Goal: Task Accomplishment & Management: Manage account settings

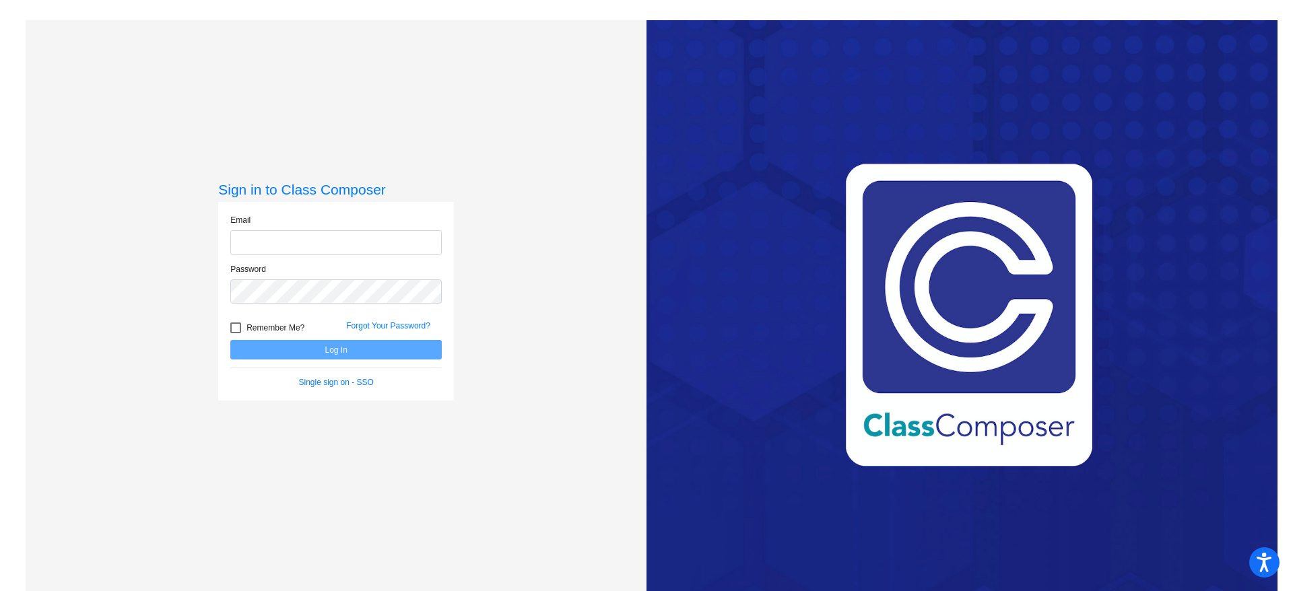
type input "[EMAIL_ADDRESS][PERSON_NAME][DOMAIN_NAME]"
click at [332, 352] on button "Log In" at bounding box center [336, 350] width 212 height 20
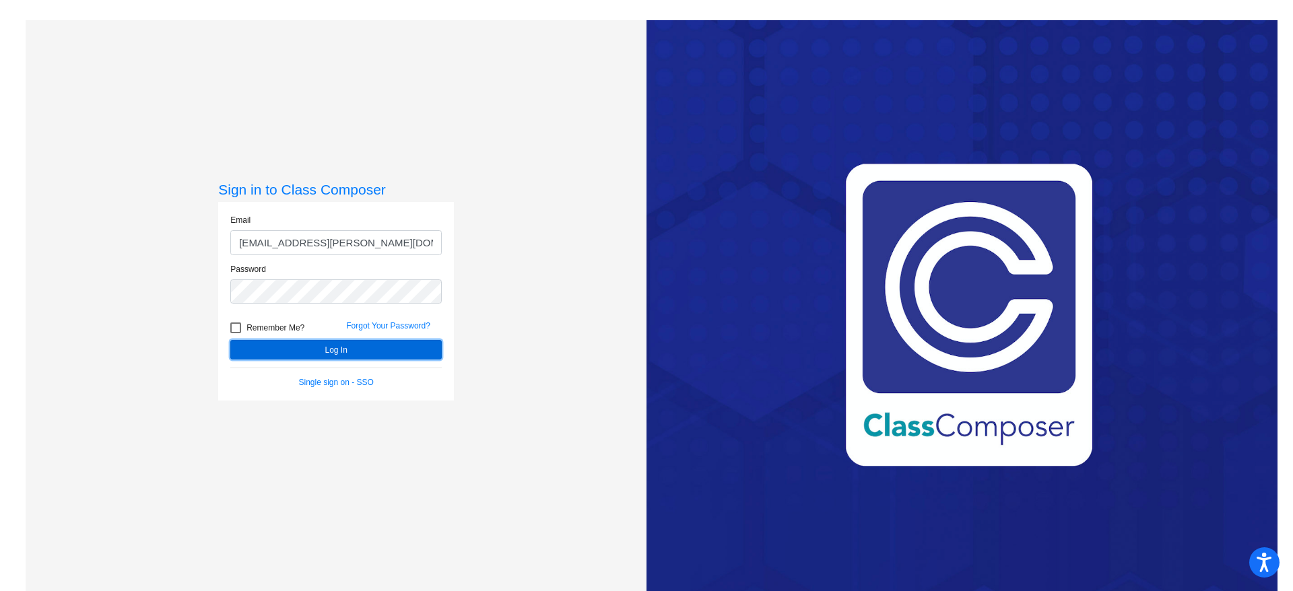
click at [341, 346] on button "Log In" at bounding box center [336, 350] width 212 height 20
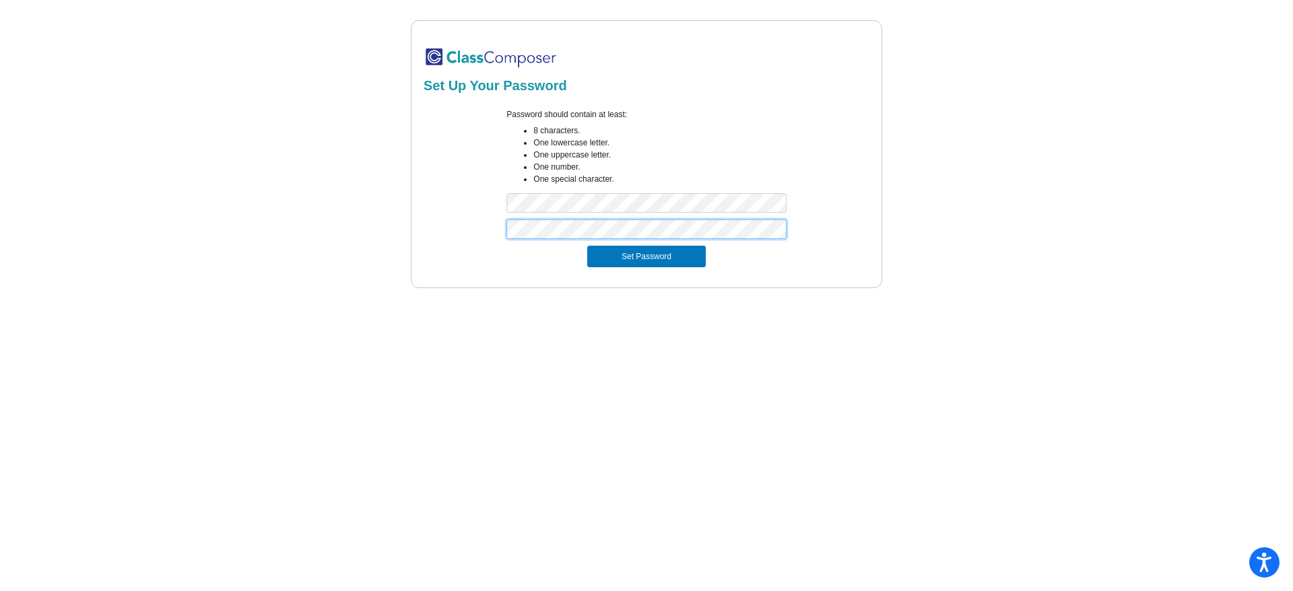
click at [587, 246] on button "Set Password" at bounding box center [646, 257] width 119 height 22
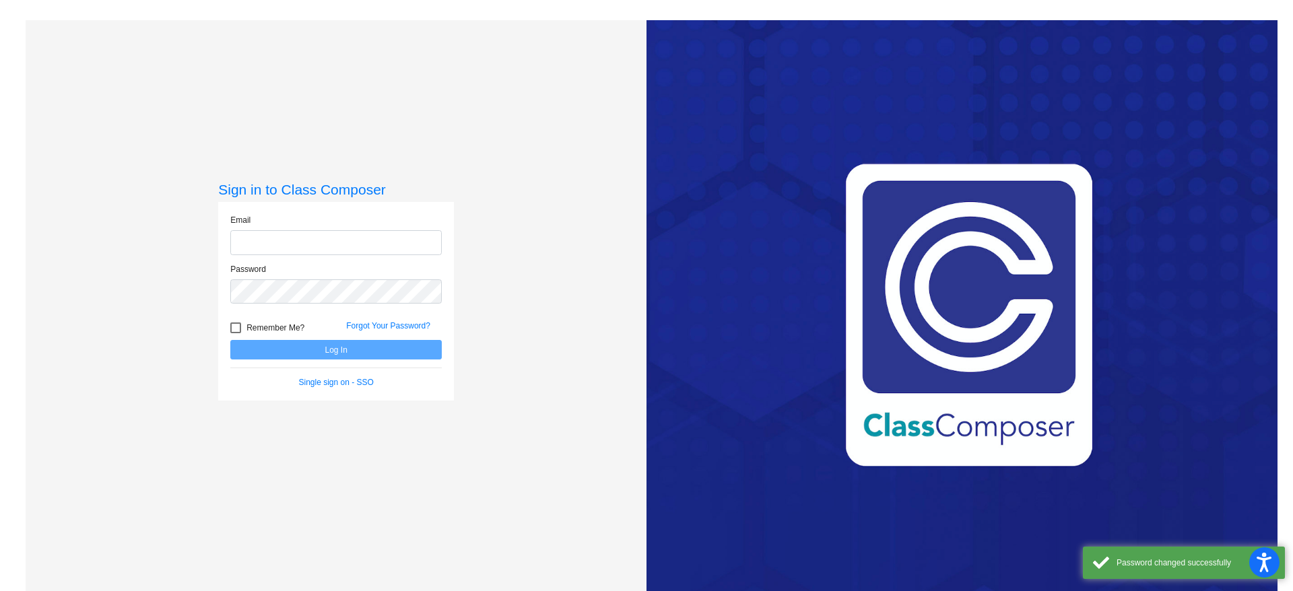
type input "[EMAIL_ADDRESS][PERSON_NAME][DOMAIN_NAME]"
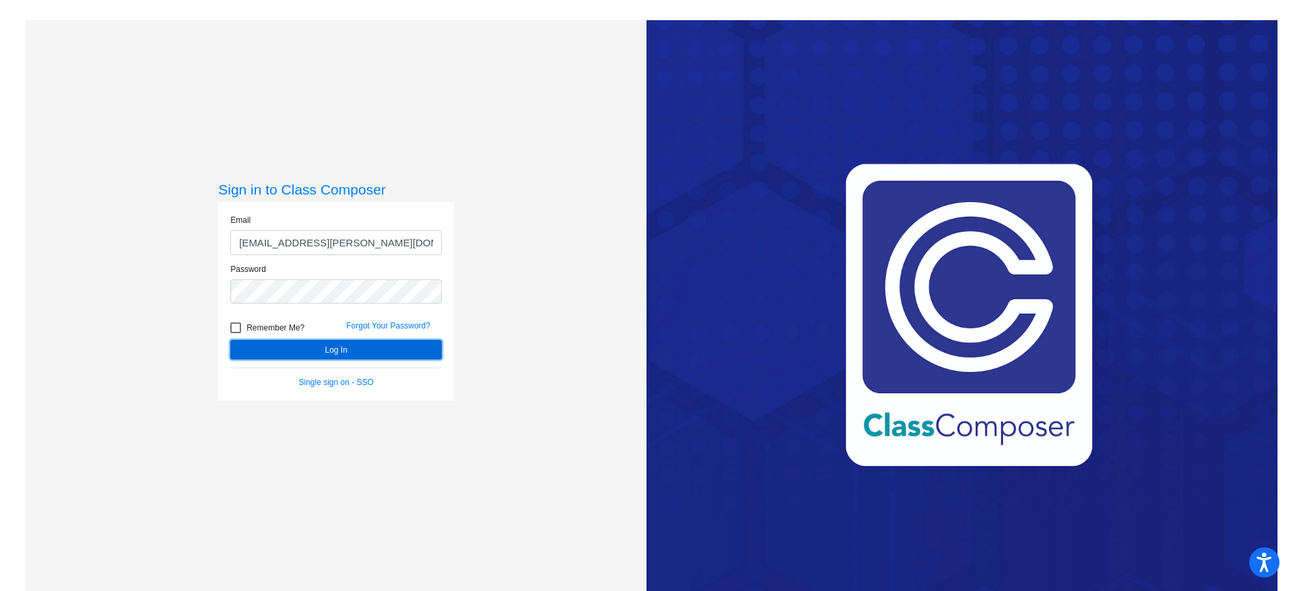
click at [369, 350] on button "Log In" at bounding box center [336, 350] width 212 height 20
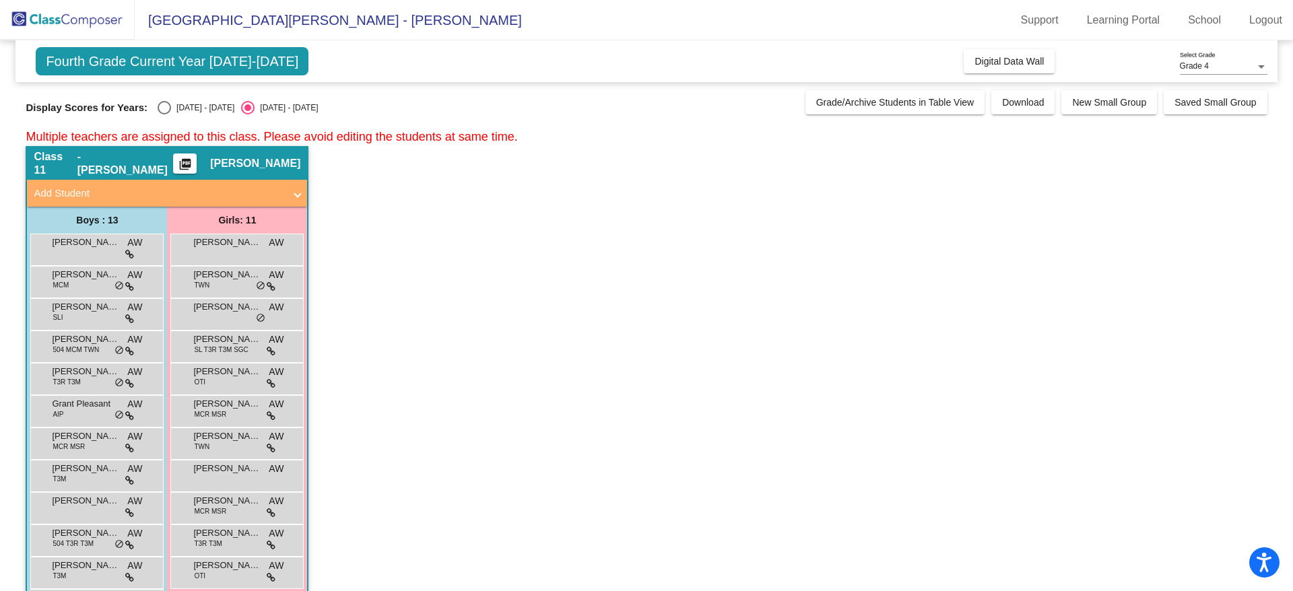
click at [167, 104] on div "Select an option" at bounding box center [164, 107] width 13 height 13
click at [164, 115] on input "[DATE] - [DATE]" at bounding box center [164, 115] width 1 height 1
radio input "true"
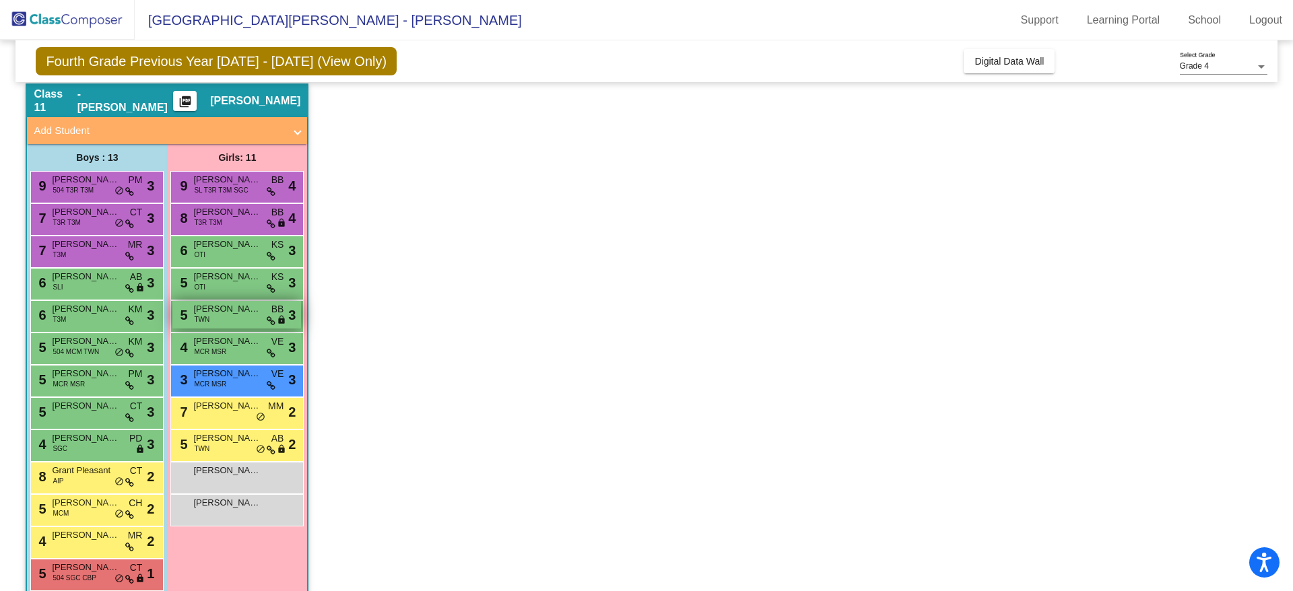
scroll to position [58, 0]
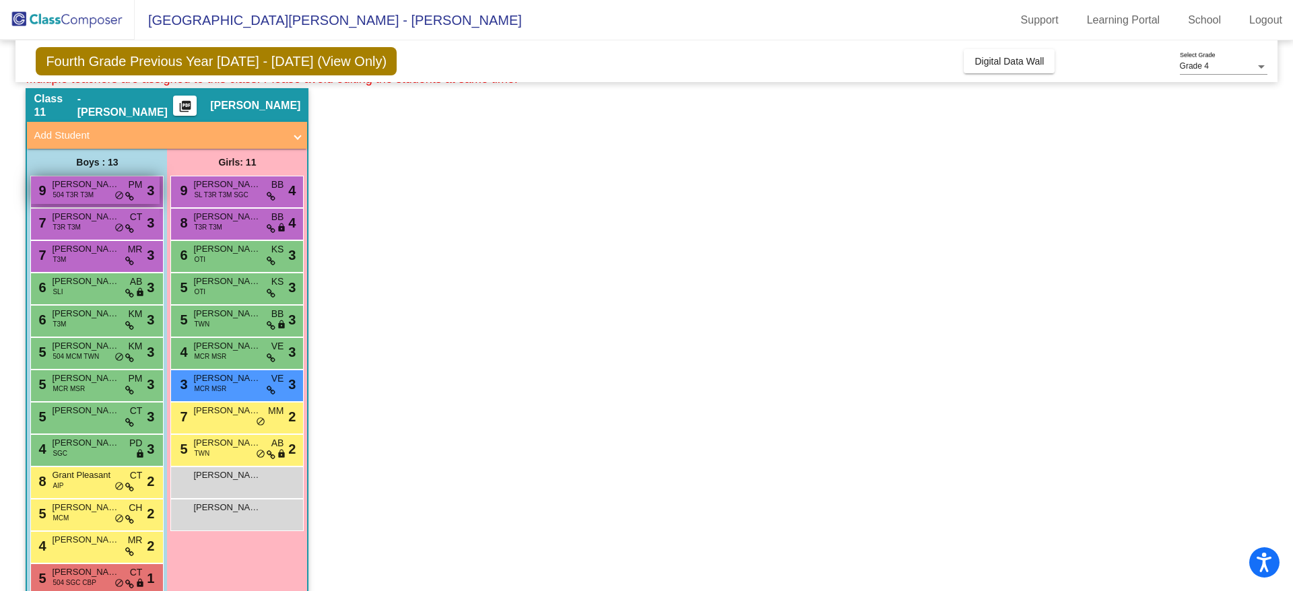
click at [89, 197] on span "504 T3R T3M" at bounding box center [73, 195] width 41 height 10
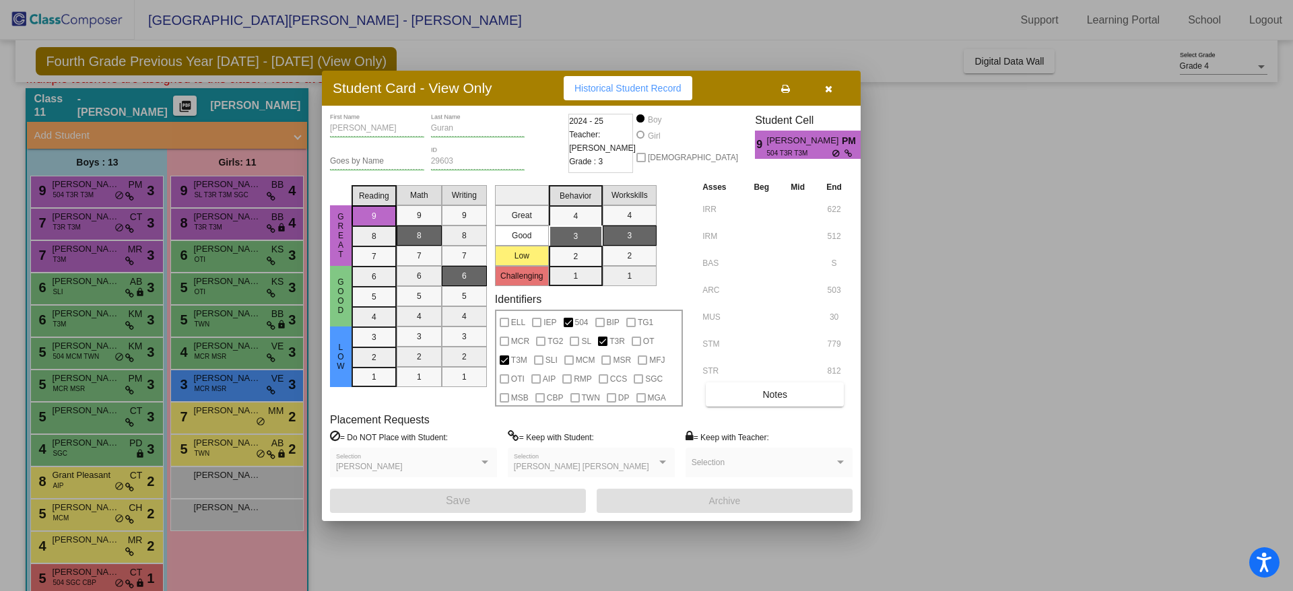
click at [829, 86] on icon "button" at bounding box center [828, 88] width 7 height 9
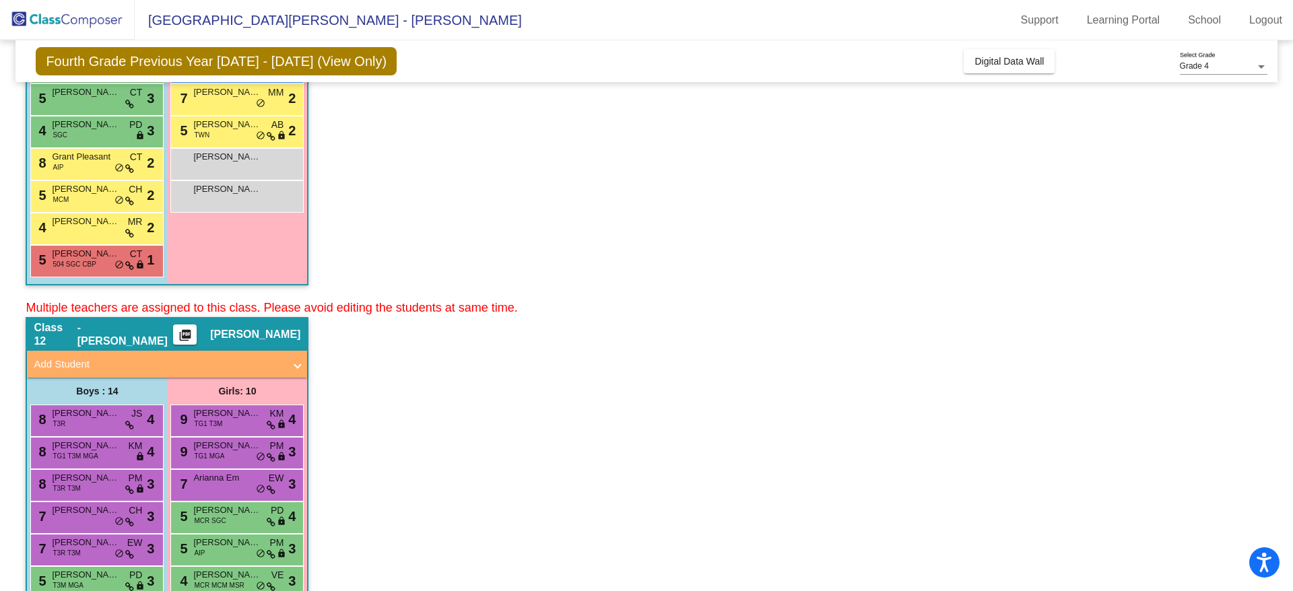
scroll to position [529, 0]
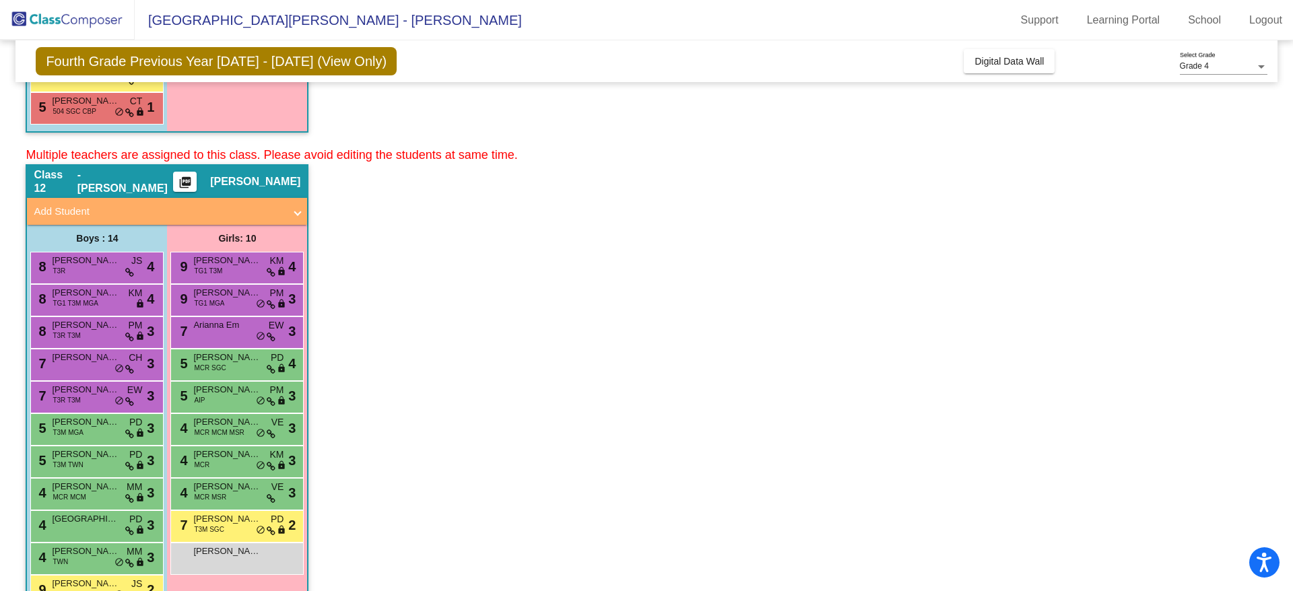
click at [115, 355] on span "[PERSON_NAME]" at bounding box center [85, 357] width 67 height 13
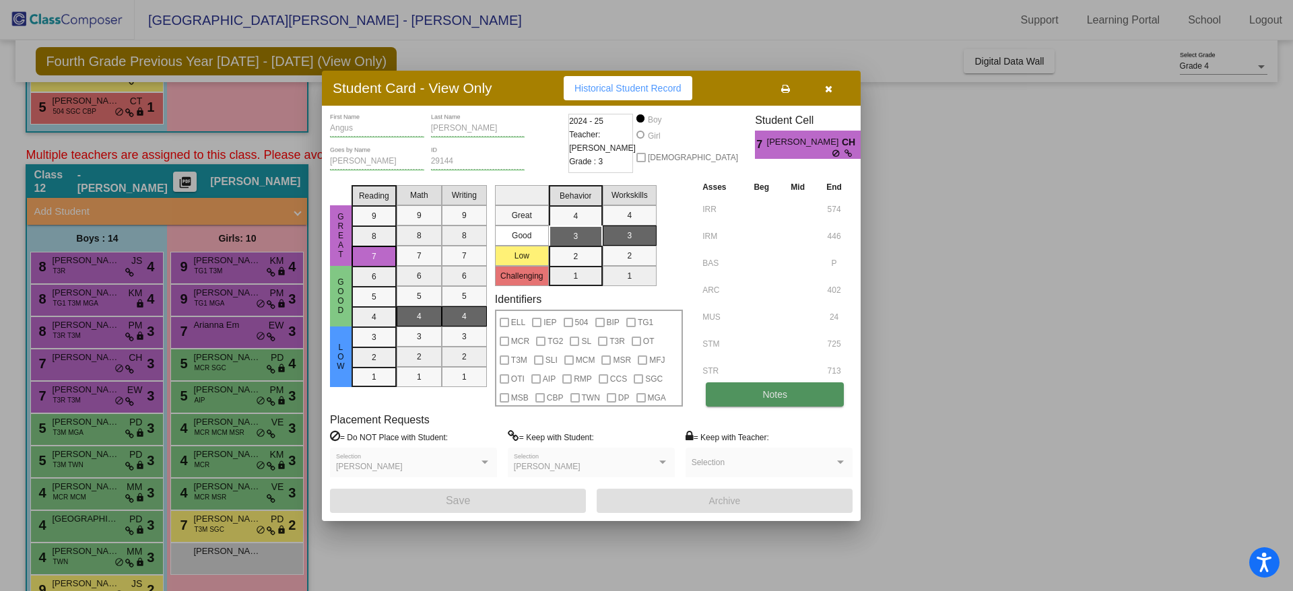
click at [771, 399] on span "Notes" at bounding box center [774, 394] width 25 height 11
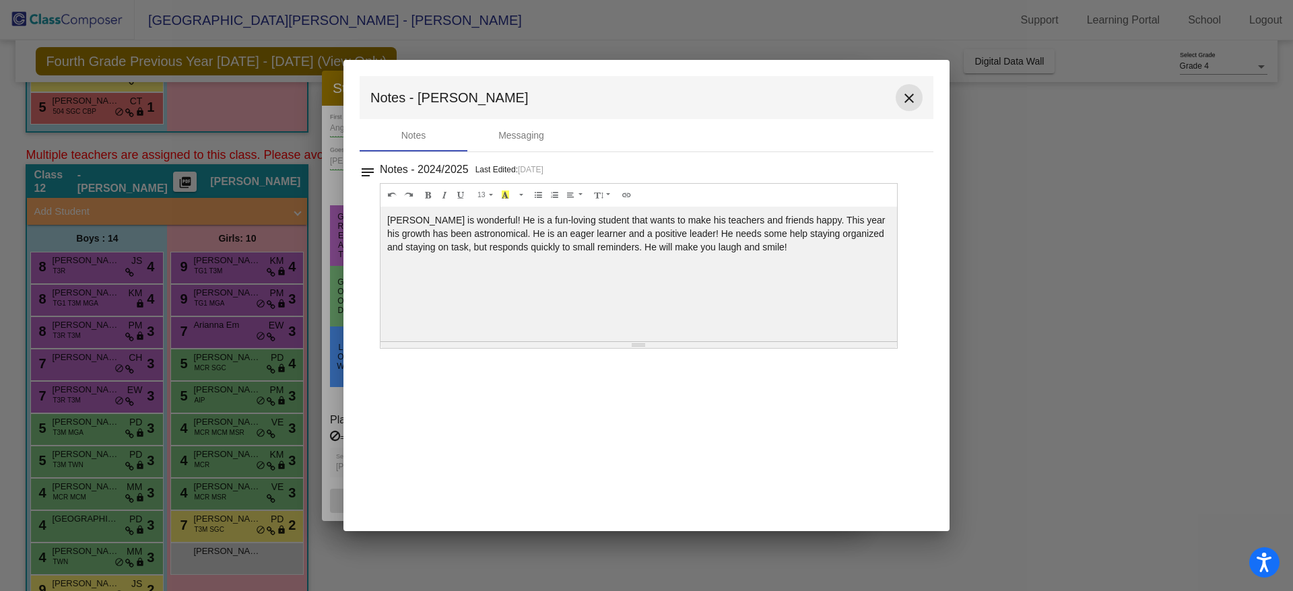
click at [908, 100] on mat-icon "close" at bounding box center [909, 98] width 16 height 16
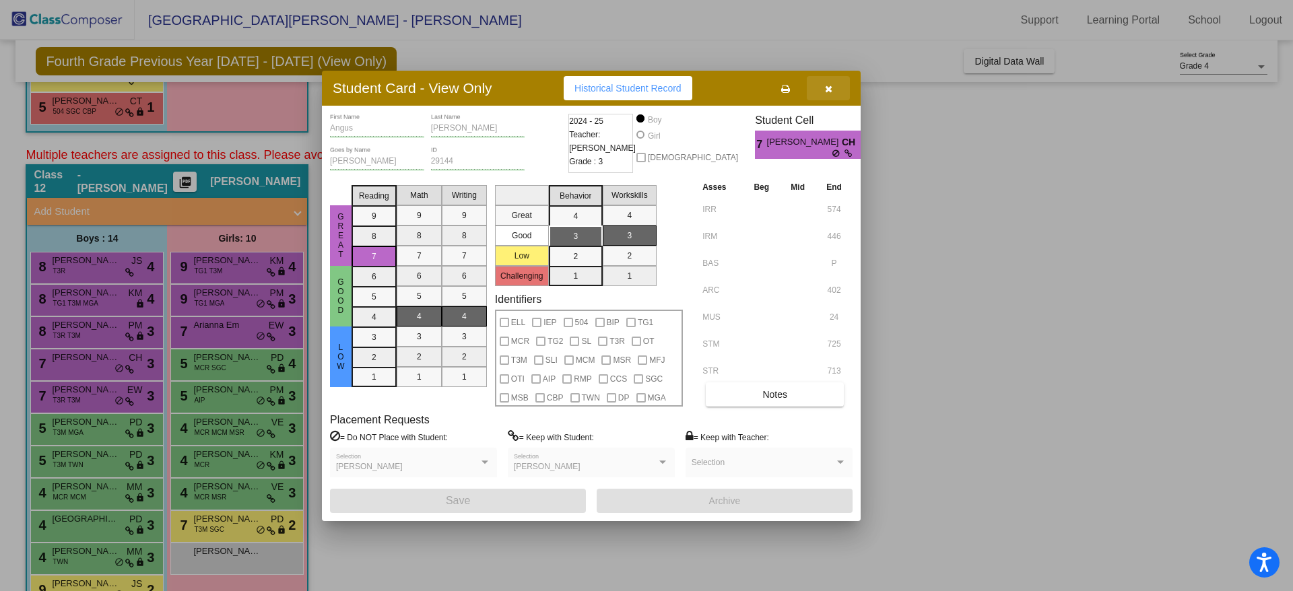
click at [828, 86] on icon "button" at bounding box center [828, 88] width 7 height 9
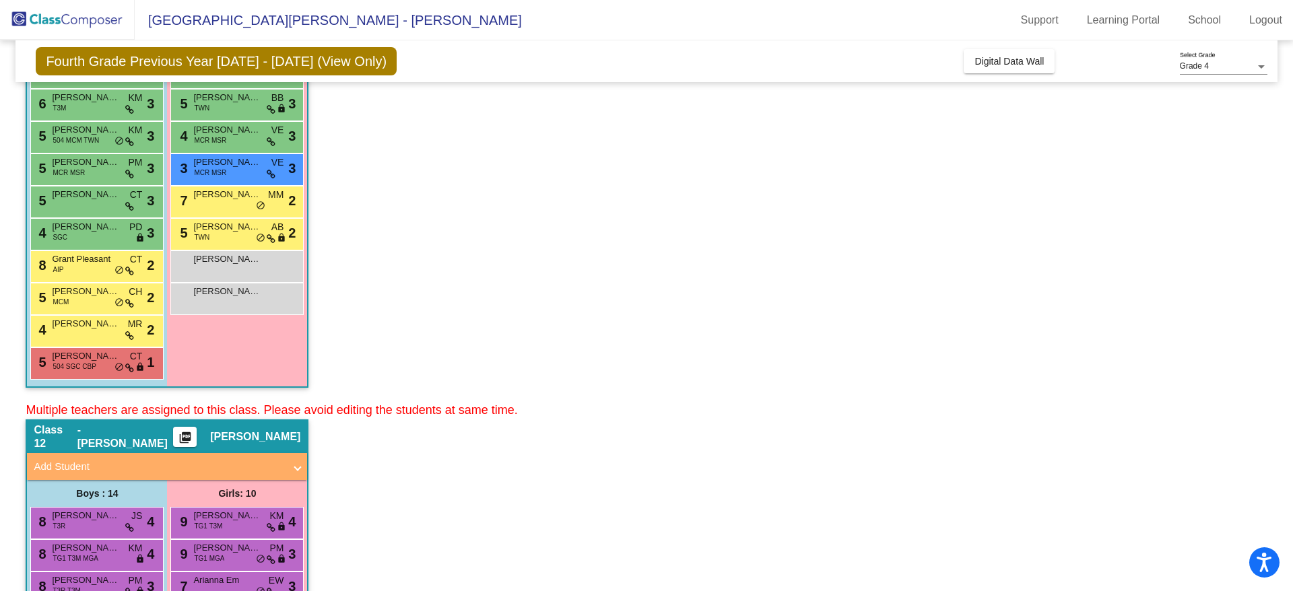
scroll to position [0, 0]
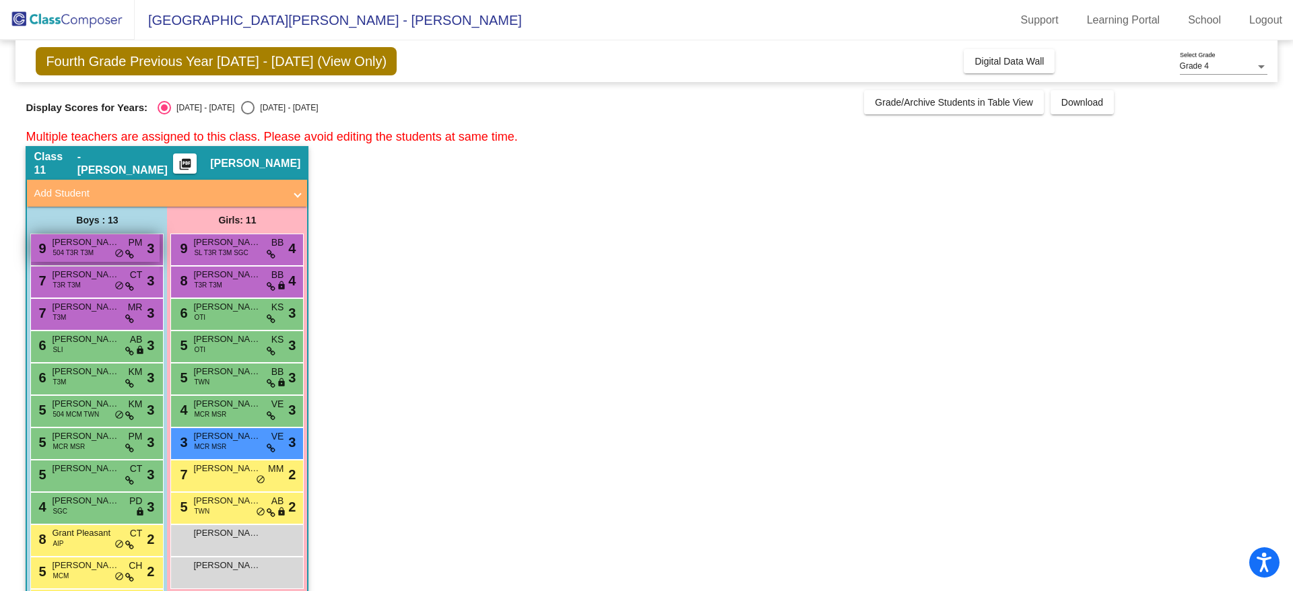
click at [82, 251] on span "504 T3R T3M" at bounding box center [73, 253] width 41 height 10
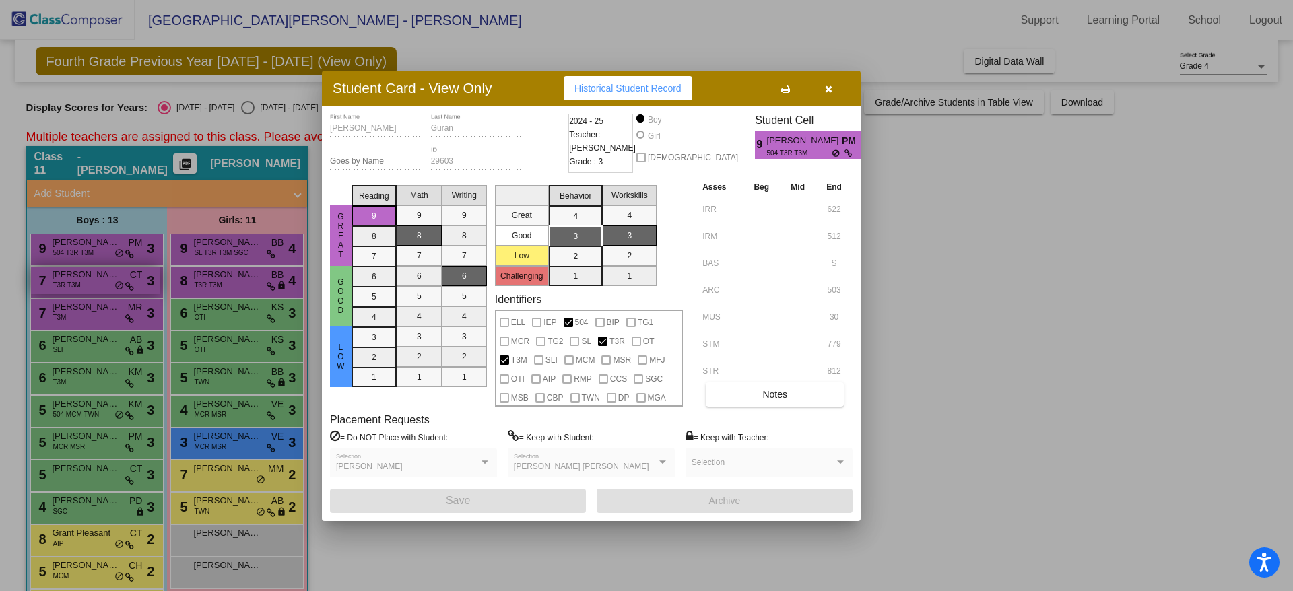
click at [68, 267] on div at bounding box center [646, 295] width 1293 height 591
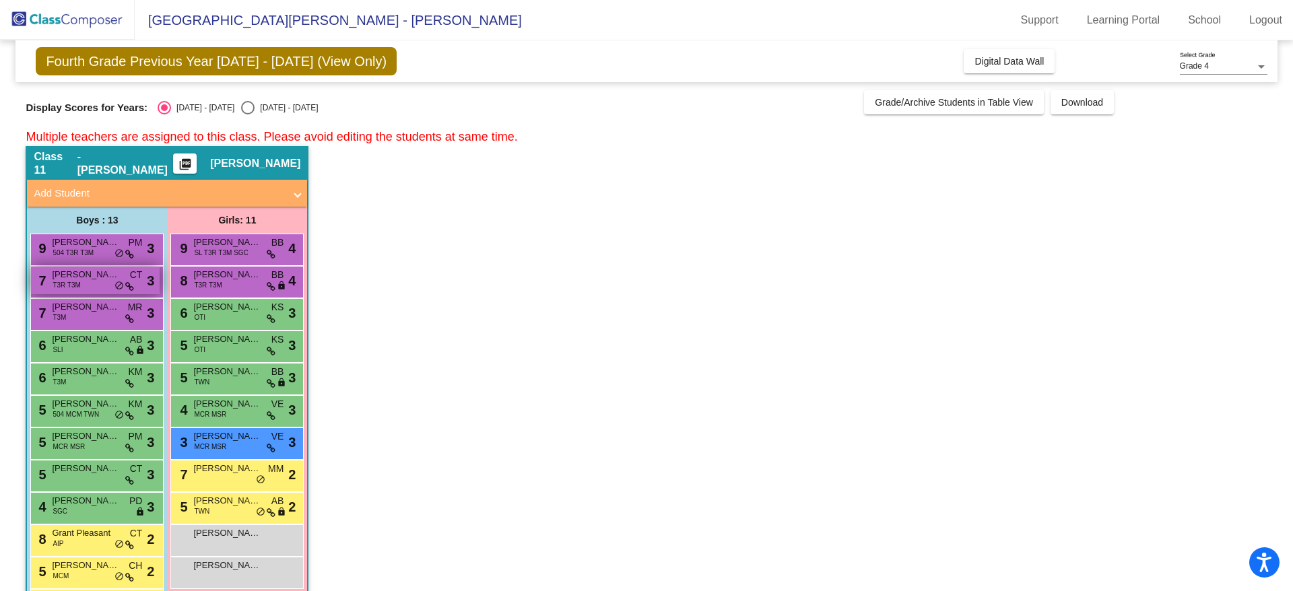
click at [66, 284] on span "T3R T3M" at bounding box center [67, 285] width 28 height 10
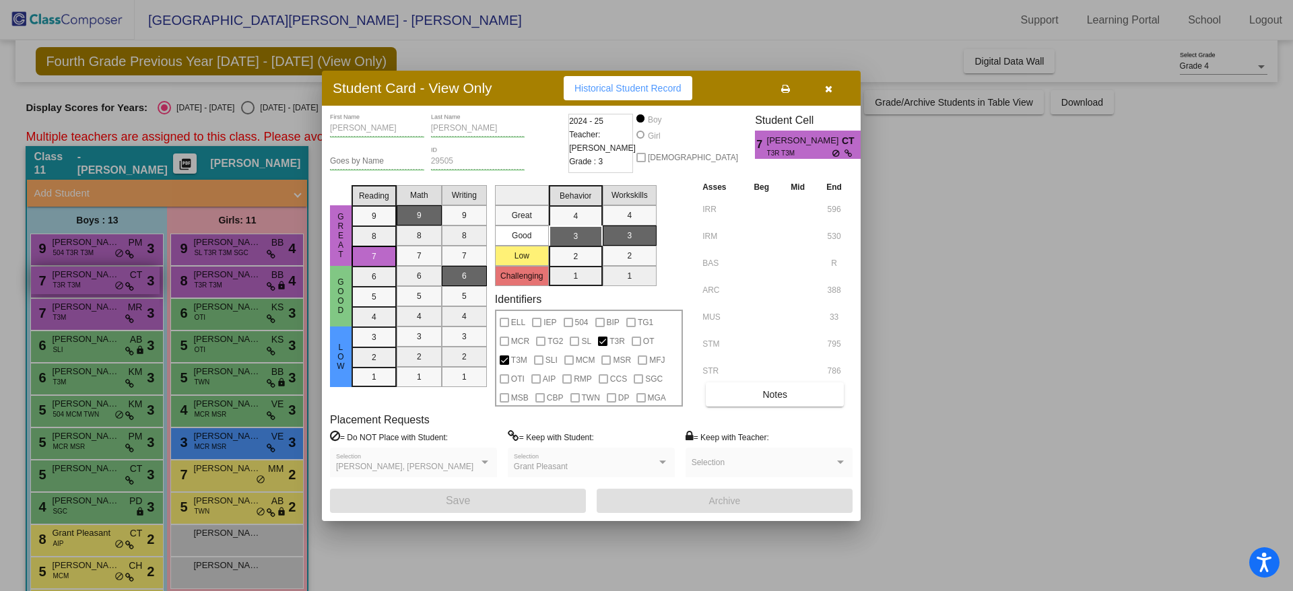
click at [66, 284] on div at bounding box center [646, 295] width 1293 height 591
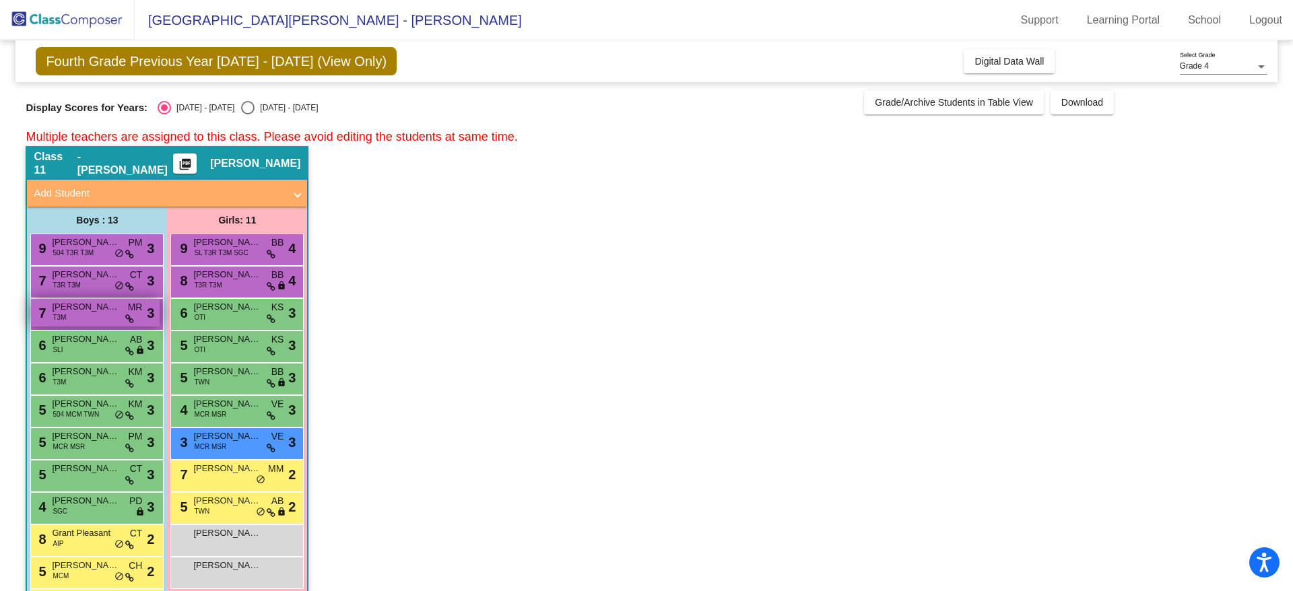
click at [65, 312] on span "[PERSON_NAME]" at bounding box center [85, 306] width 67 height 13
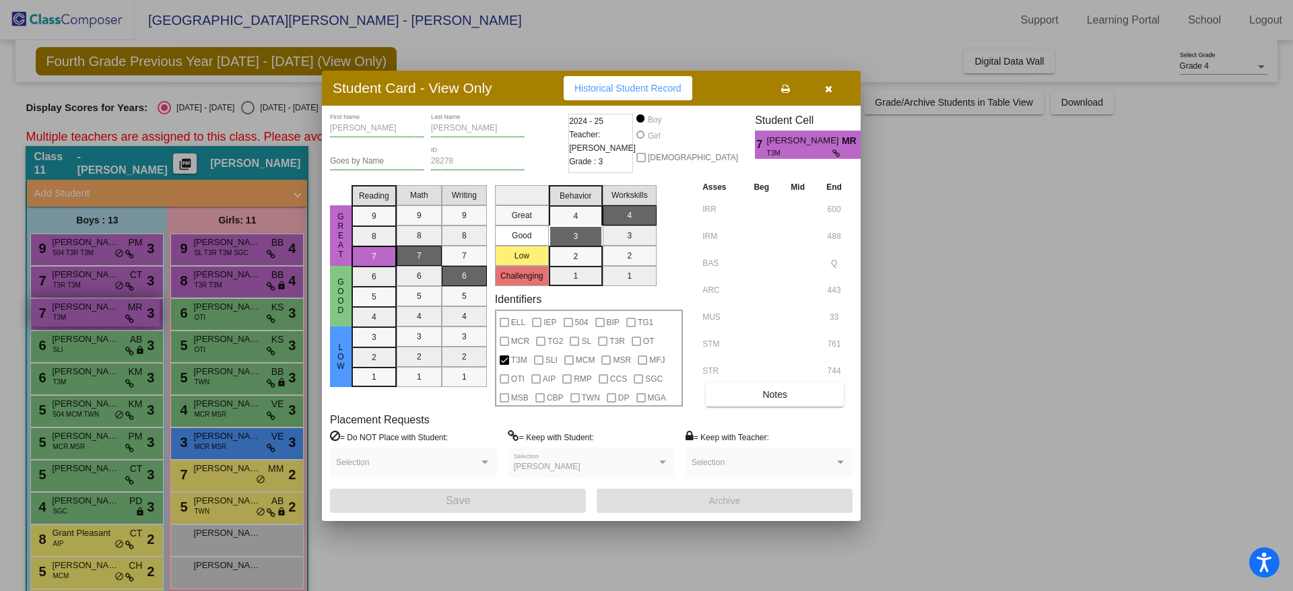
click at [65, 312] on div at bounding box center [646, 295] width 1293 height 591
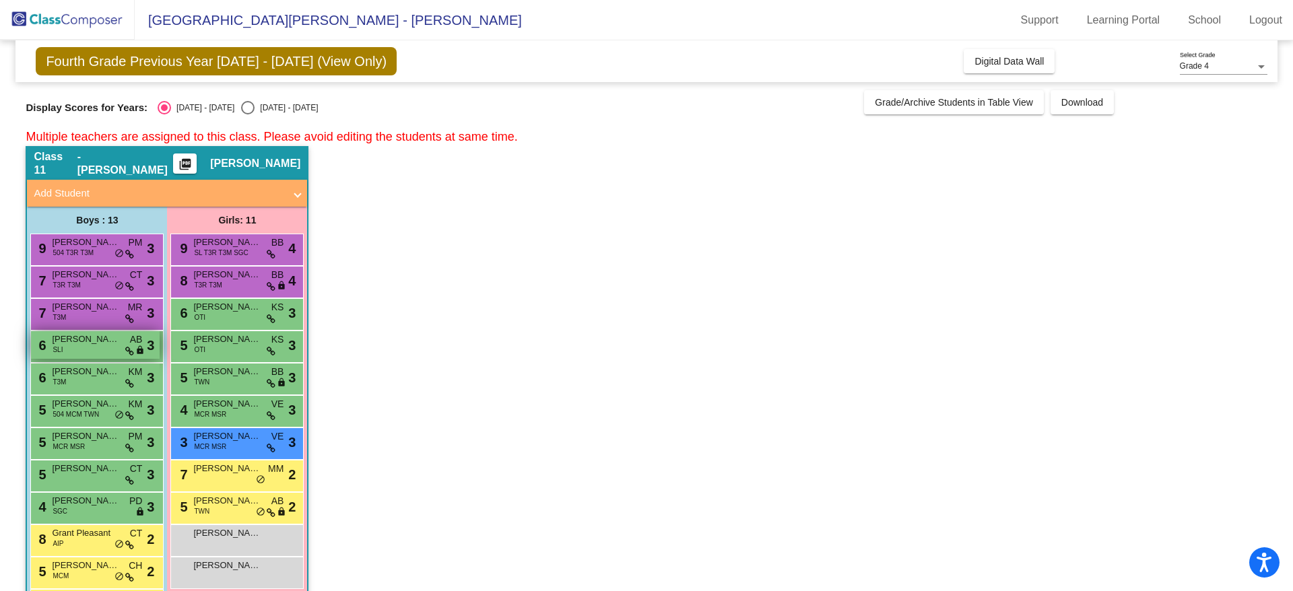
click at [67, 351] on div "6 [PERSON_NAME] SLI AB lock do_not_disturb_alt 3" at bounding box center [95, 345] width 129 height 28
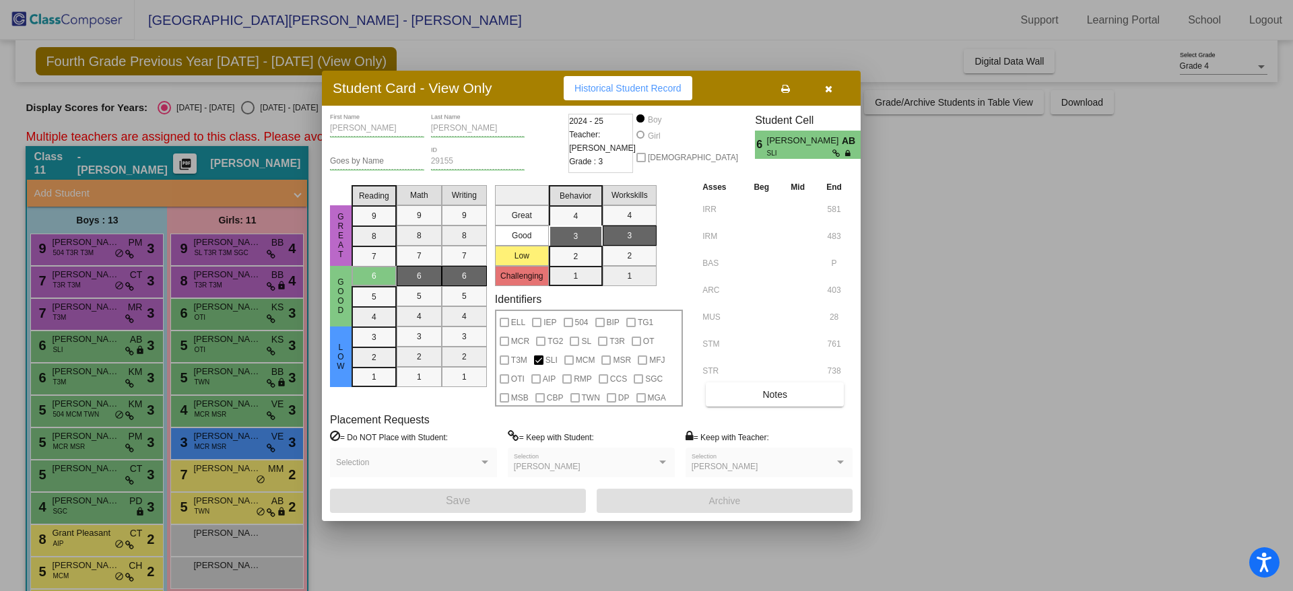
click at [82, 372] on div at bounding box center [646, 295] width 1293 height 591
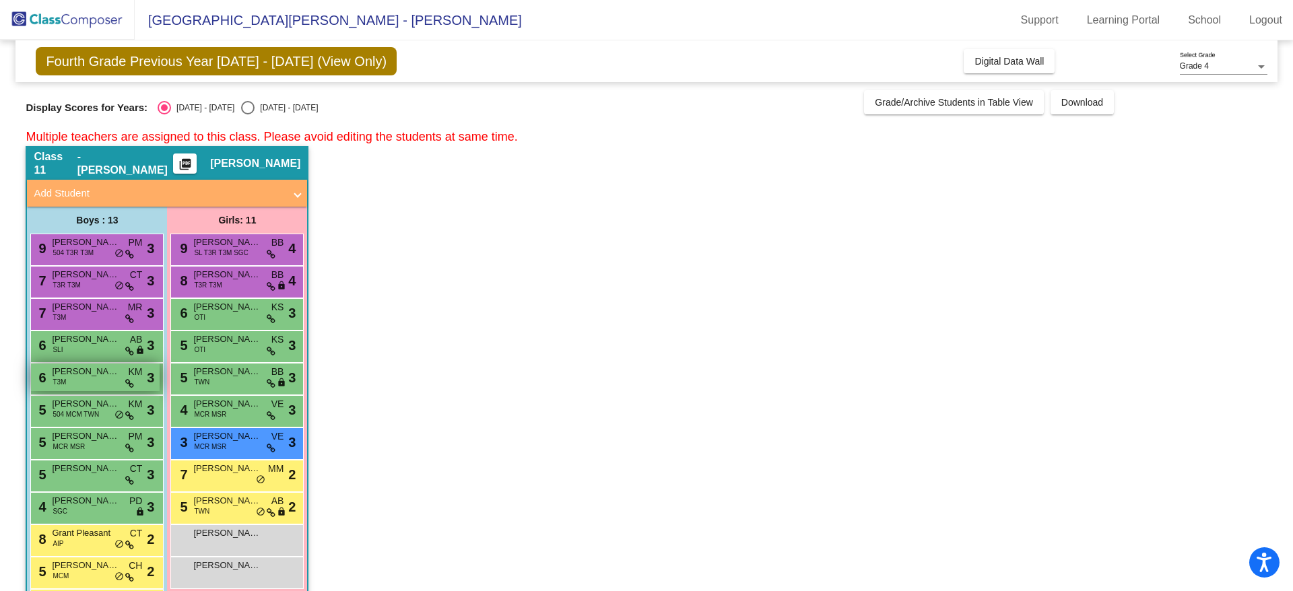
click at [82, 375] on span "[PERSON_NAME]" at bounding box center [85, 371] width 67 height 13
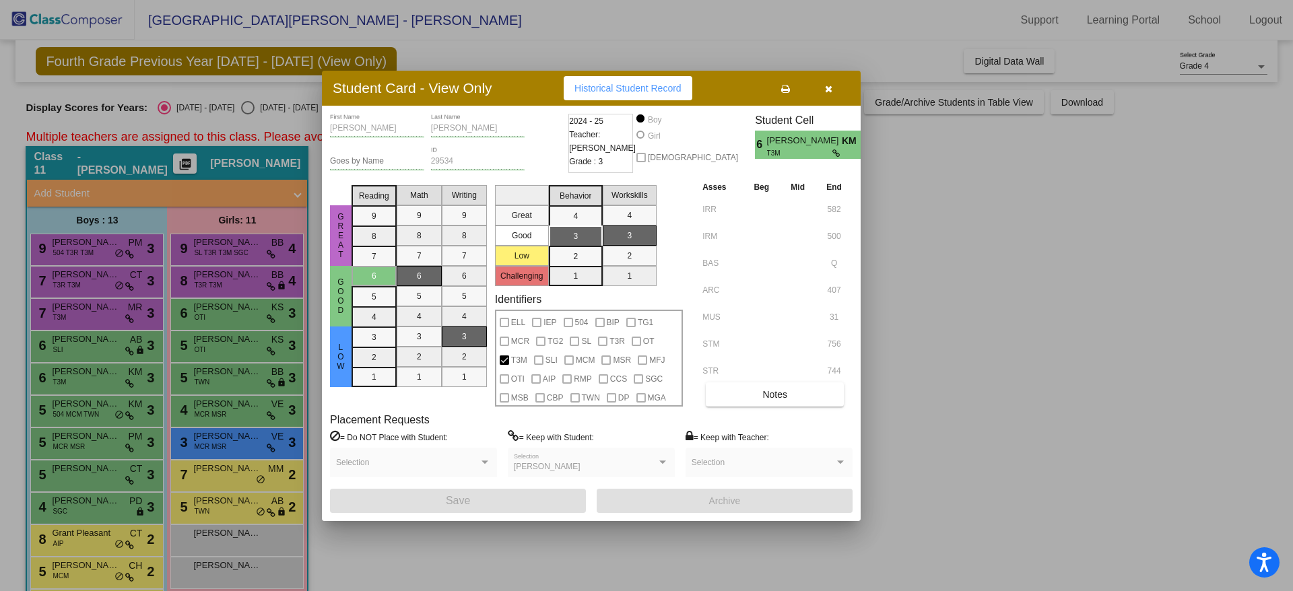
click at [82, 404] on div at bounding box center [646, 295] width 1293 height 591
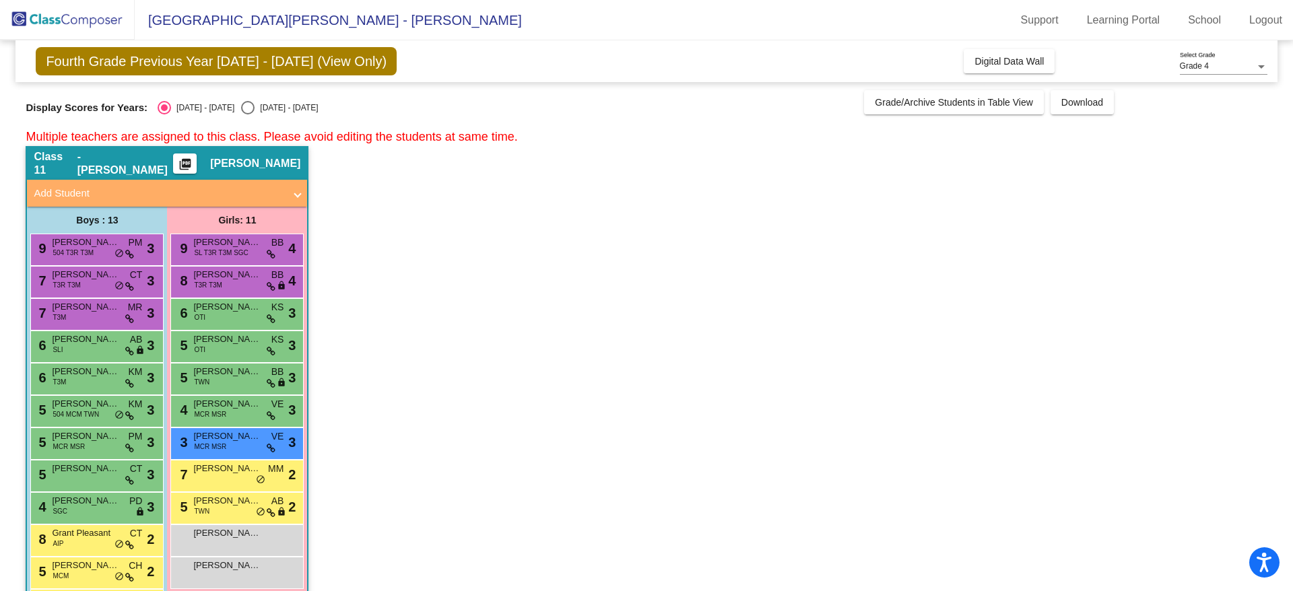
click at [82, 404] on span "[PERSON_NAME]" at bounding box center [85, 403] width 67 height 13
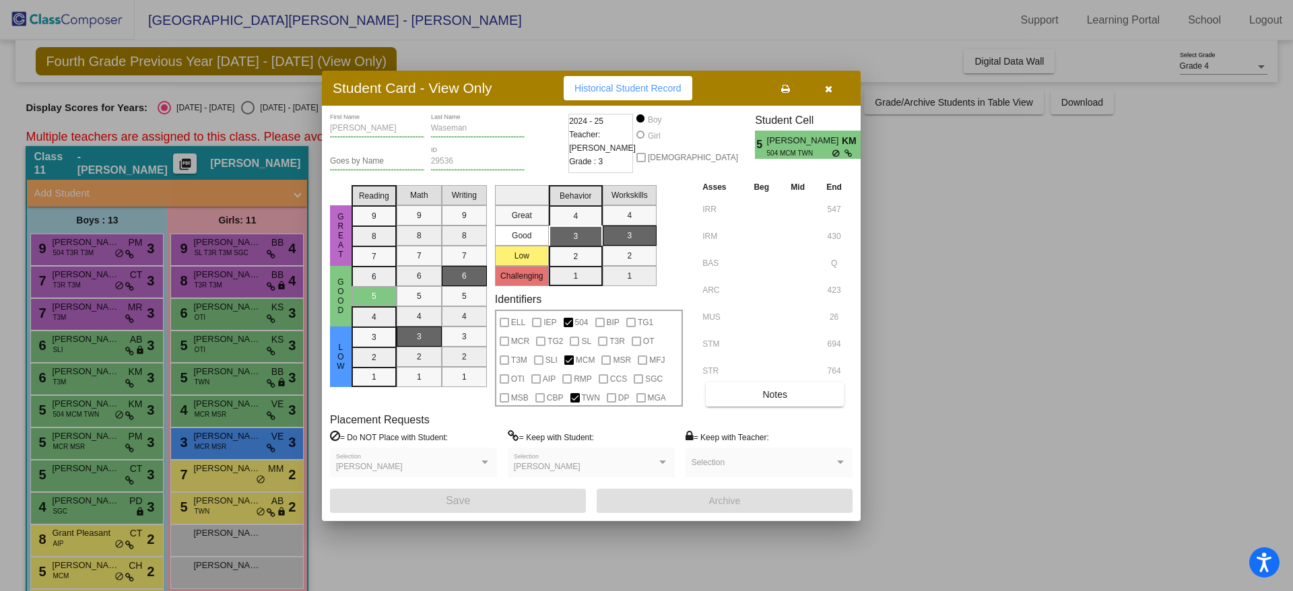
click at [67, 443] on div at bounding box center [646, 295] width 1293 height 591
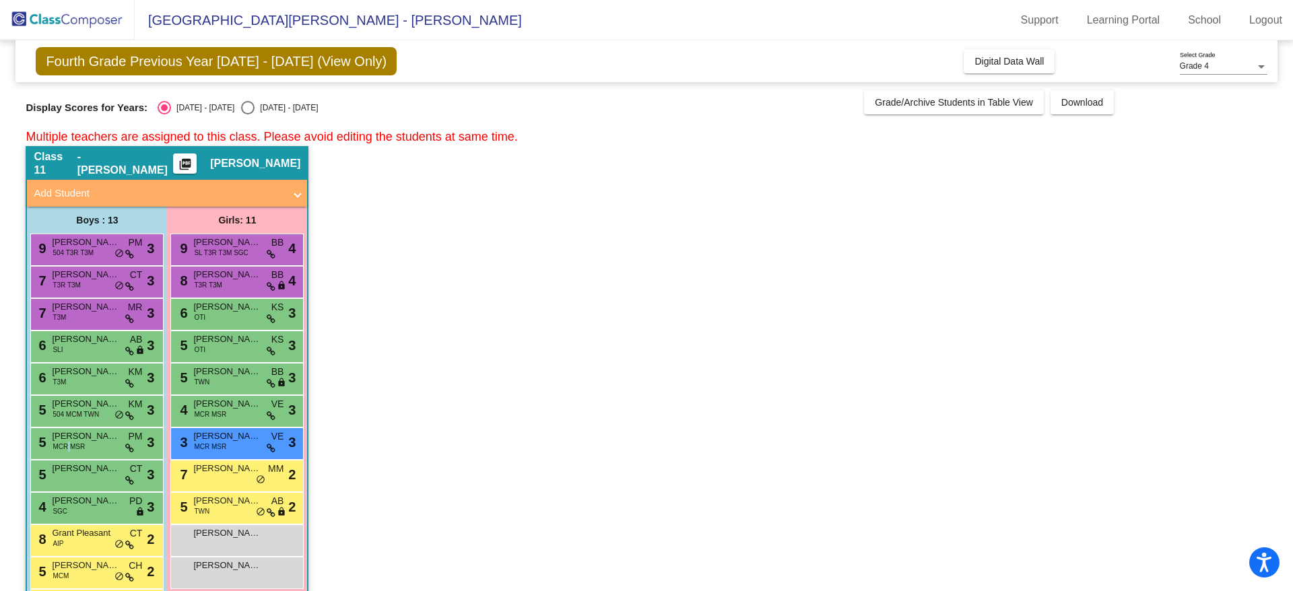
click at [67, 443] on span "MCR MSR" at bounding box center [69, 447] width 32 height 10
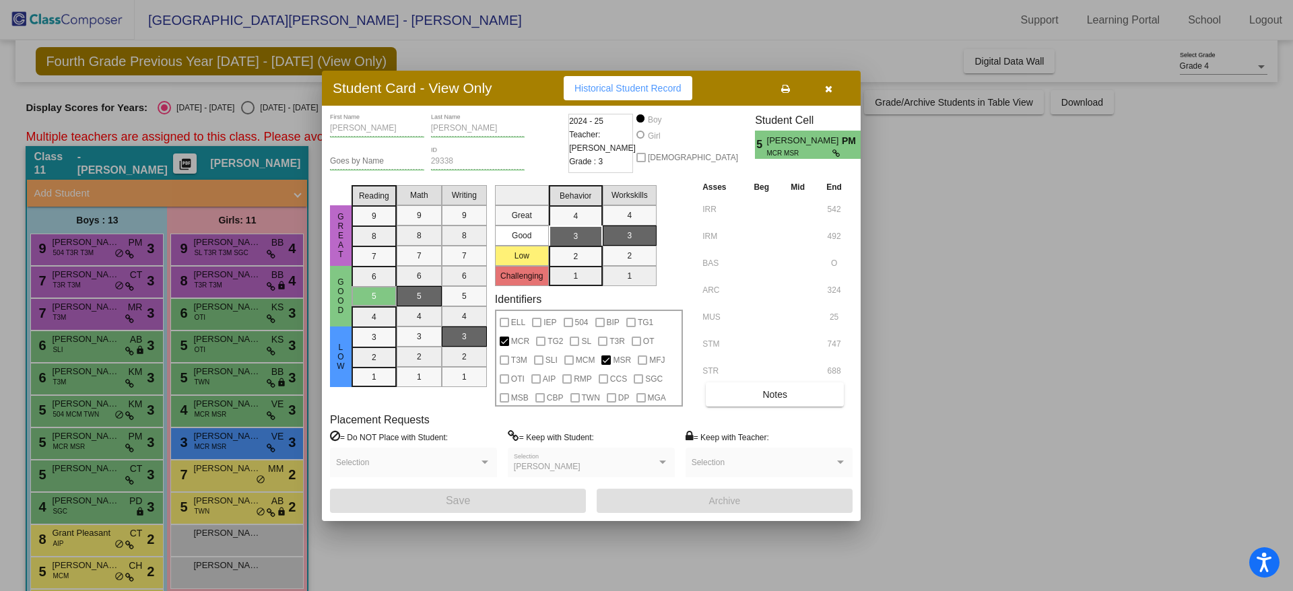
click at [67, 476] on div at bounding box center [646, 295] width 1293 height 591
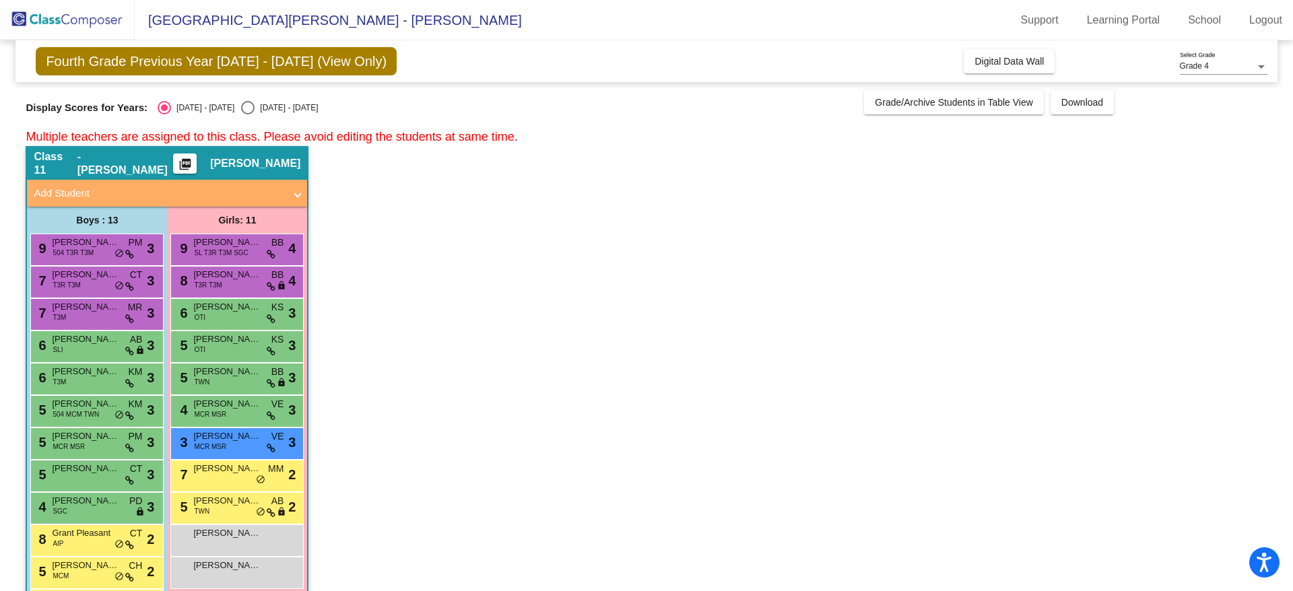
click at [67, 476] on div "5 [PERSON_NAME] CT lock do_not_disturb_alt 3" at bounding box center [95, 475] width 129 height 28
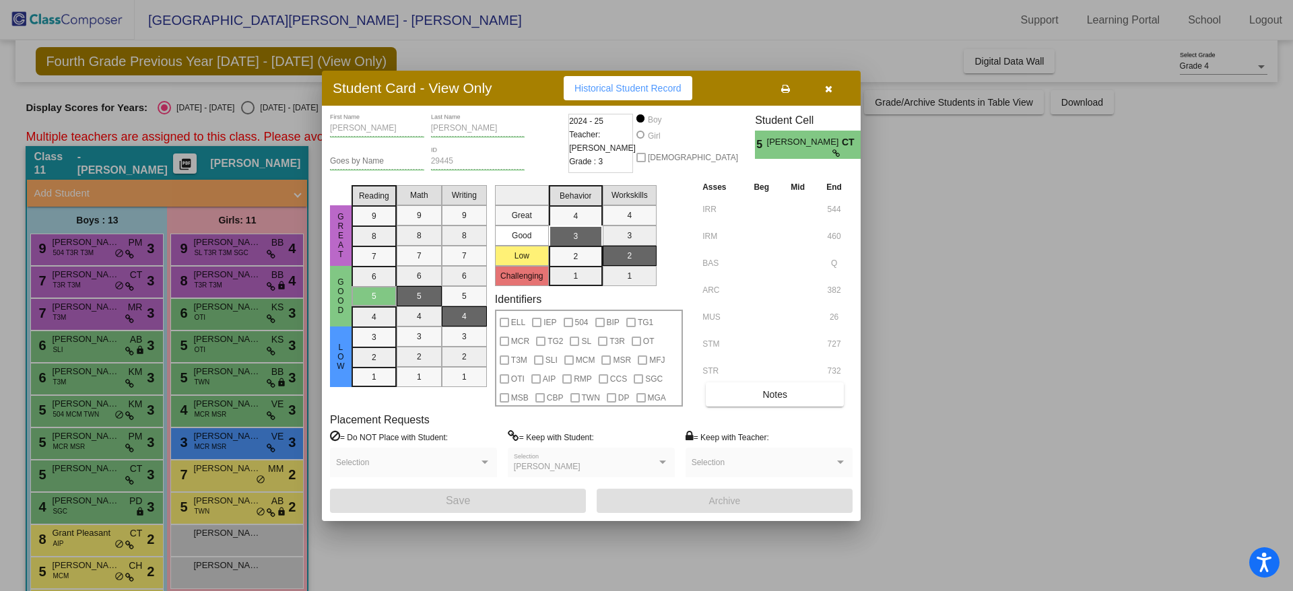
click at [65, 537] on div at bounding box center [646, 295] width 1293 height 591
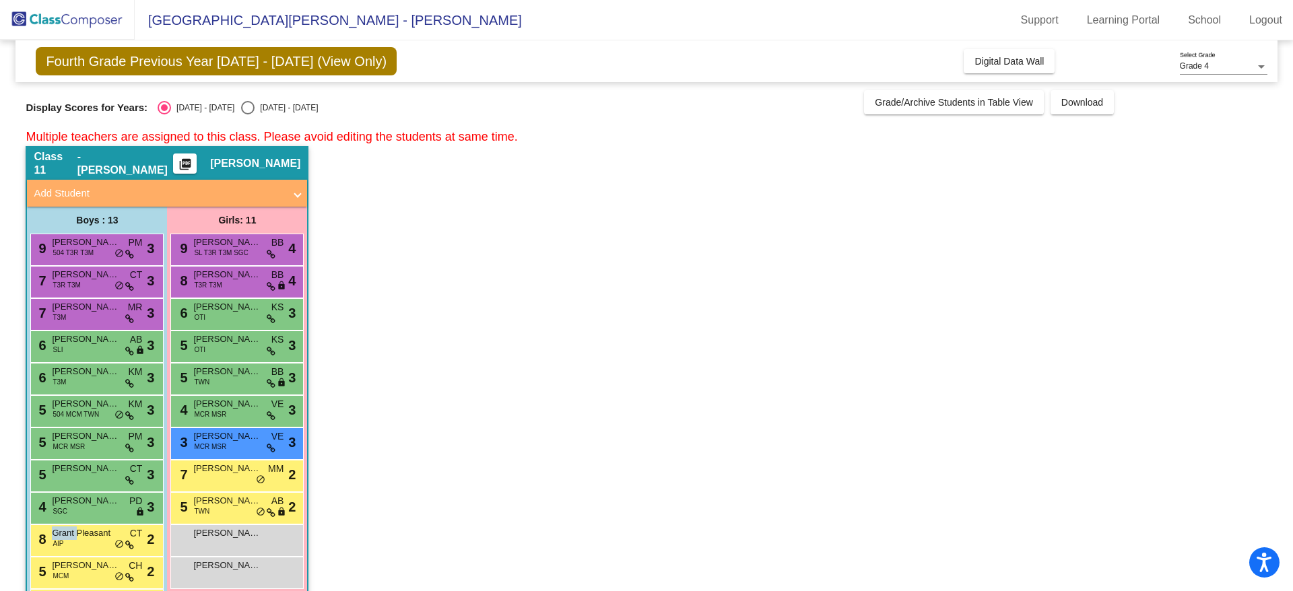
click at [65, 537] on span "Grant Pleasant" at bounding box center [85, 533] width 67 height 13
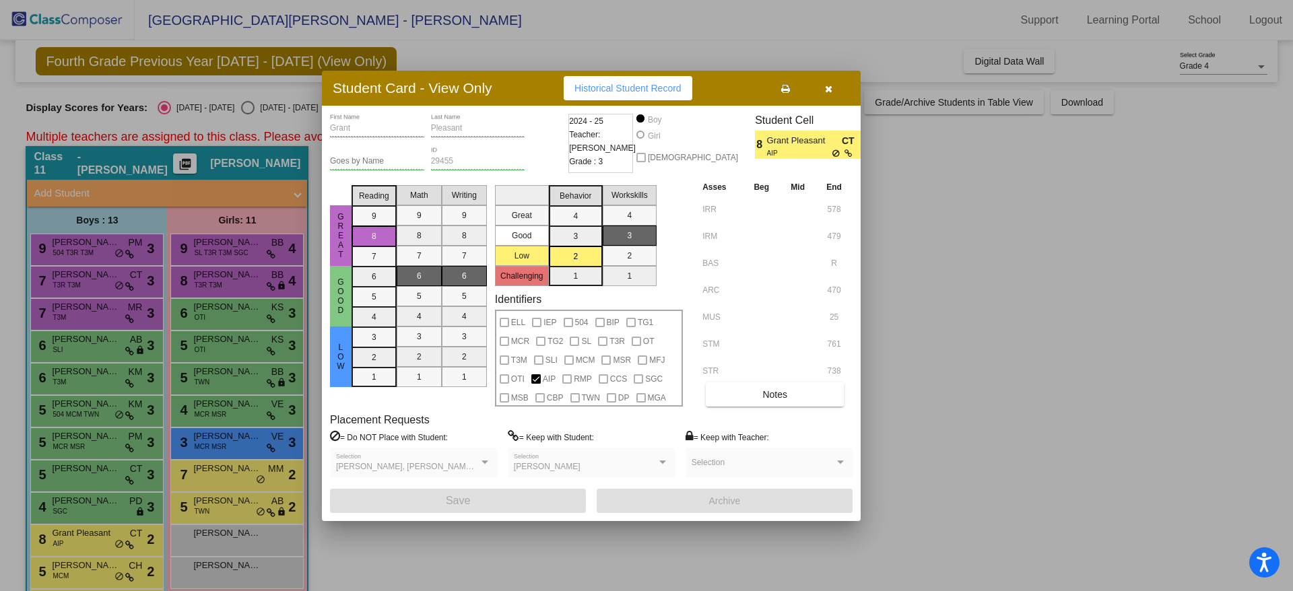
click at [77, 509] on div at bounding box center [646, 295] width 1293 height 591
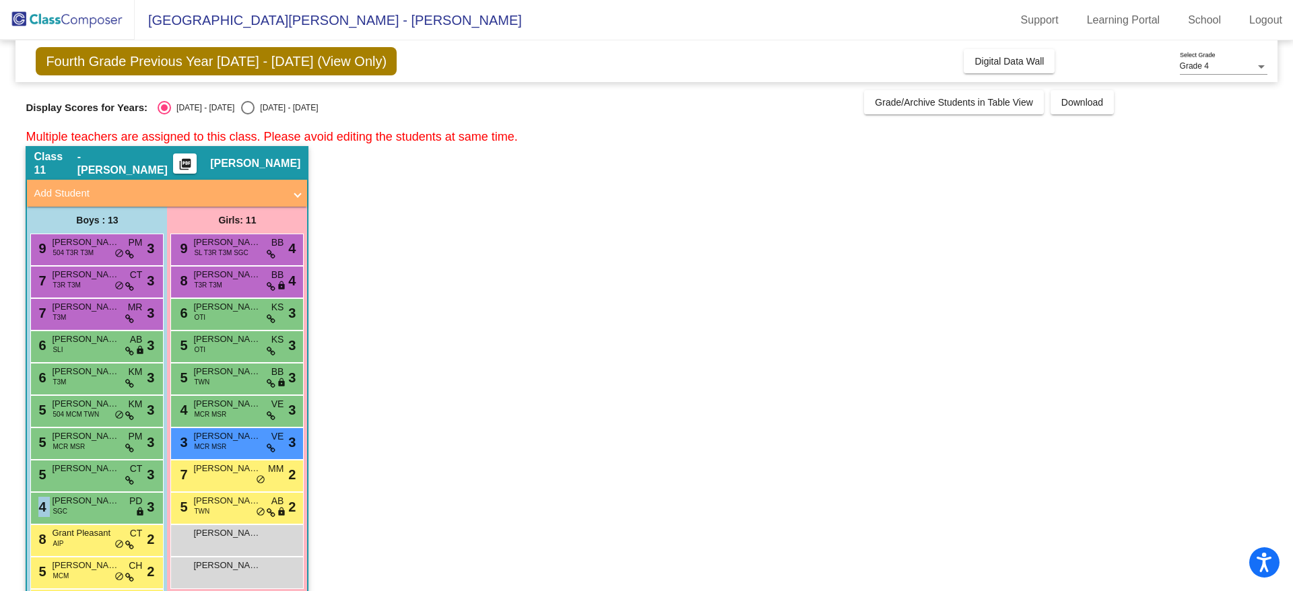
click at [77, 509] on div "4 [PERSON_NAME] SGC PD lock do_not_disturb_alt 3" at bounding box center [95, 507] width 129 height 28
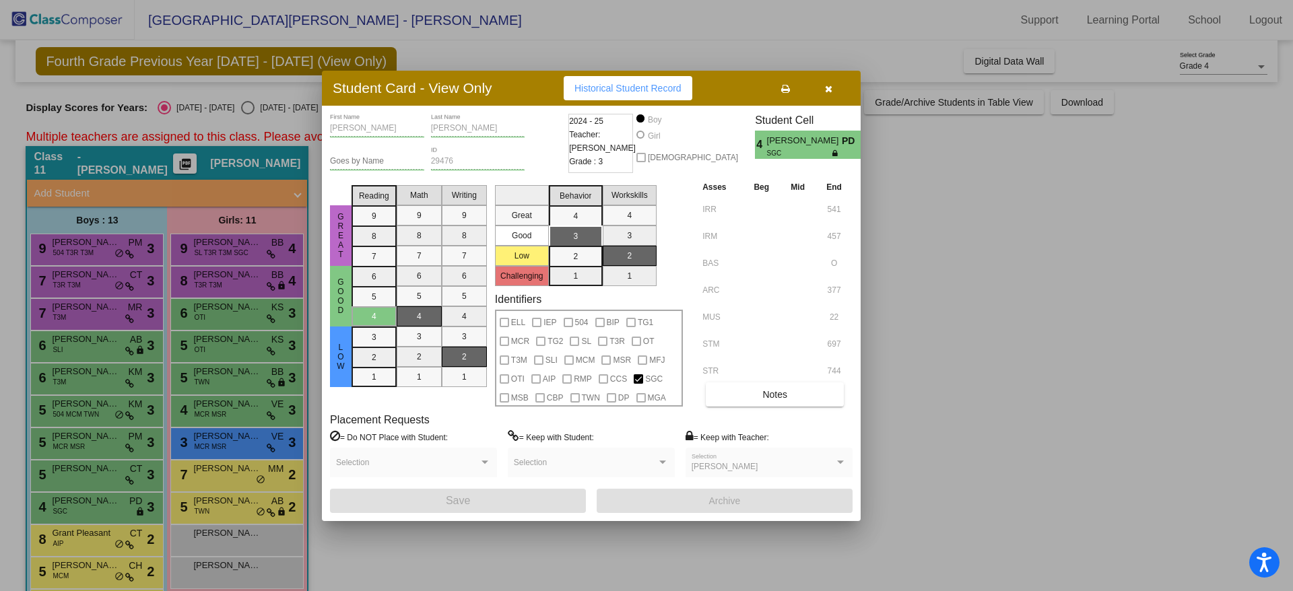
click at [77, 582] on div at bounding box center [646, 295] width 1293 height 591
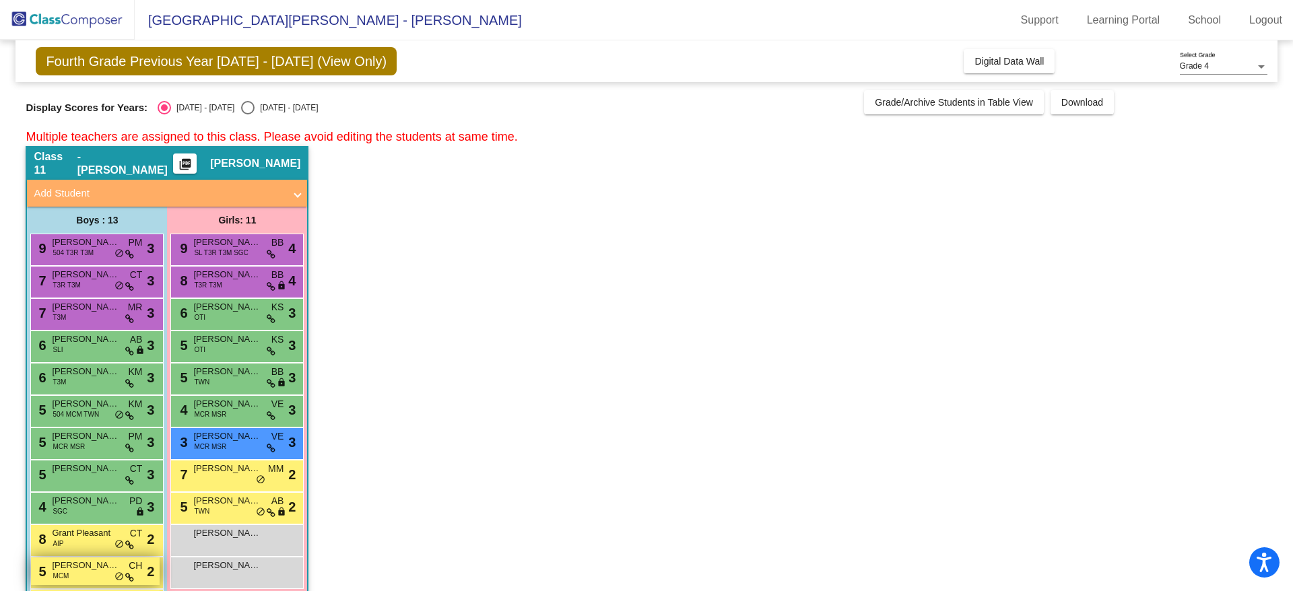
click at [77, 578] on div "5 [PERSON_NAME] MCM CH lock do_not_disturb_alt 2" at bounding box center [95, 572] width 129 height 28
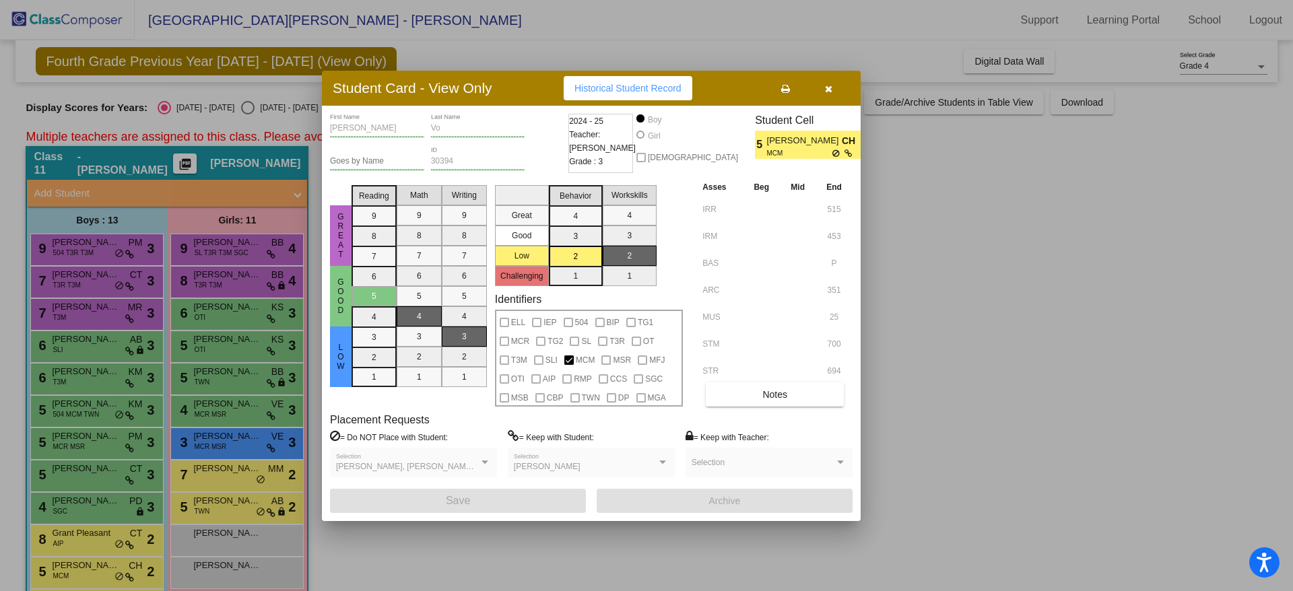
click at [101, 573] on div at bounding box center [646, 295] width 1293 height 591
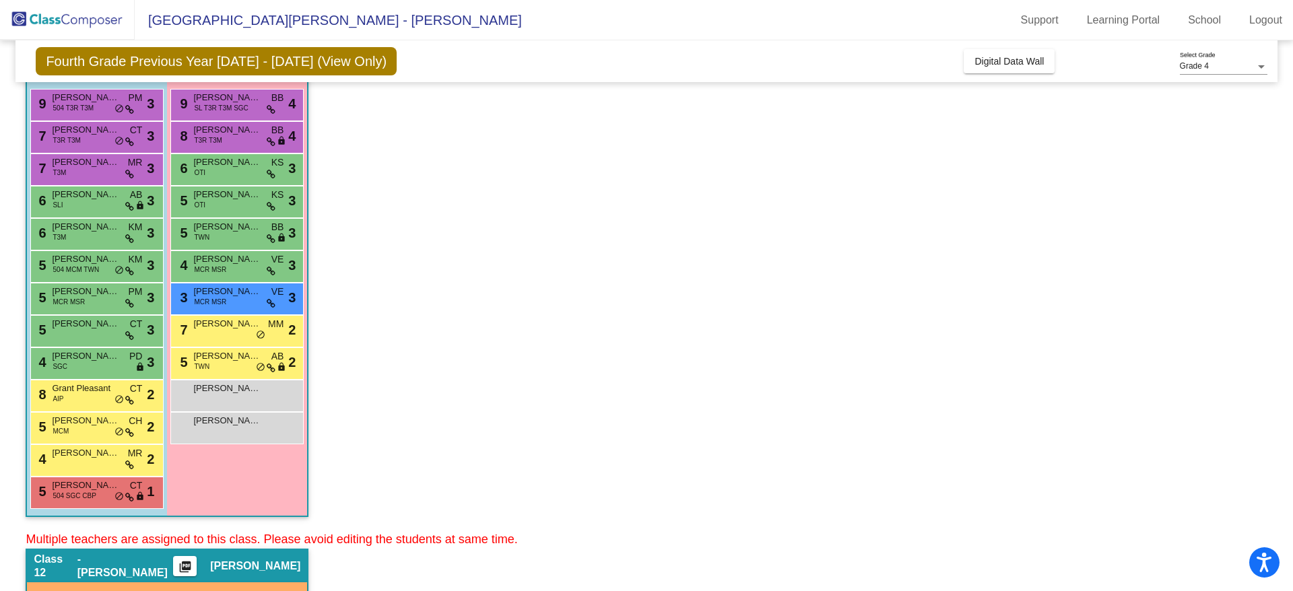
scroll to position [337, 0]
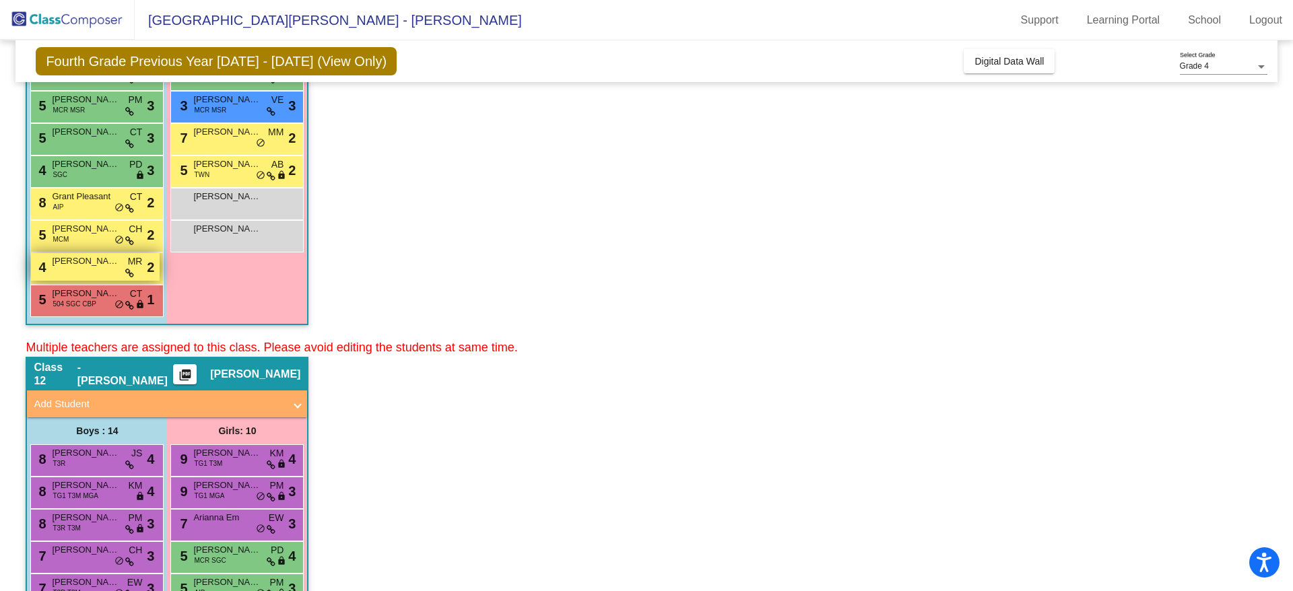
click at [64, 264] on span "[PERSON_NAME]" at bounding box center [85, 261] width 67 height 13
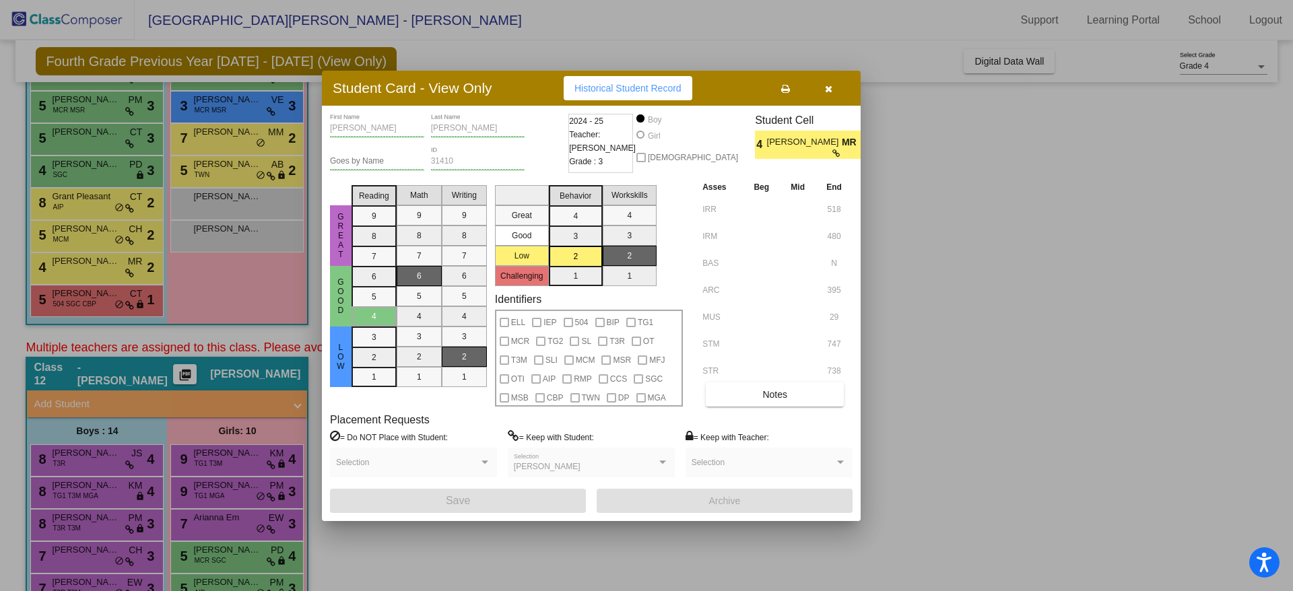
click at [67, 296] on div at bounding box center [646, 295] width 1293 height 591
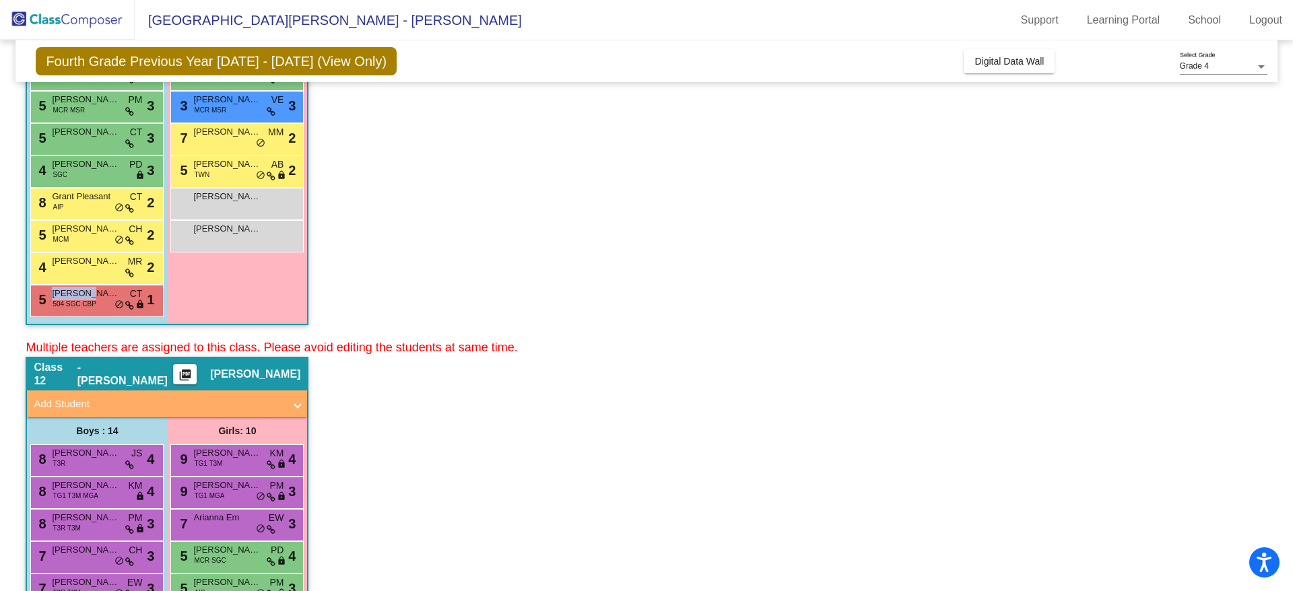
click at [67, 296] on span "[PERSON_NAME]" at bounding box center [85, 293] width 67 height 13
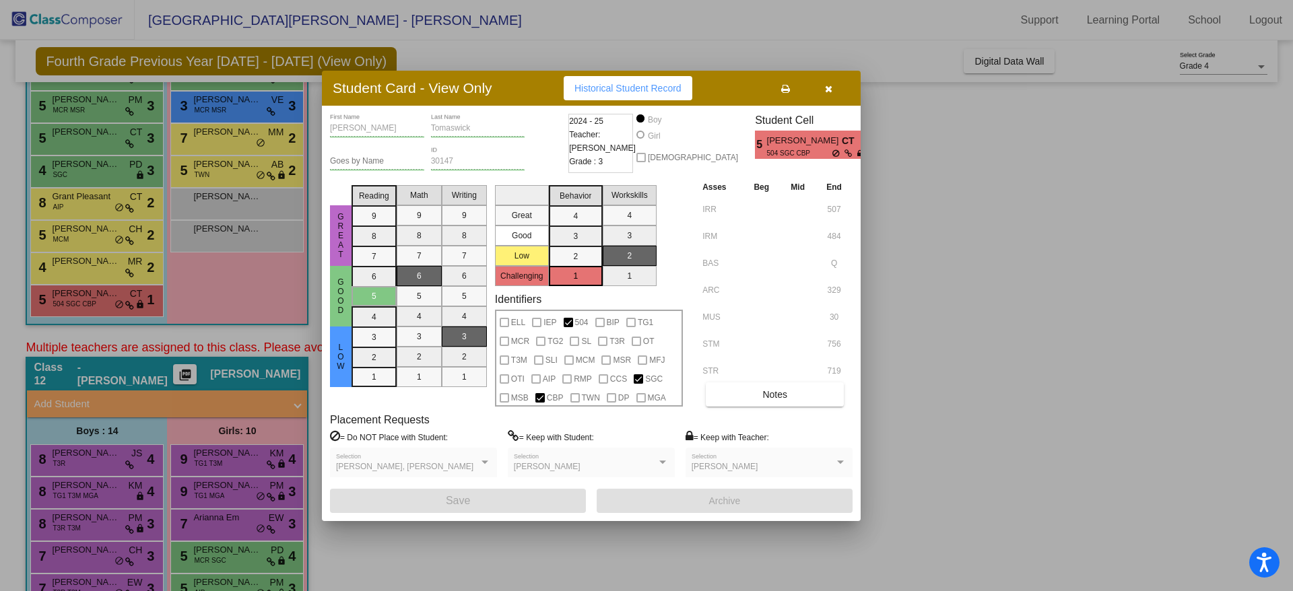
click at [82, 301] on div at bounding box center [646, 295] width 1293 height 591
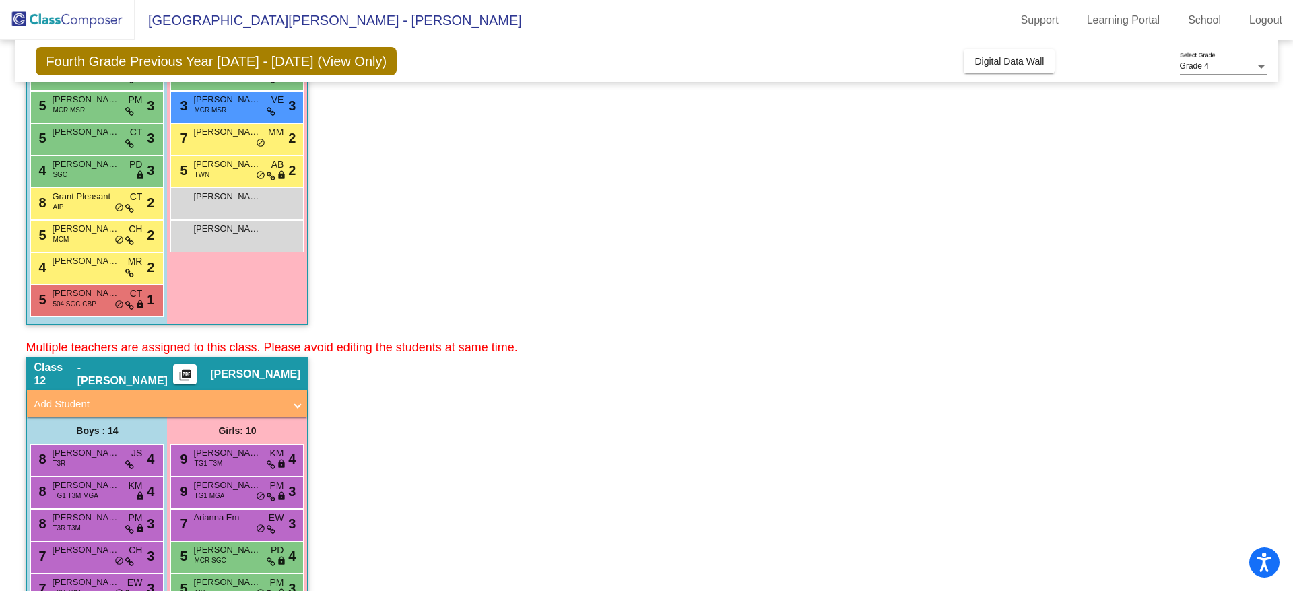
scroll to position [0, 0]
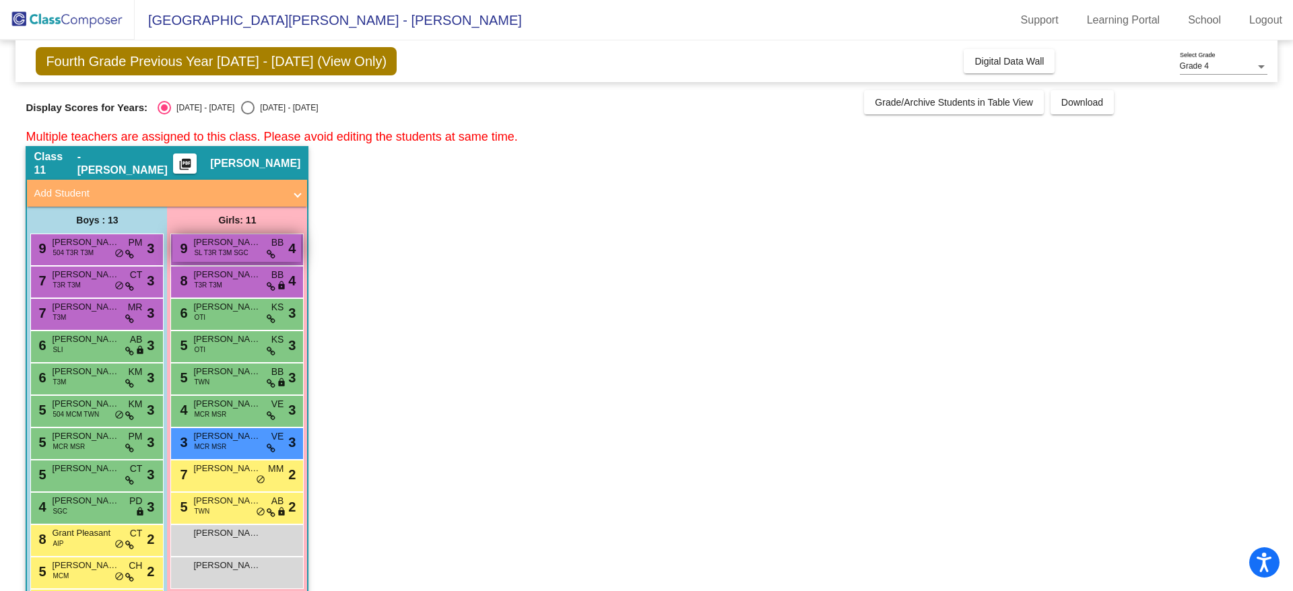
click at [236, 247] on span "[PERSON_NAME]" at bounding box center [226, 242] width 67 height 13
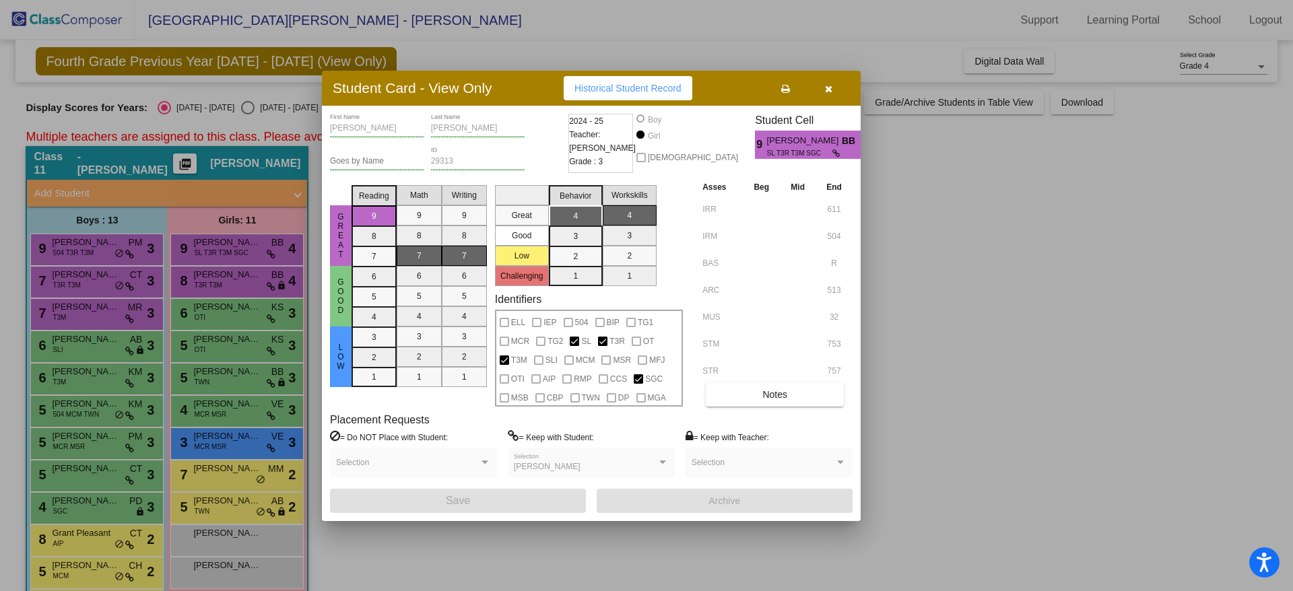
click at [234, 248] on div at bounding box center [646, 295] width 1293 height 591
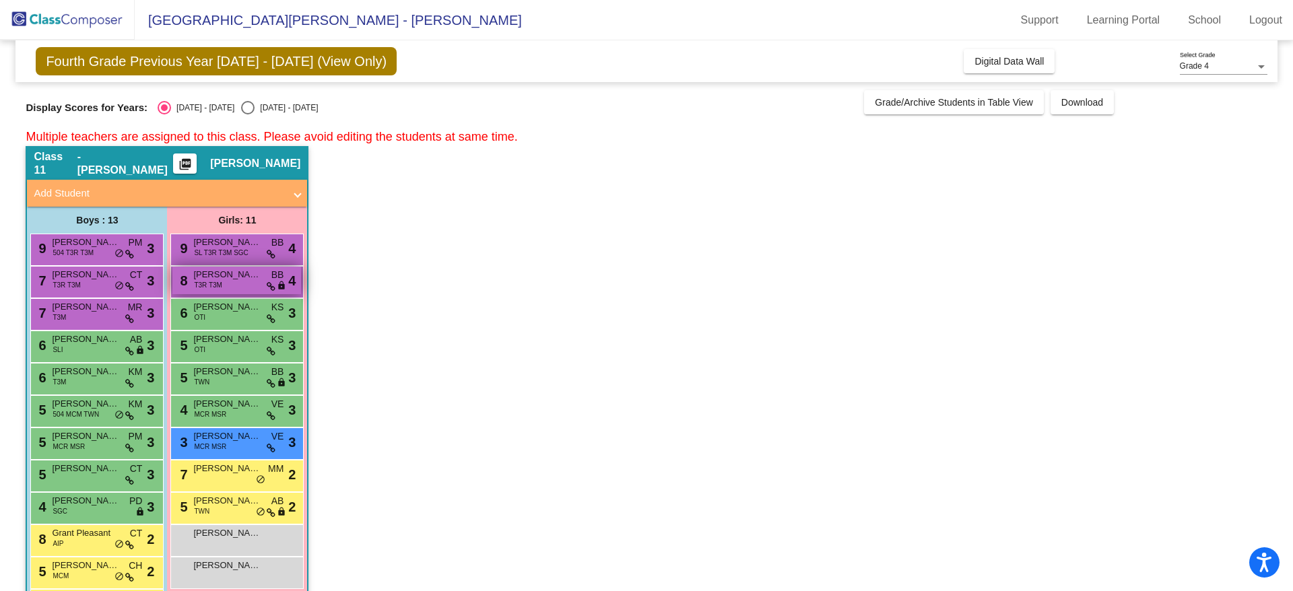
click at [206, 290] on span "T3R T3M" at bounding box center [208, 285] width 28 height 10
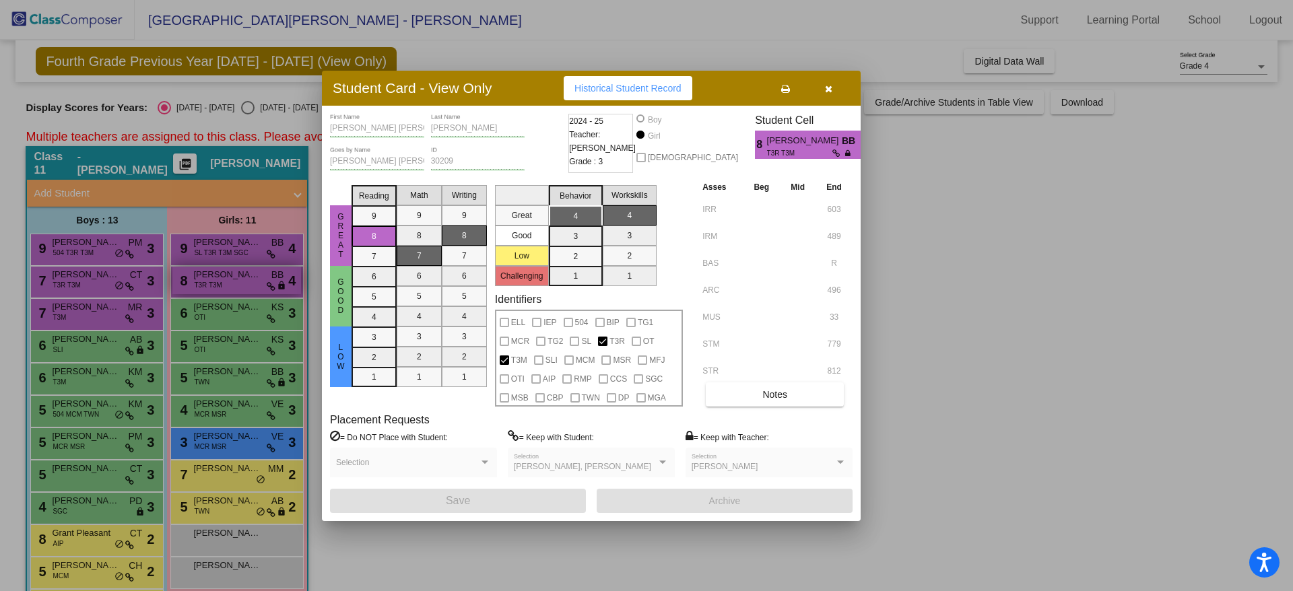
click at [206, 290] on div at bounding box center [646, 295] width 1293 height 591
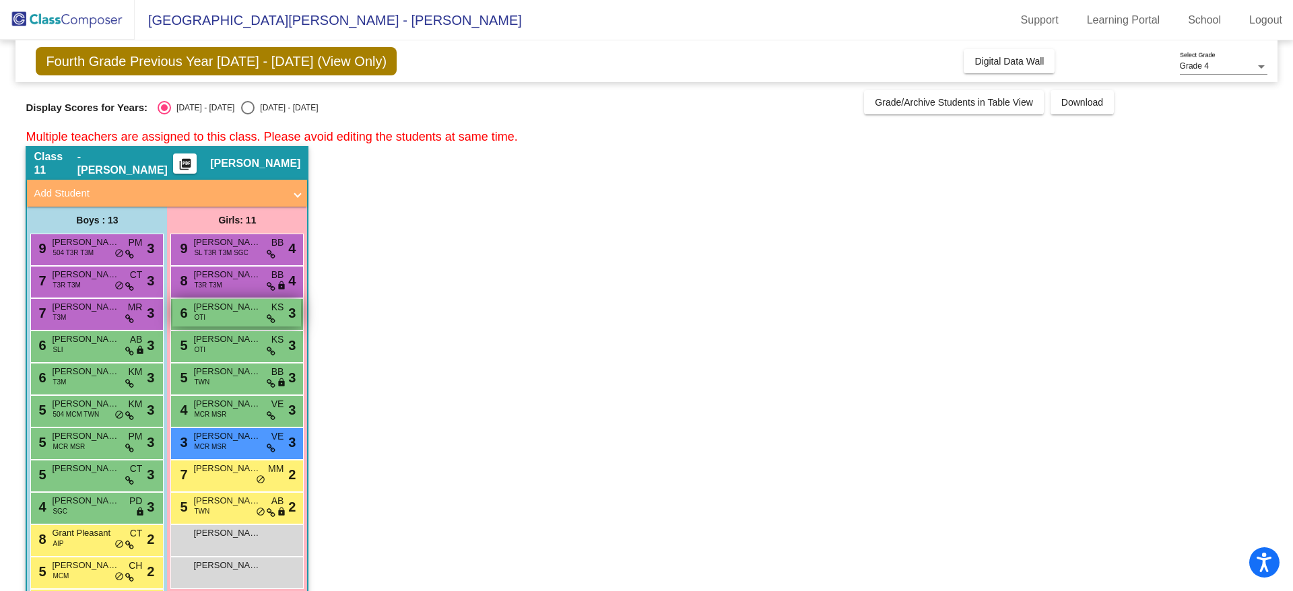
click at [206, 321] on div "6 [PERSON_NAME] OTI KS lock do_not_disturb_alt 3" at bounding box center [236, 313] width 129 height 28
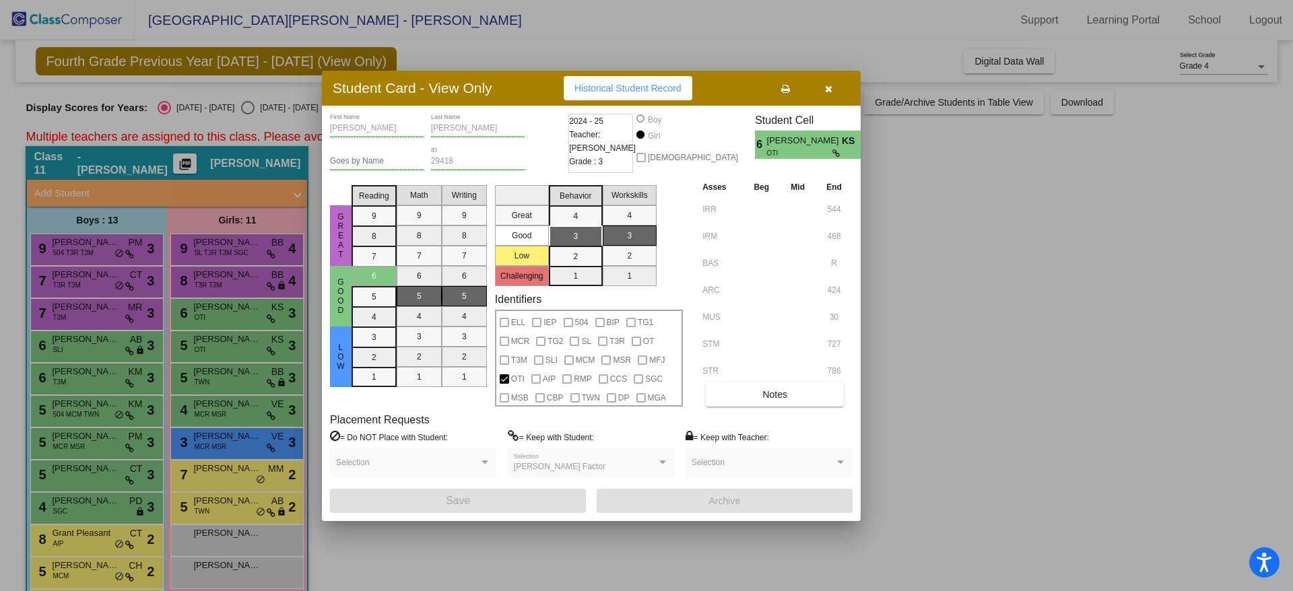
click at [195, 344] on div at bounding box center [646, 295] width 1293 height 591
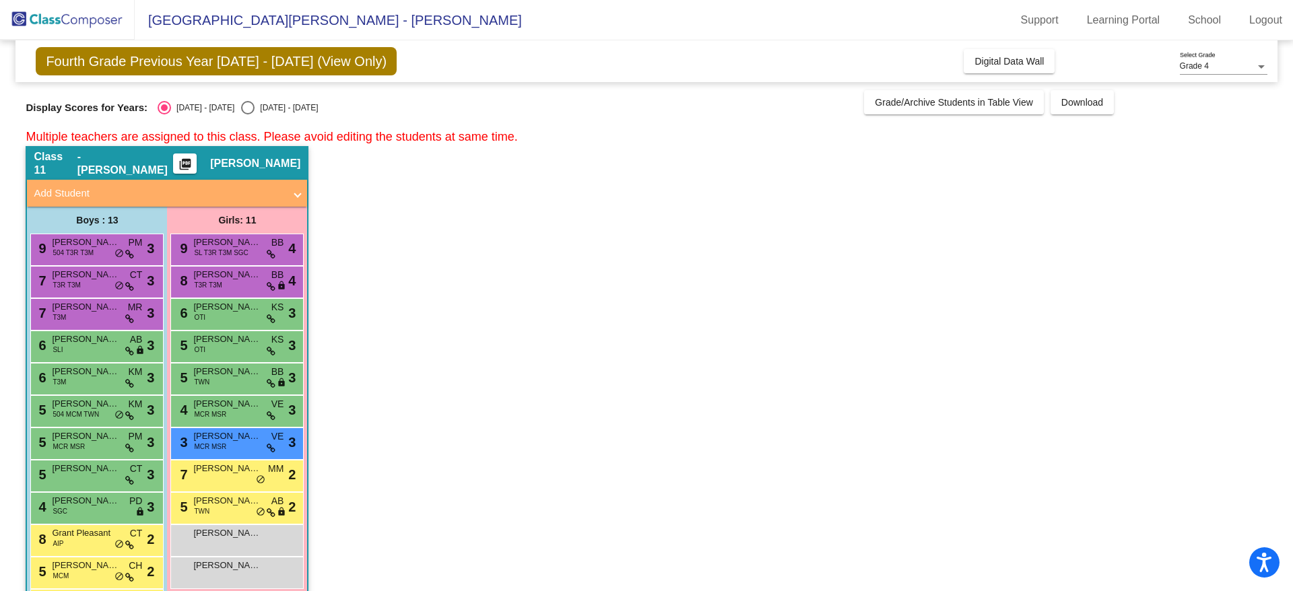
click at [195, 344] on span "[PERSON_NAME] Factor" at bounding box center [226, 339] width 67 height 13
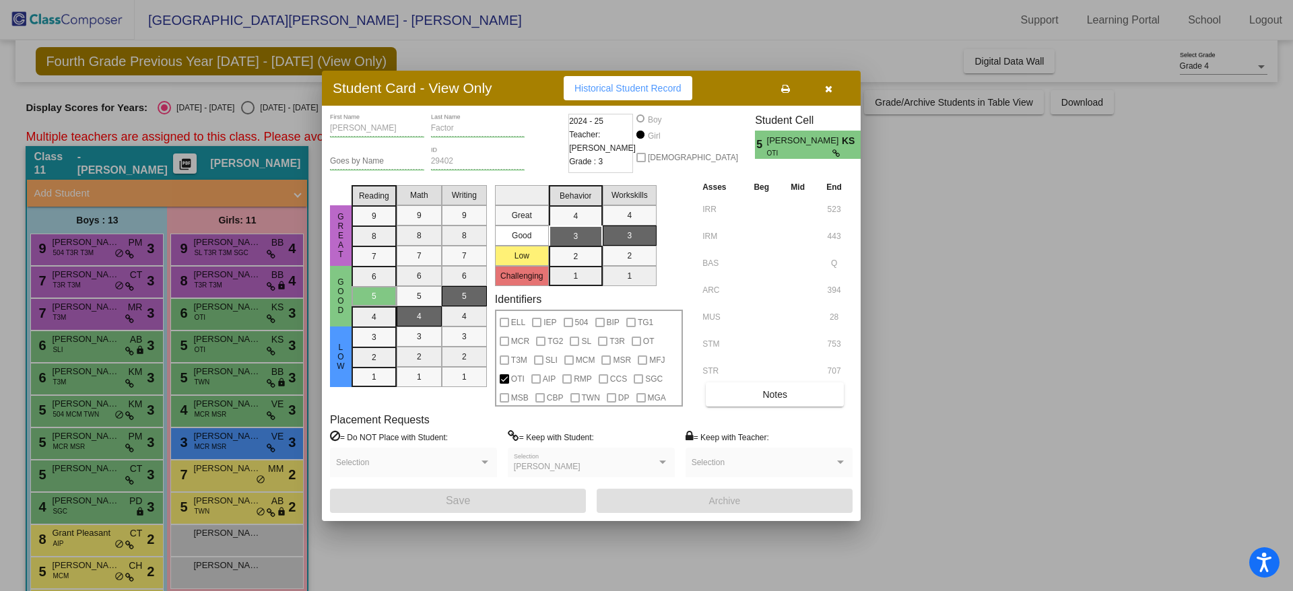
click at [195, 344] on div at bounding box center [646, 295] width 1293 height 591
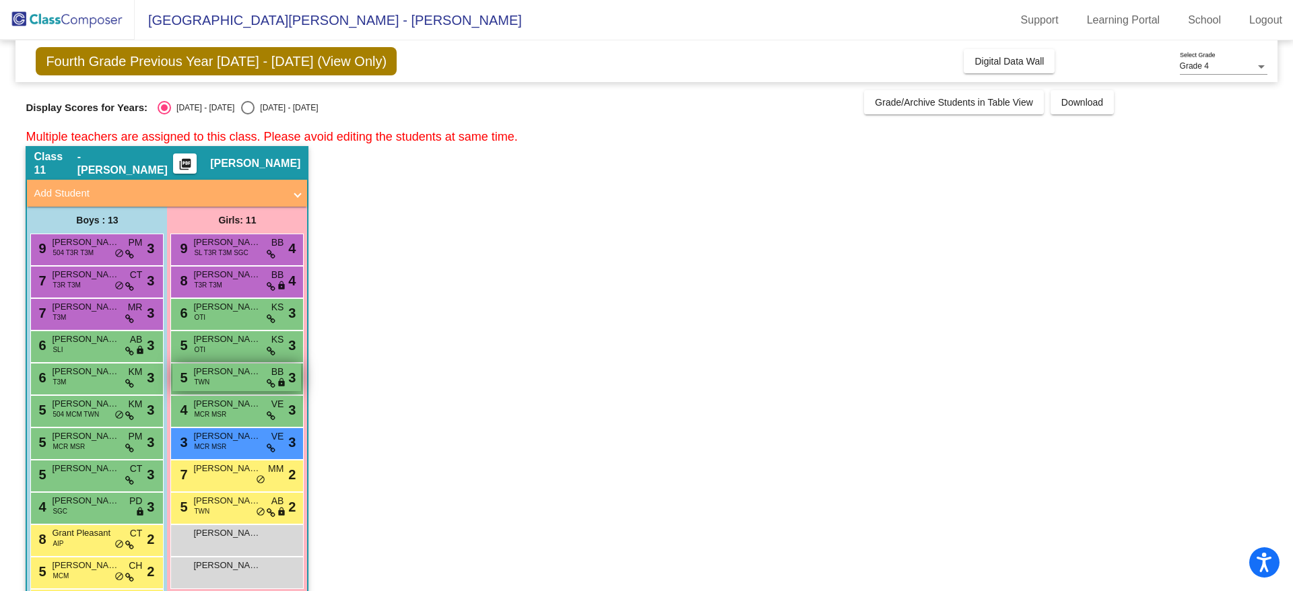
click at [209, 387] on span "TWN" at bounding box center [201, 382] width 15 height 10
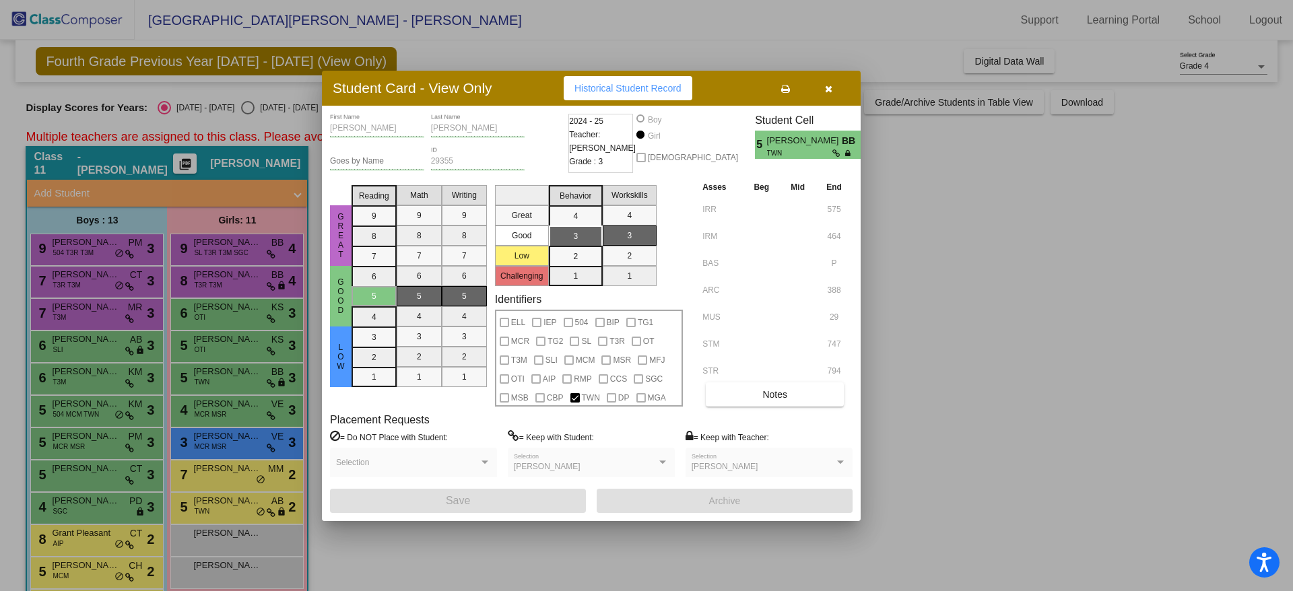
click at [199, 388] on div at bounding box center [646, 295] width 1293 height 591
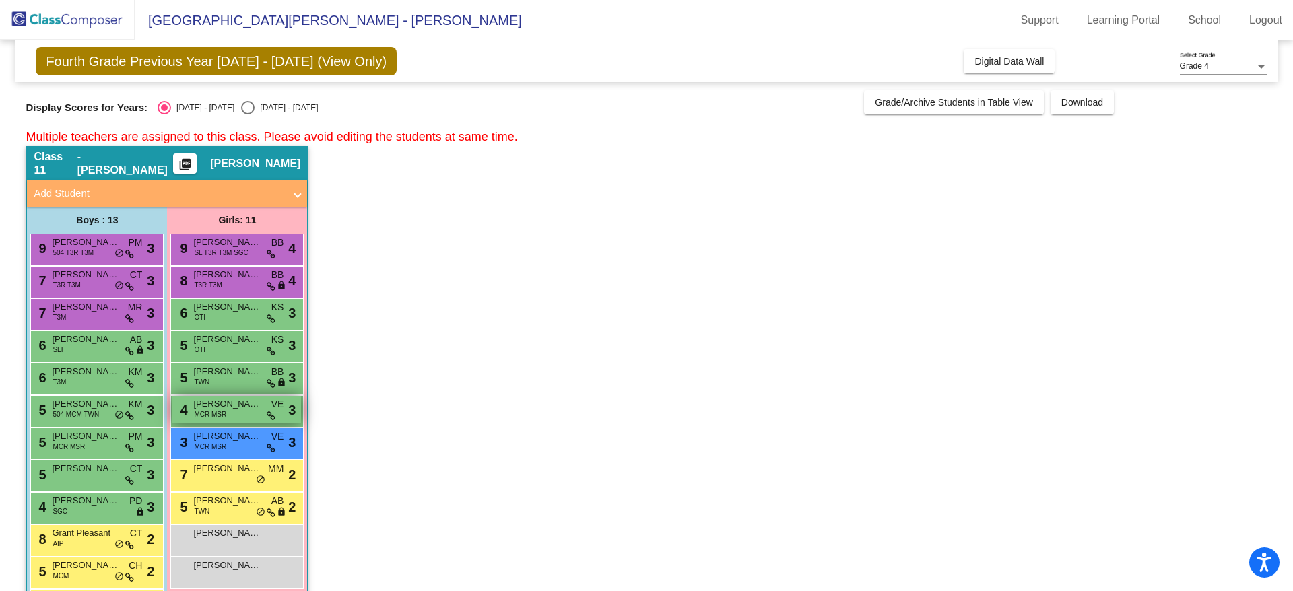
click at [205, 419] on span "MCR MSR" at bounding box center [210, 415] width 32 height 10
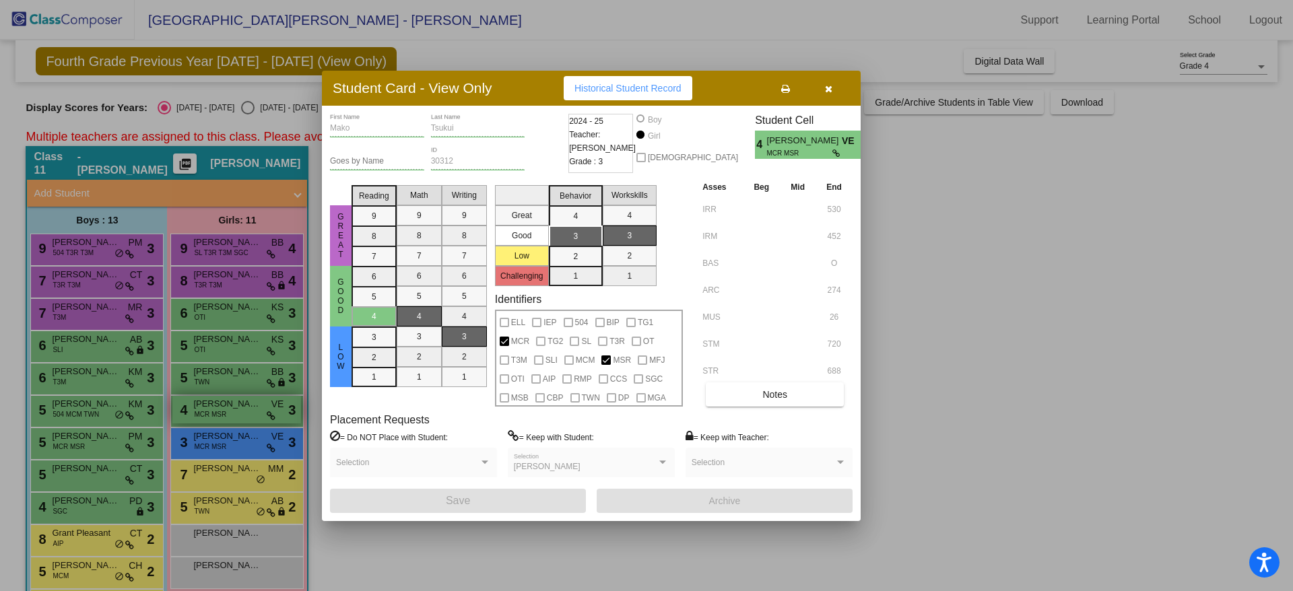
click at [205, 419] on div at bounding box center [646, 295] width 1293 height 591
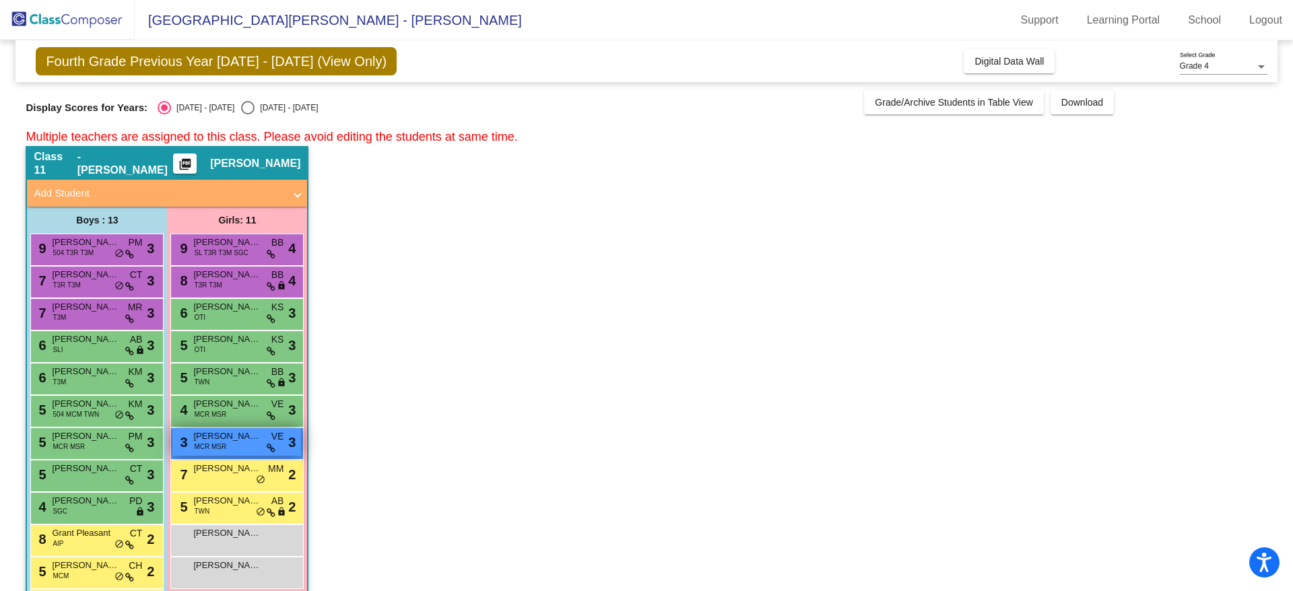
click at [209, 442] on span "MCR MSR" at bounding box center [210, 447] width 32 height 10
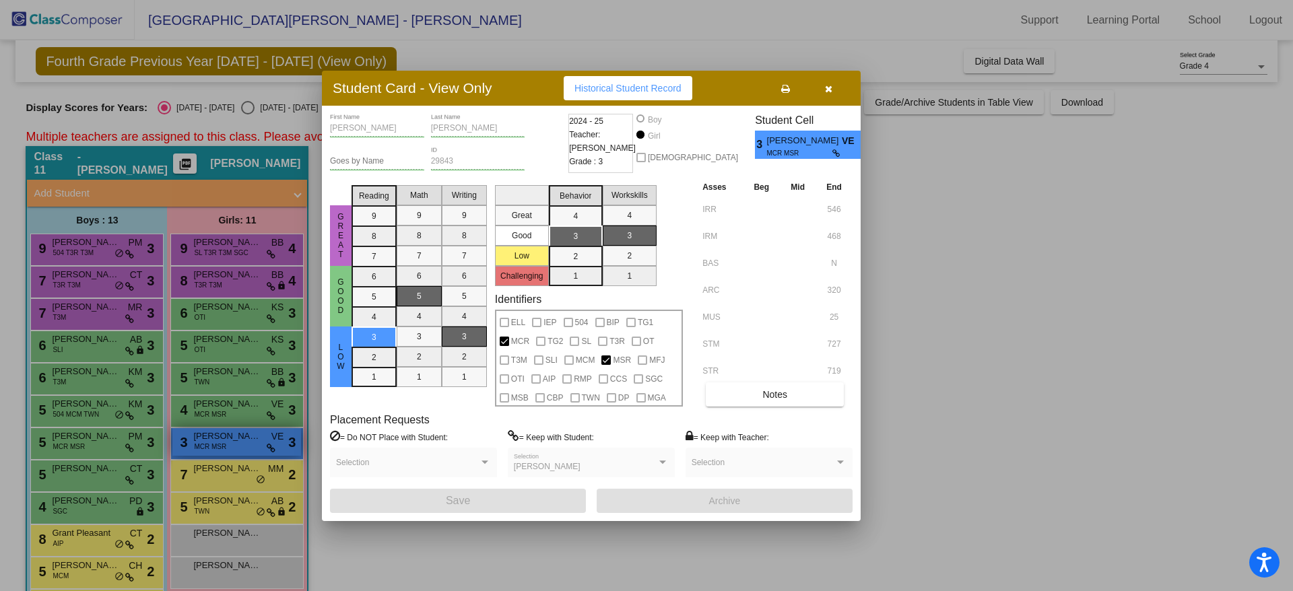
click at [209, 442] on div at bounding box center [646, 295] width 1293 height 591
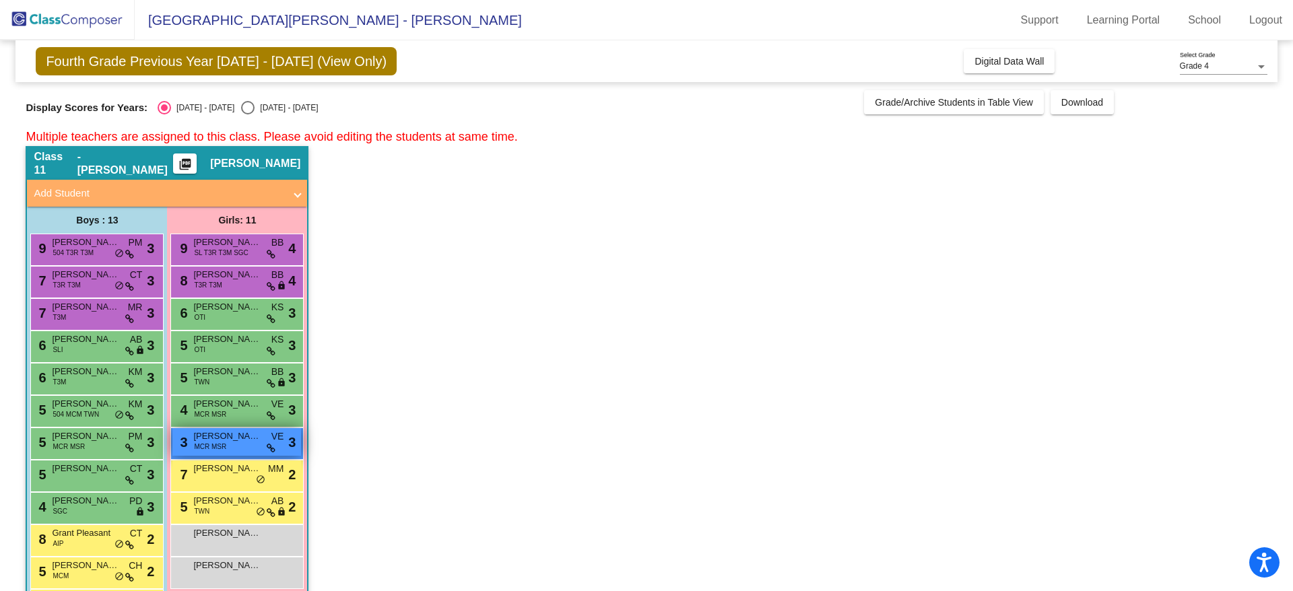
click at [214, 447] on span "MCR MSR" at bounding box center [210, 447] width 32 height 10
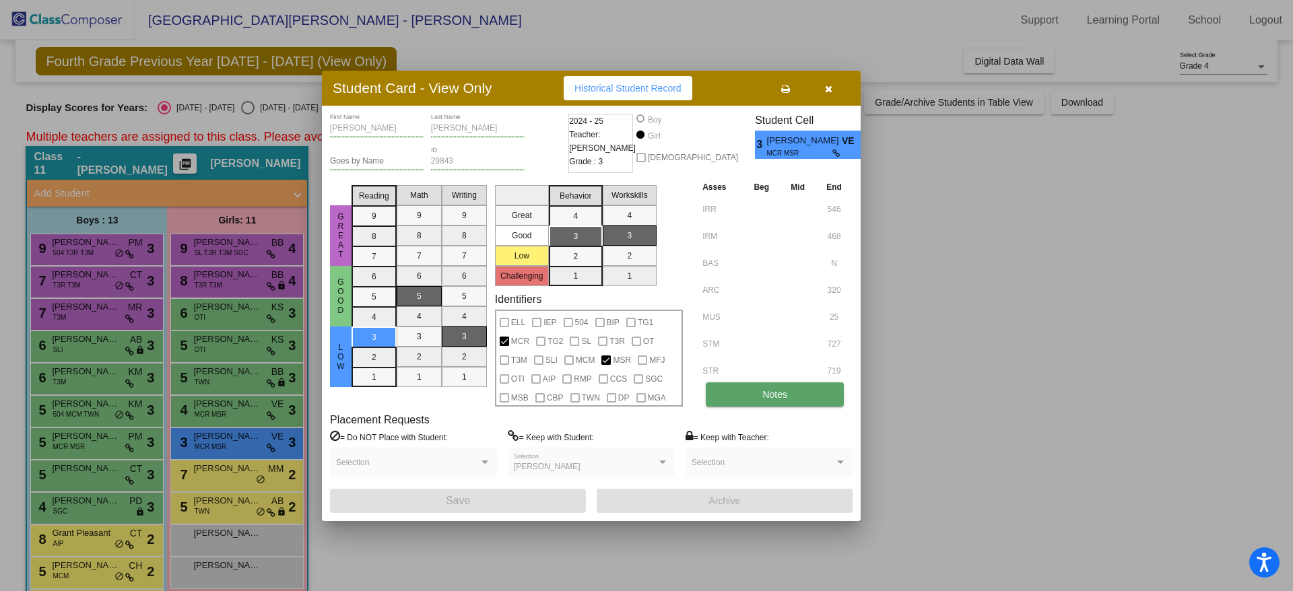
click at [756, 389] on button "Notes" at bounding box center [775, 395] width 138 height 24
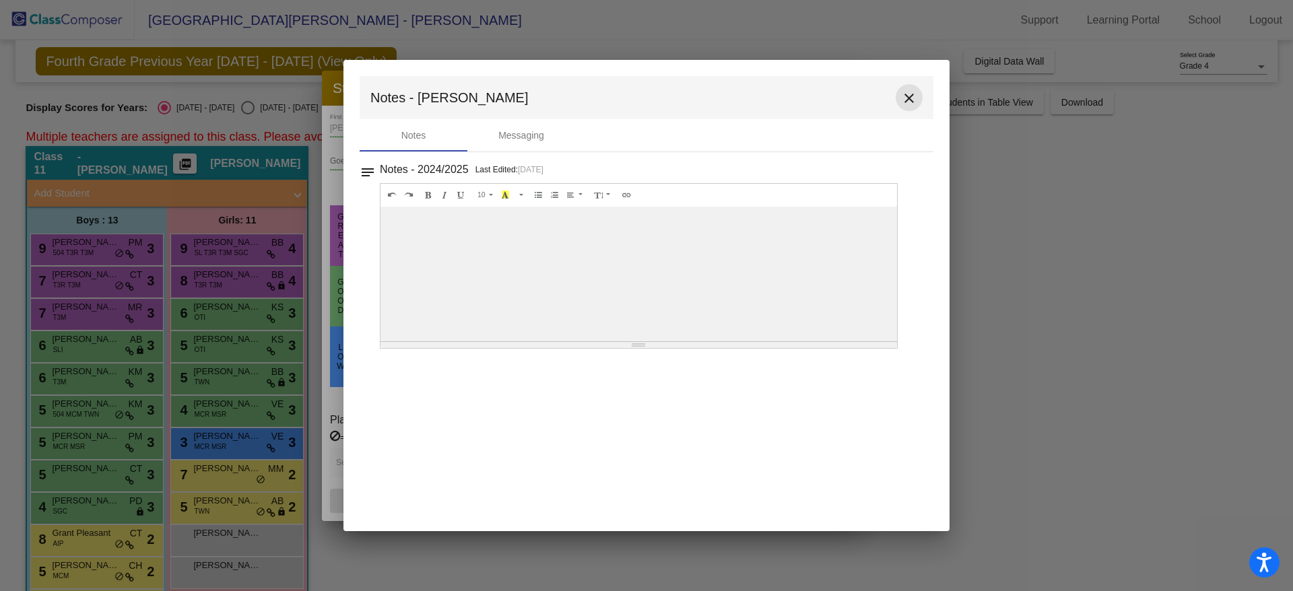
click at [906, 98] on mat-icon "close" at bounding box center [909, 98] width 16 height 16
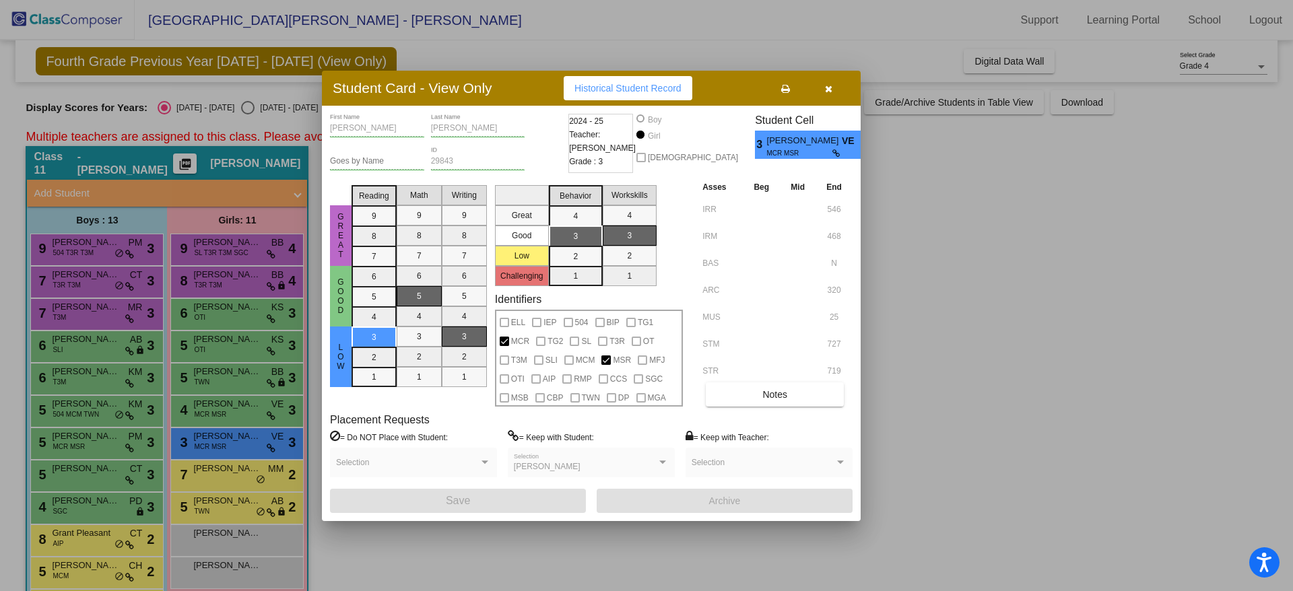
click at [231, 447] on div at bounding box center [646, 295] width 1293 height 591
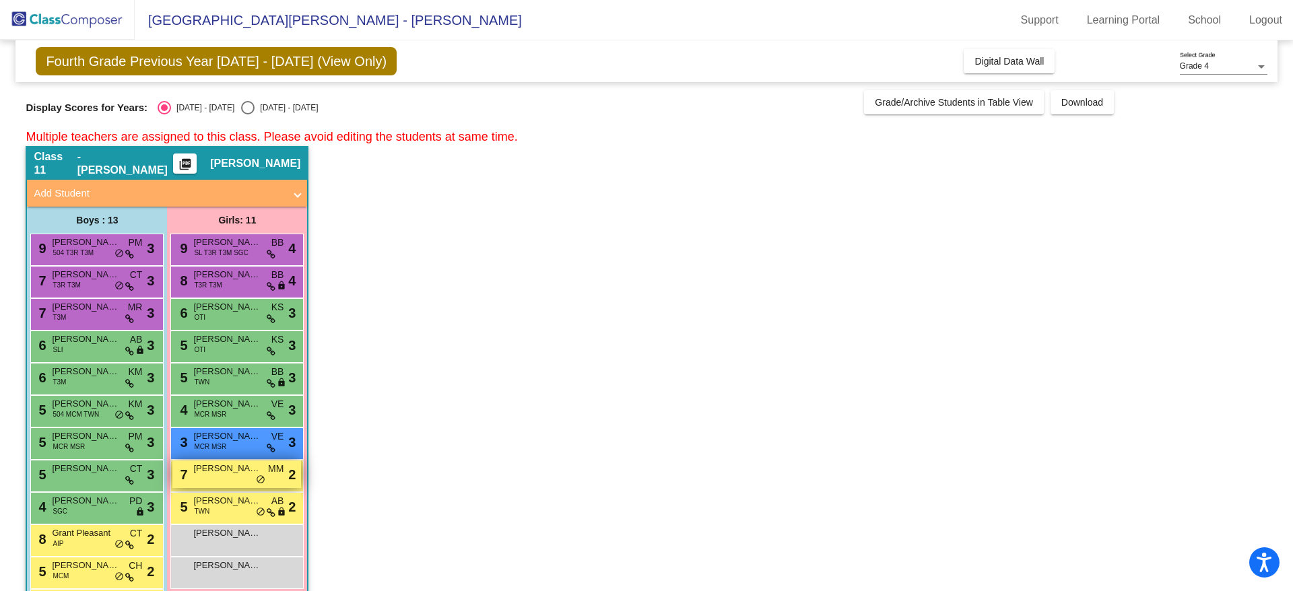
click at [226, 484] on div "7 [PERSON_NAME] MM lock do_not_disturb_alt 2" at bounding box center [236, 475] width 129 height 28
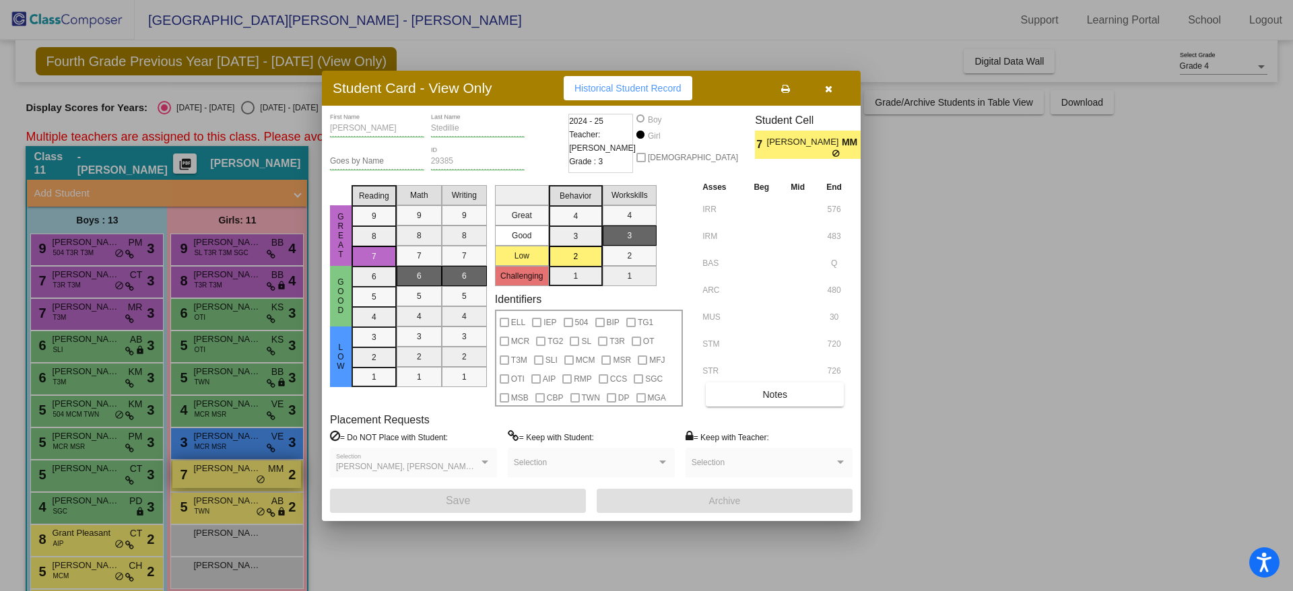
click at [226, 484] on div at bounding box center [646, 295] width 1293 height 591
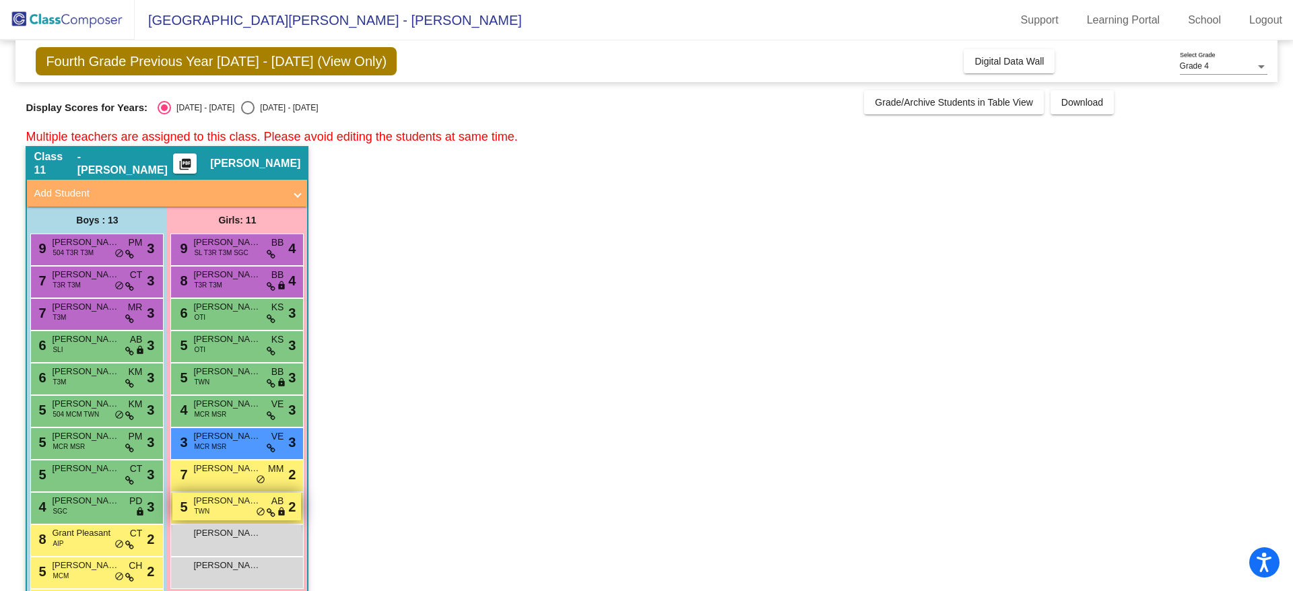
click at [221, 506] on span "[PERSON_NAME]" at bounding box center [226, 500] width 67 height 13
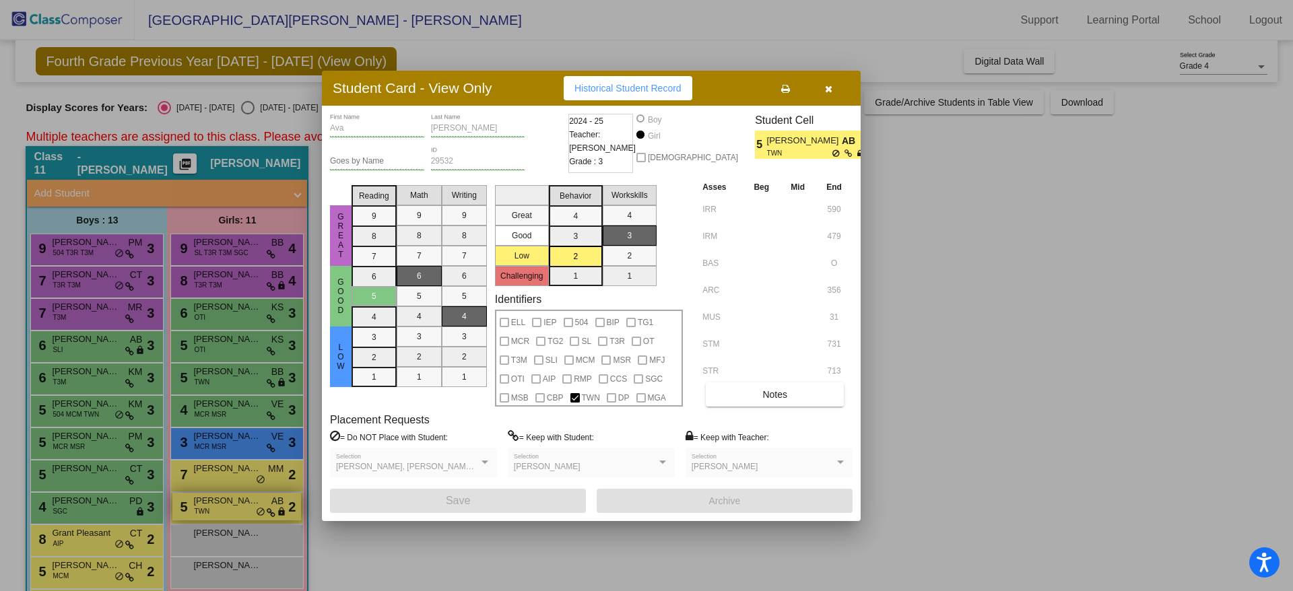
click at [221, 506] on div at bounding box center [646, 295] width 1293 height 591
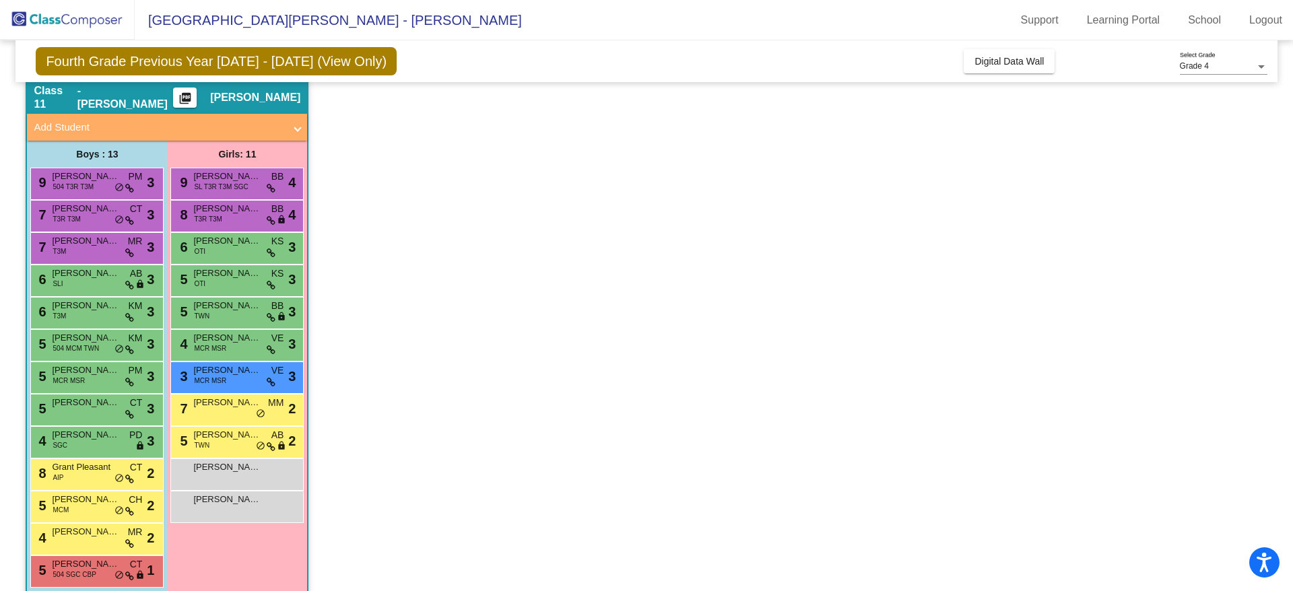
scroll to position [337, 0]
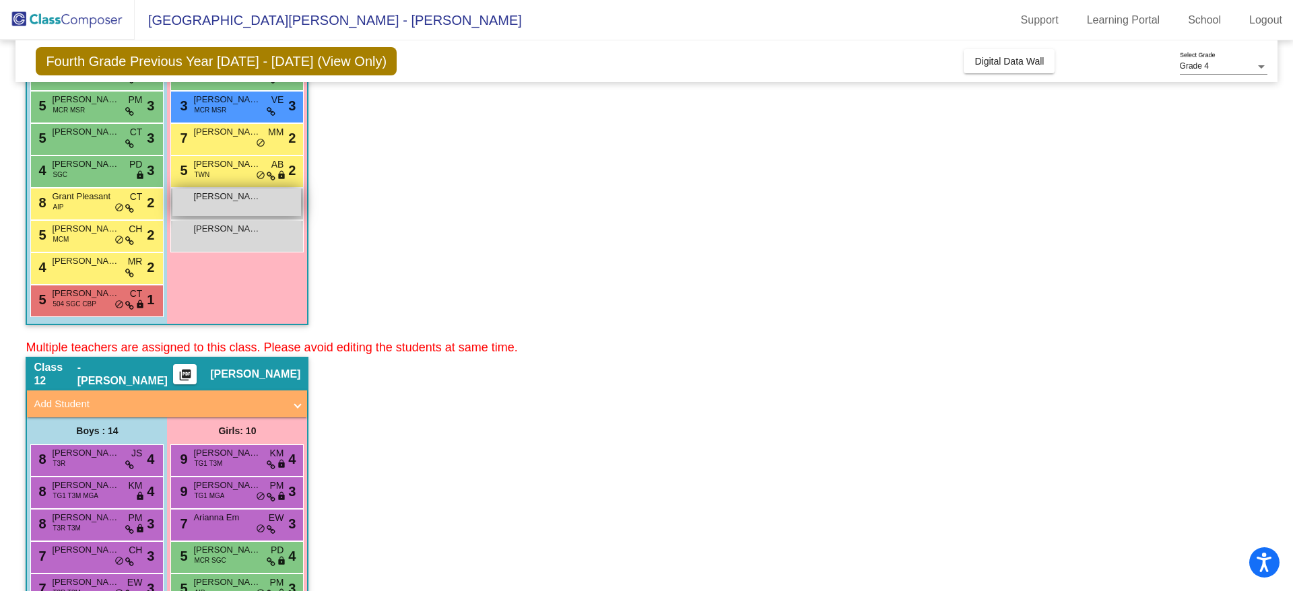
click at [236, 203] on div "[PERSON_NAME] lock do_not_disturb_alt" at bounding box center [236, 203] width 129 height 28
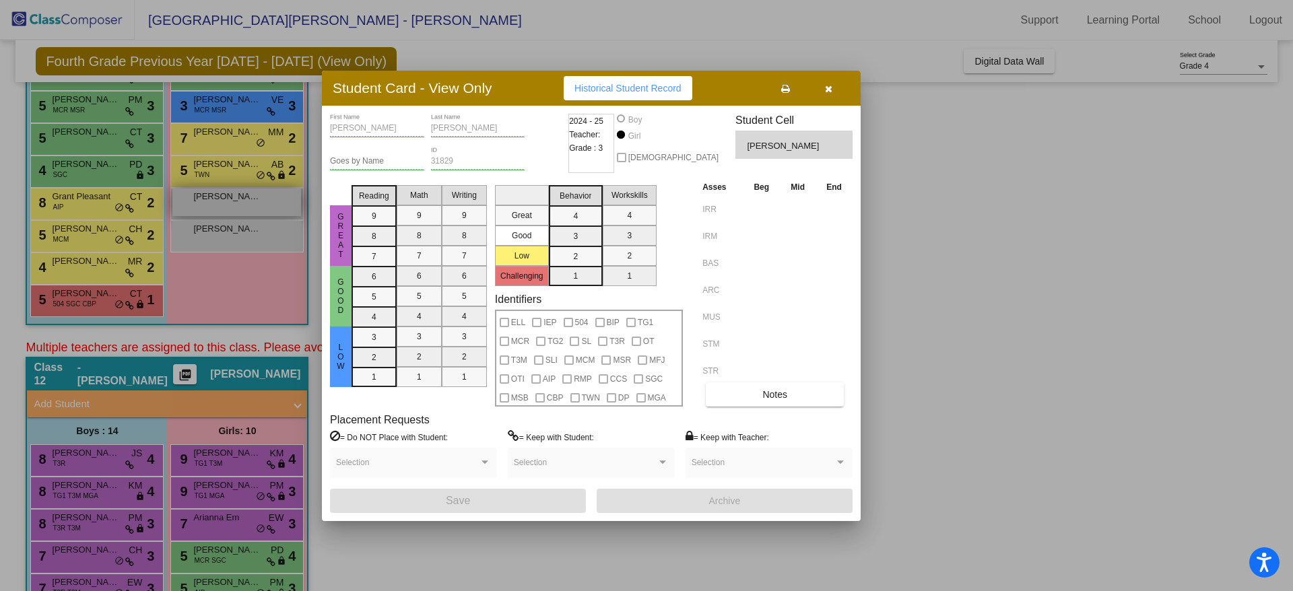
click at [236, 203] on div at bounding box center [646, 295] width 1293 height 591
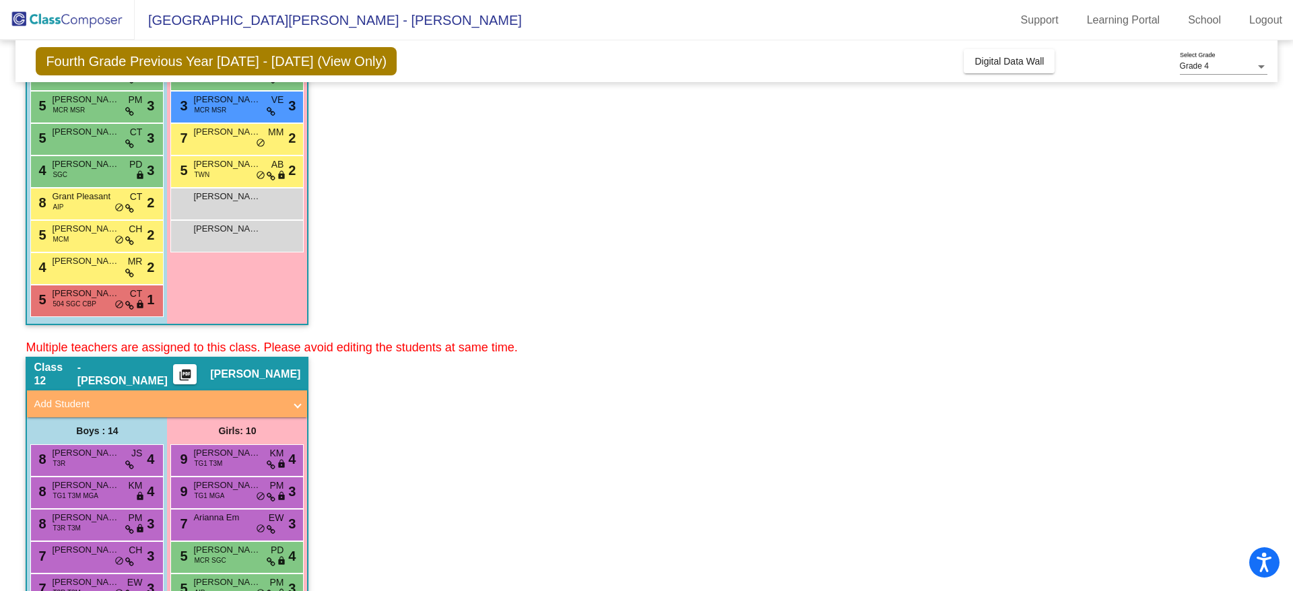
click at [0, 0] on div "Girls: 11 9 [PERSON_NAME] SL T3R T3M SGC BB lock do_not_disturb_alt 4 8 [PERSON…" at bounding box center [0, 0] width 0 height 0
click at [223, 237] on div "[PERSON_NAME] lock do_not_disturb_alt" at bounding box center [236, 235] width 129 height 28
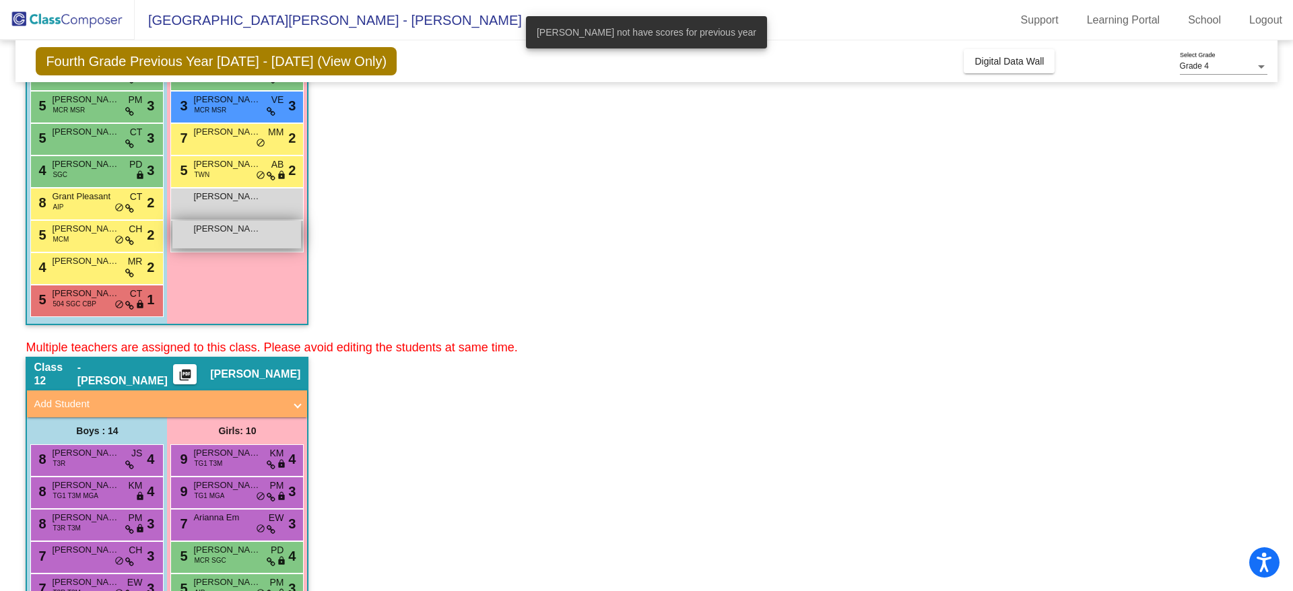
click at [223, 237] on div "[PERSON_NAME] lock do_not_disturb_alt" at bounding box center [236, 235] width 129 height 28
click at [249, 236] on div "[PERSON_NAME] lock do_not_disturb_alt" at bounding box center [236, 235] width 129 height 28
click at [408, 264] on app-classroom "Class 11 - [PERSON_NAME] picture_as_pdf [PERSON_NAME] Add Student First Name La…" at bounding box center [646, 73] width 1241 height 529
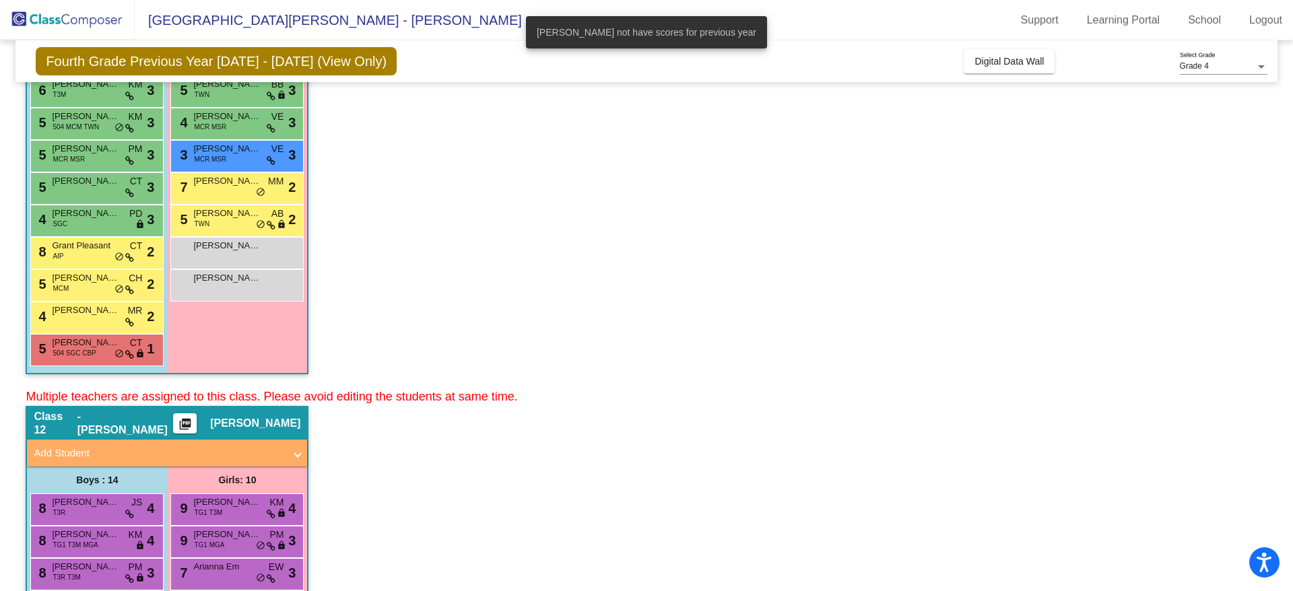
scroll to position [472, 0]
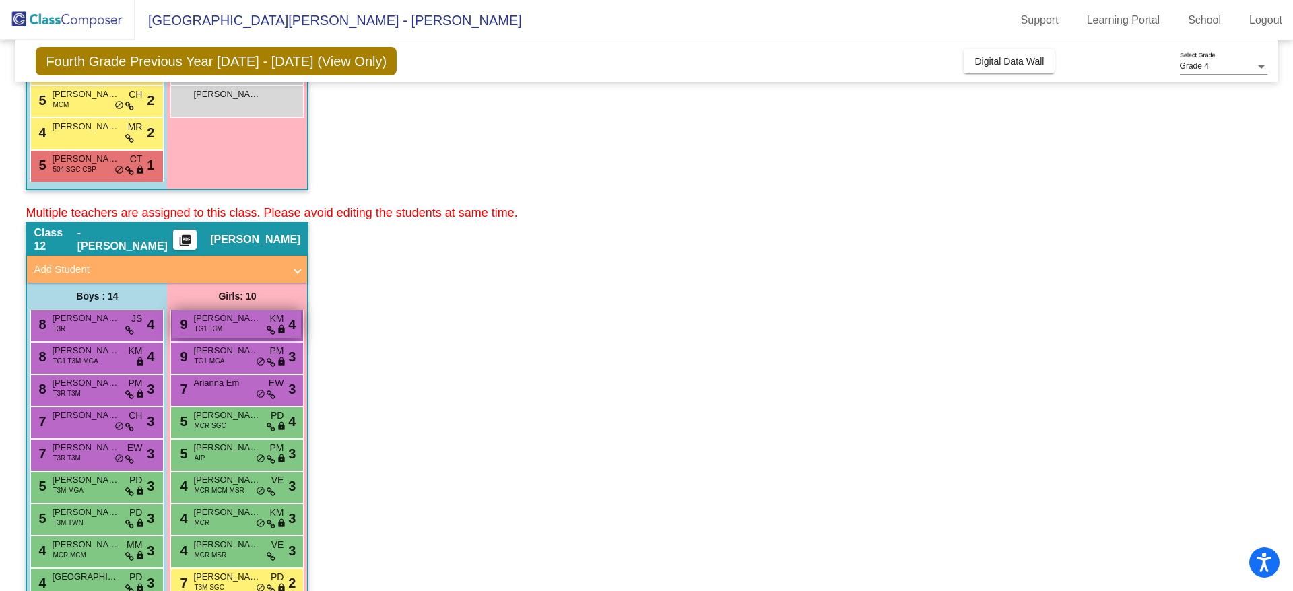
click at [222, 320] on span "[PERSON_NAME]" at bounding box center [226, 318] width 67 height 13
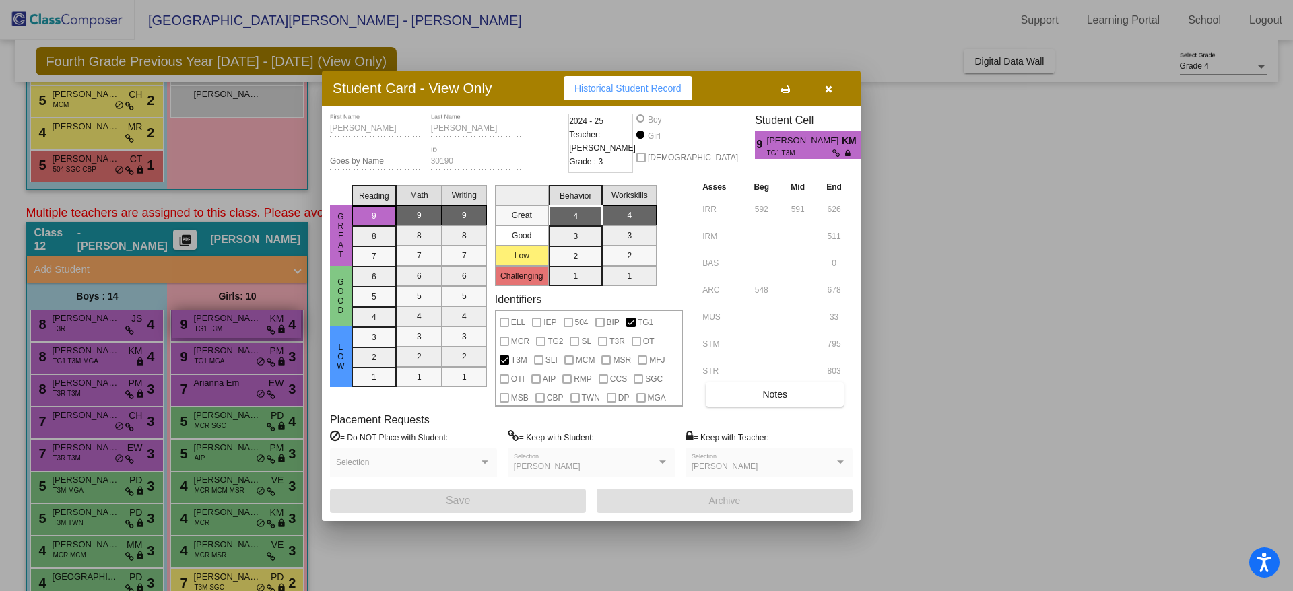
click at [222, 320] on div at bounding box center [646, 295] width 1293 height 591
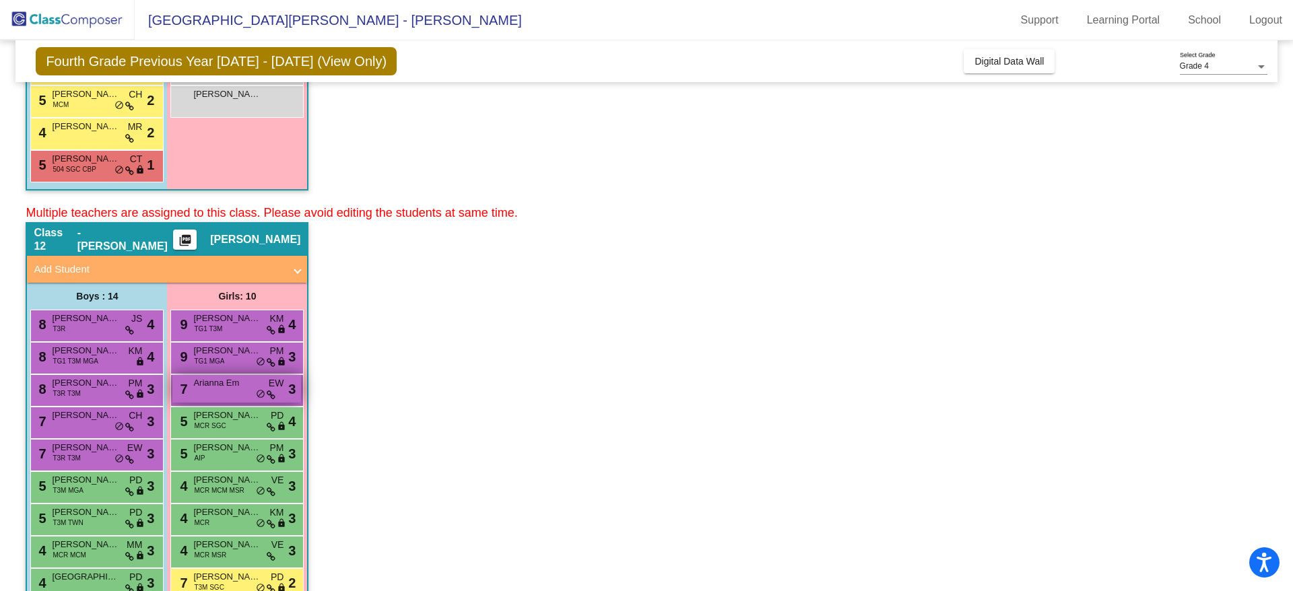
click at [224, 392] on div "7 Arianna Em EW lock do_not_disturb_alt 3" at bounding box center [236, 389] width 129 height 28
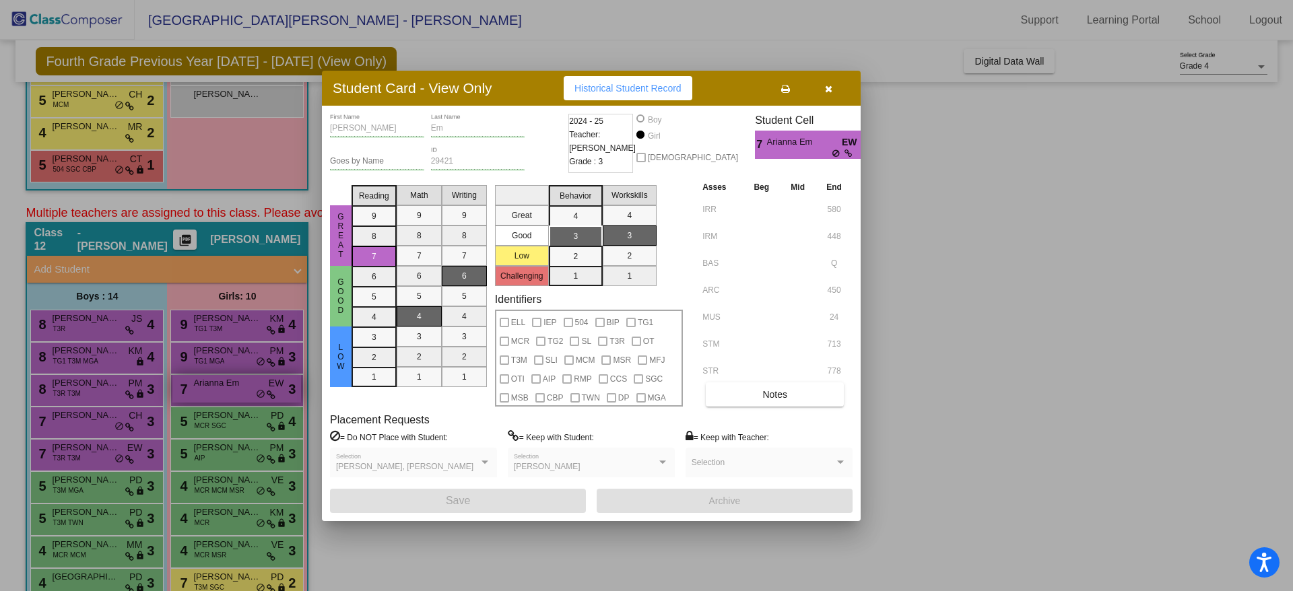
click at [224, 392] on div at bounding box center [646, 295] width 1293 height 591
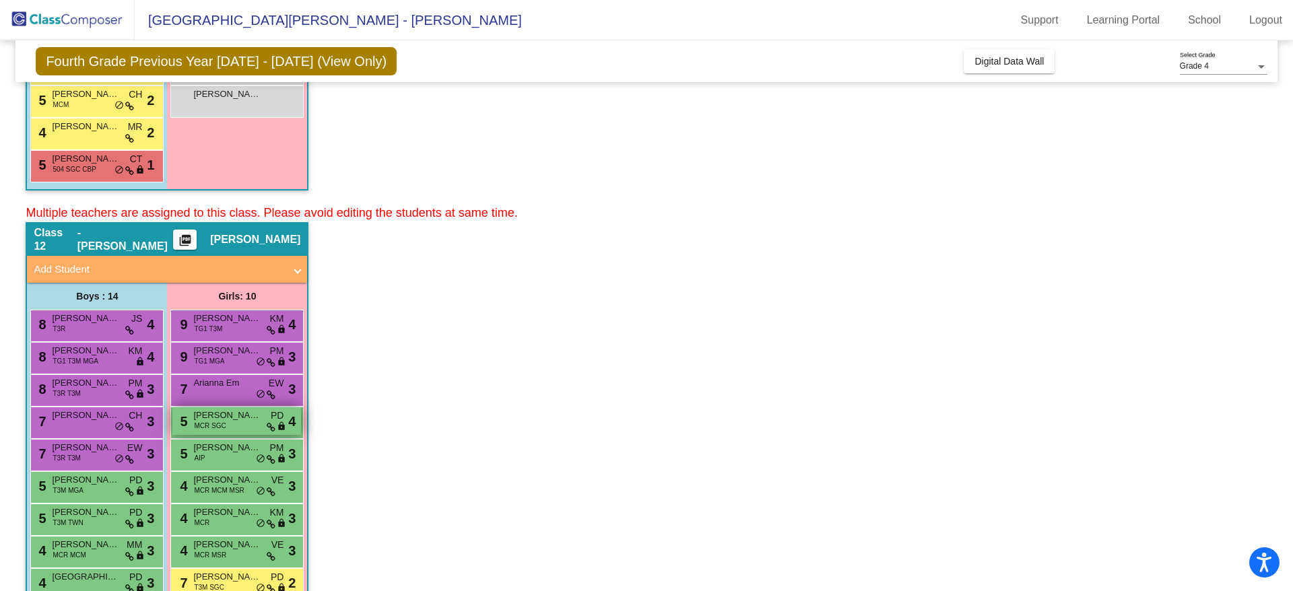
click at [217, 423] on span "MCR SGC" at bounding box center [210, 426] width 32 height 10
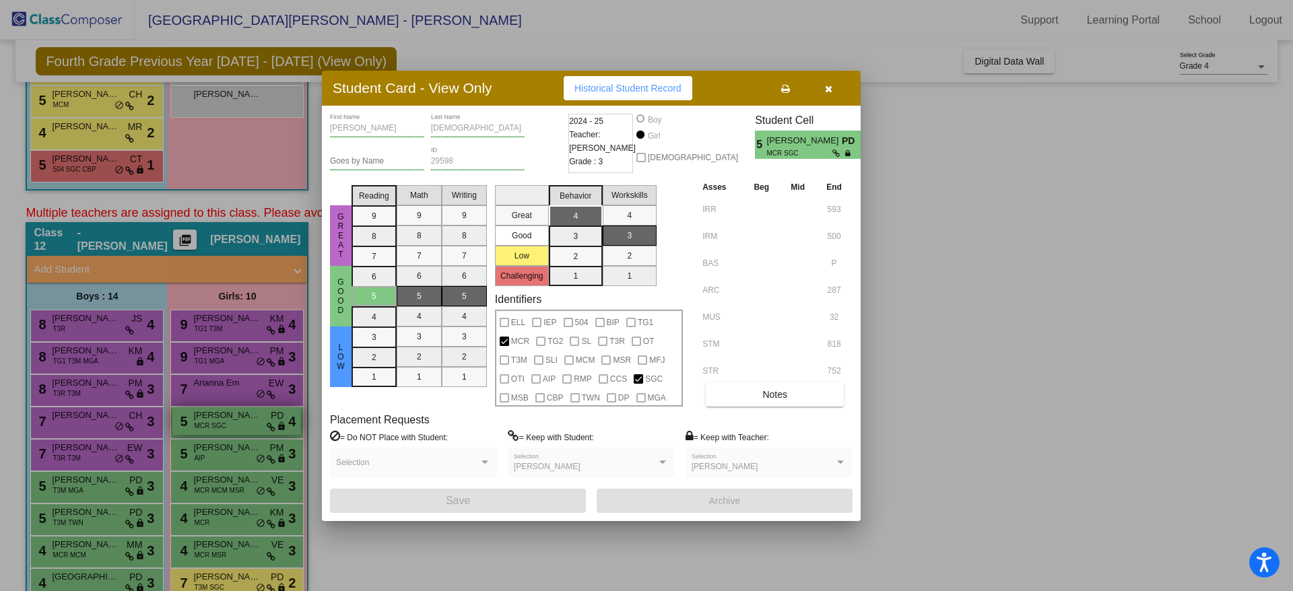
click at [217, 423] on div at bounding box center [646, 295] width 1293 height 591
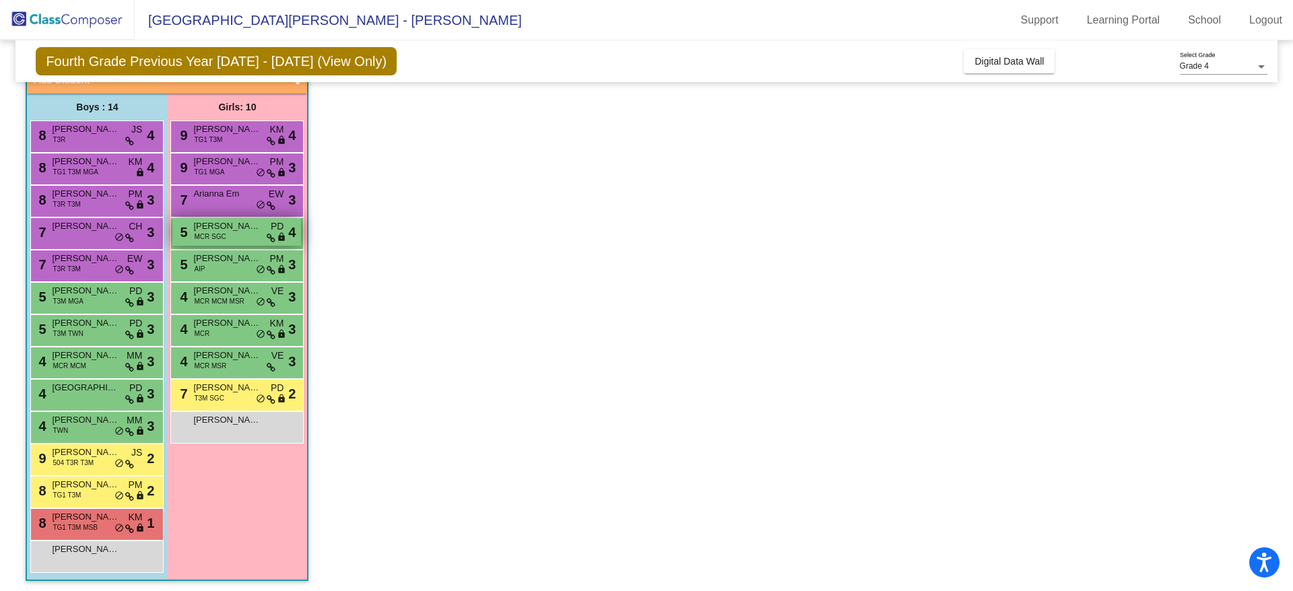
scroll to position [664, 0]
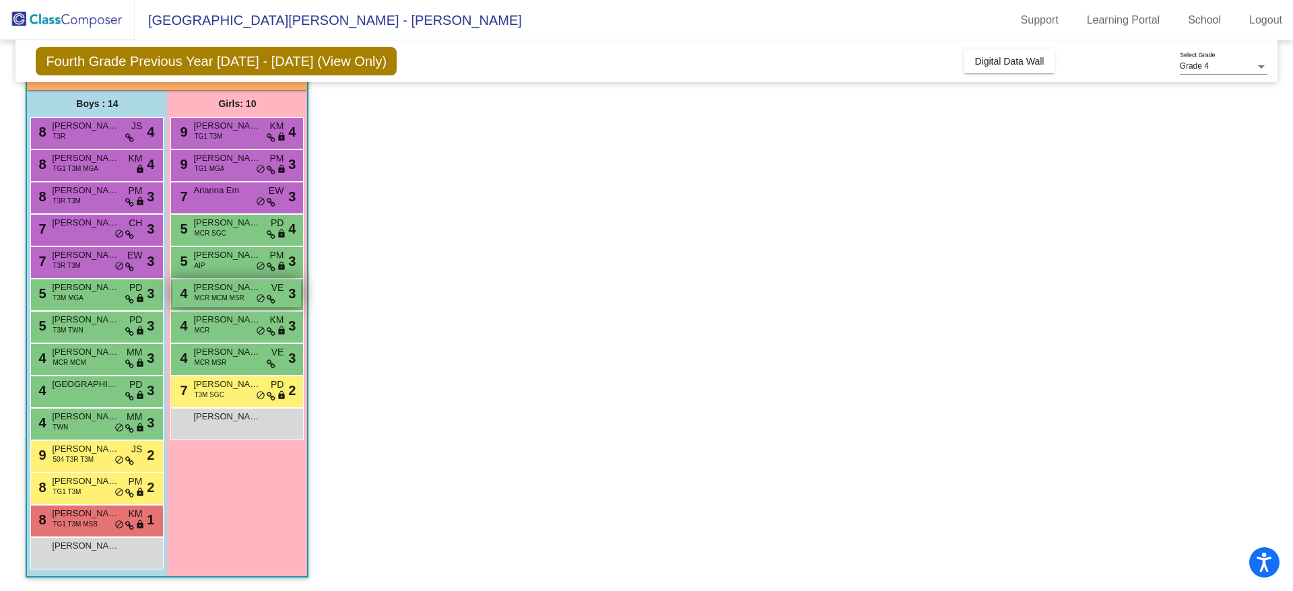
click at [204, 303] on span "MCR MCM MSR" at bounding box center [219, 298] width 50 height 10
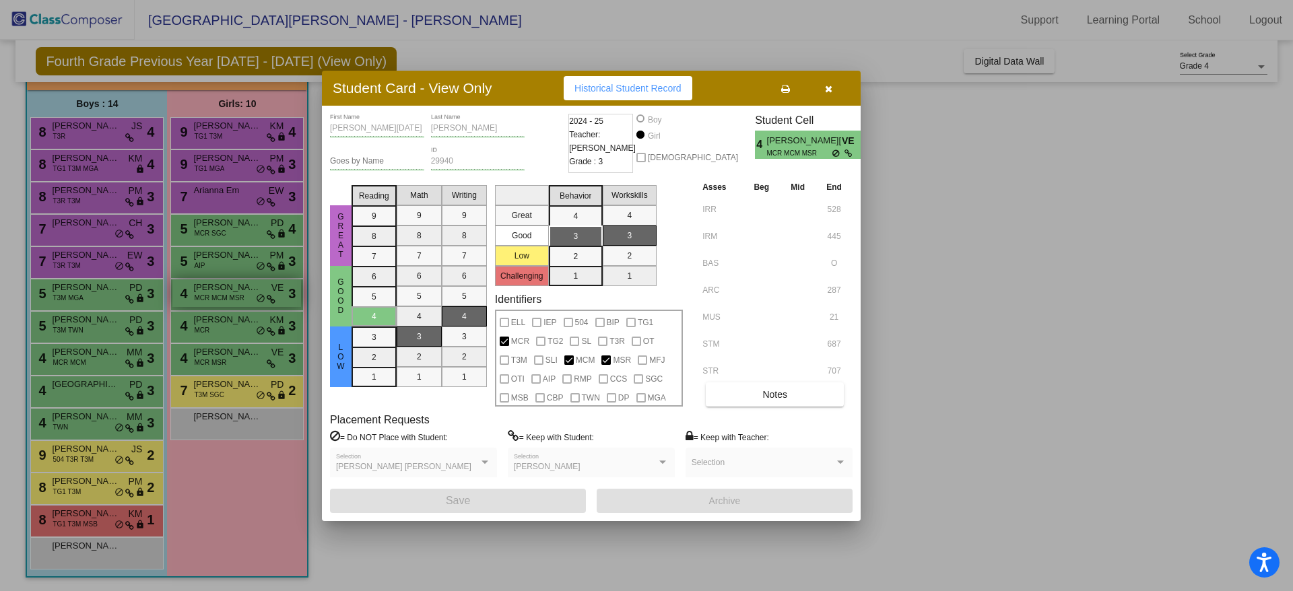
click at [204, 303] on div at bounding box center [646, 295] width 1293 height 591
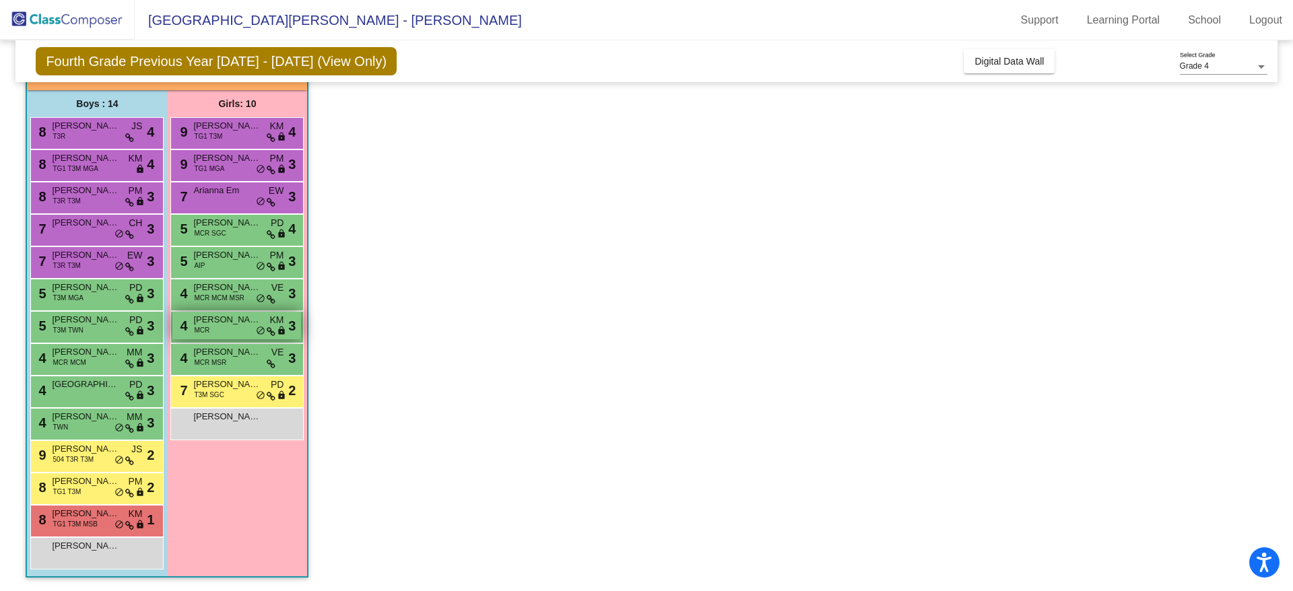
click at [203, 331] on span "MCR" at bounding box center [201, 330] width 15 height 10
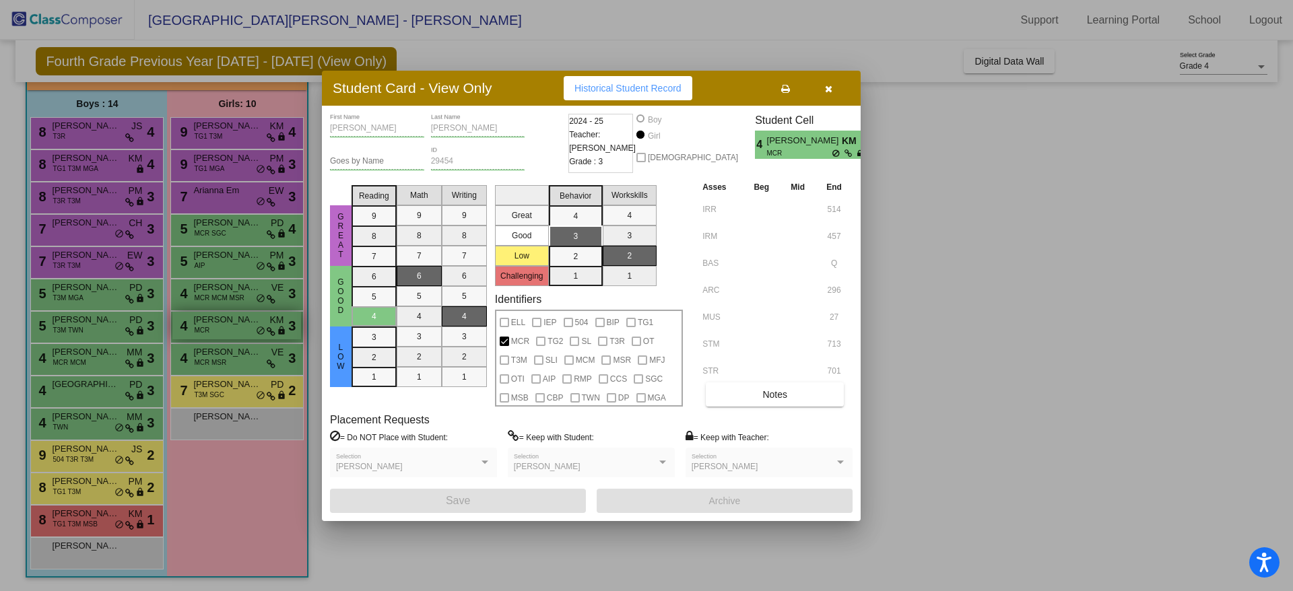
click at [203, 331] on div at bounding box center [646, 295] width 1293 height 591
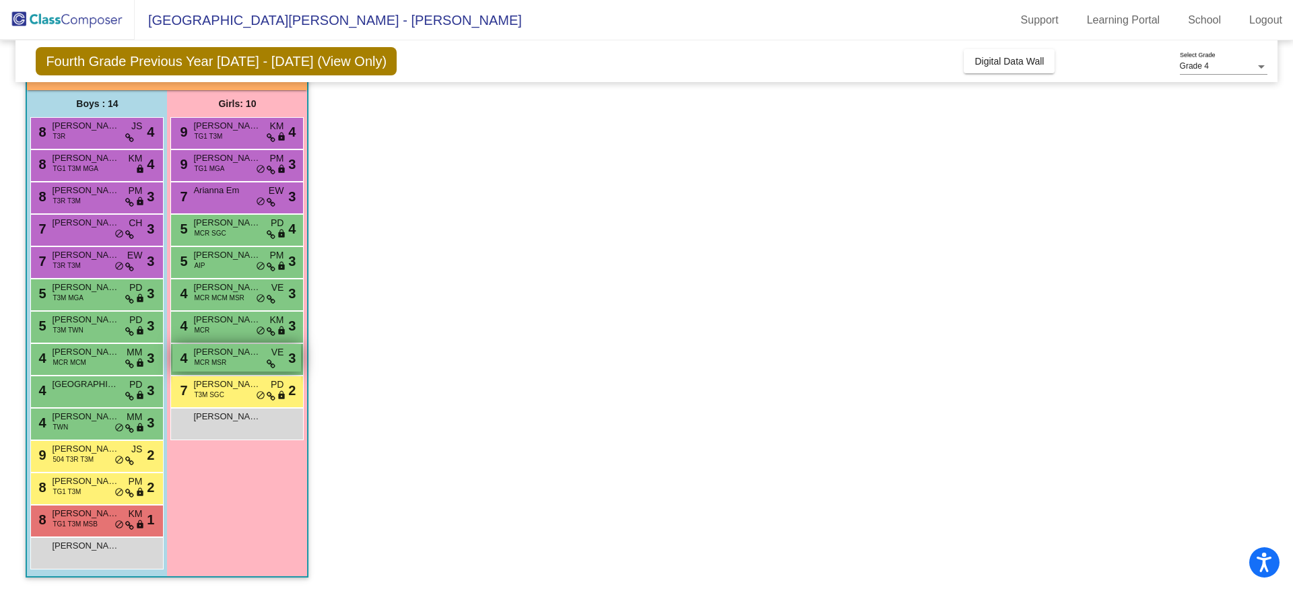
click at [205, 363] on span "MCR MSR" at bounding box center [210, 363] width 32 height 10
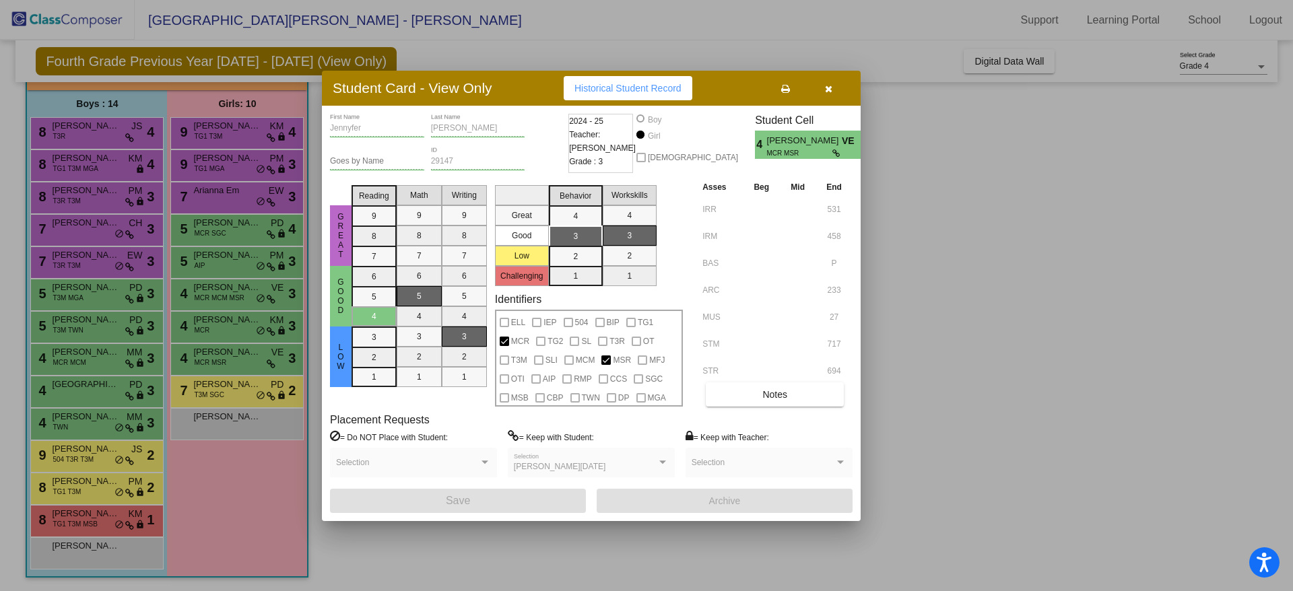
click at [201, 352] on div at bounding box center [646, 295] width 1293 height 591
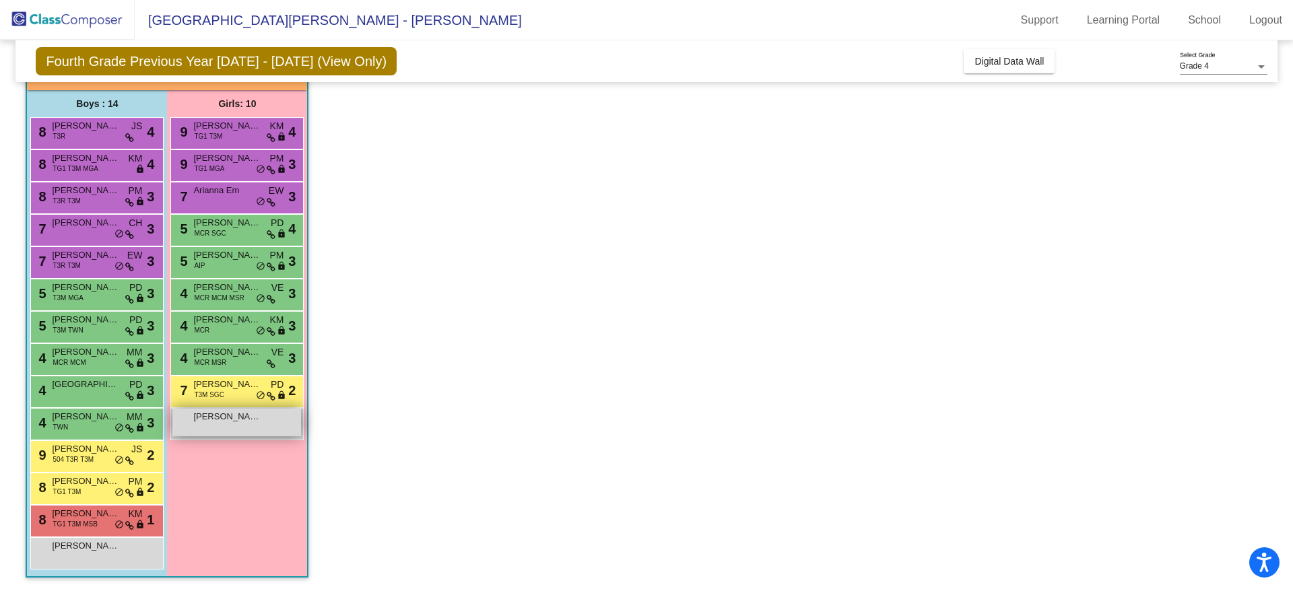
click at [228, 428] on div "[PERSON_NAME] lock do_not_disturb_alt" at bounding box center [236, 423] width 129 height 28
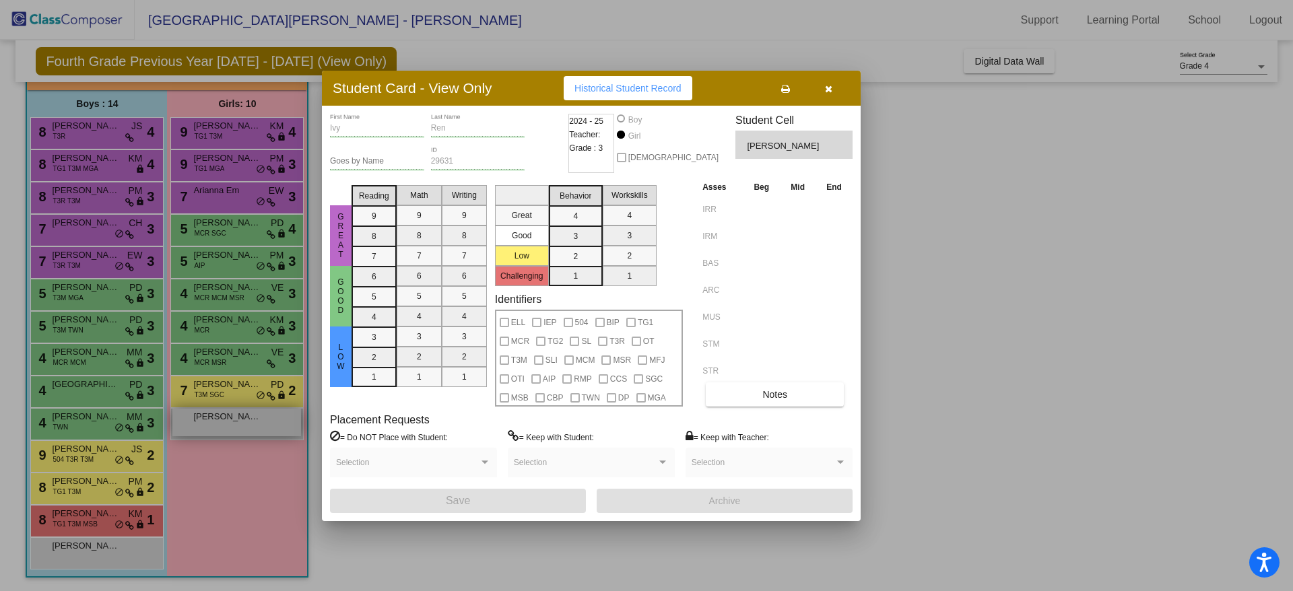
click at [228, 428] on div at bounding box center [646, 295] width 1293 height 591
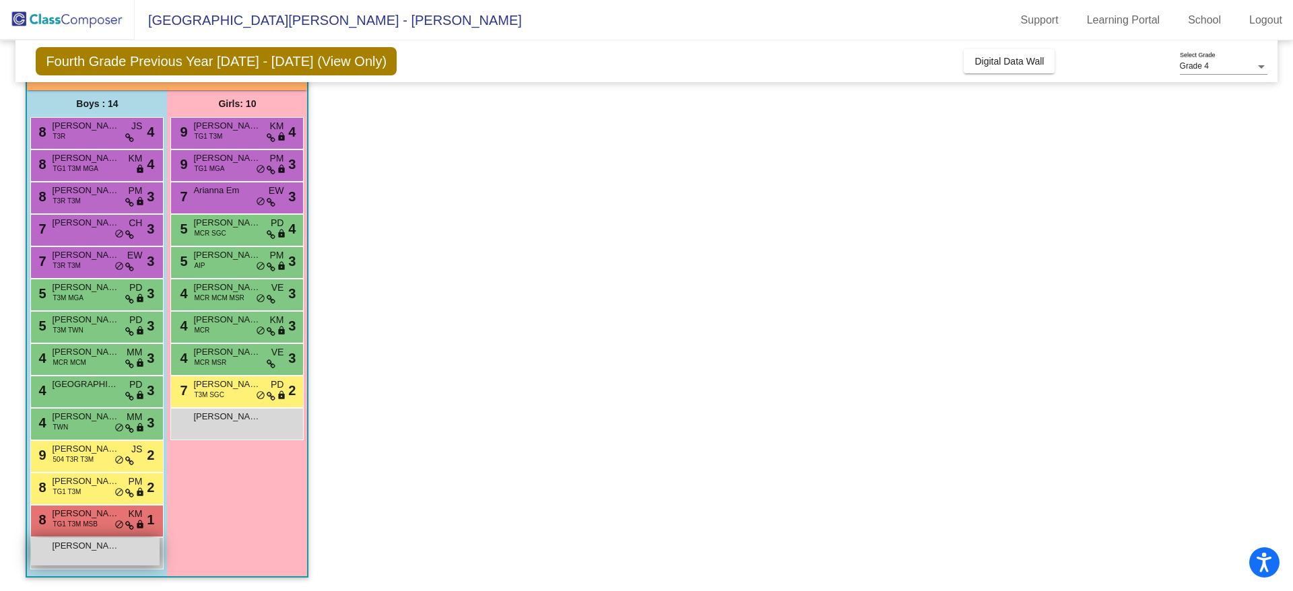
click at [101, 562] on div "[PERSON_NAME] lock do_not_disturb_alt" at bounding box center [95, 552] width 129 height 28
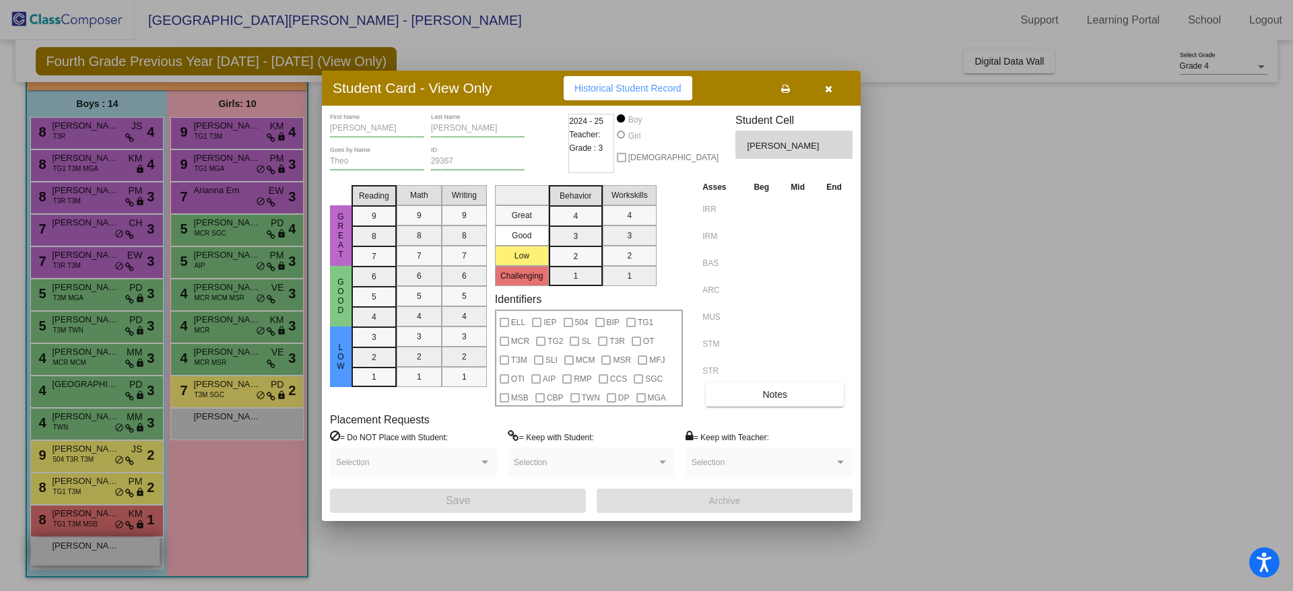
click at [102, 561] on div at bounding box center [646, 295] width 1293 height 591
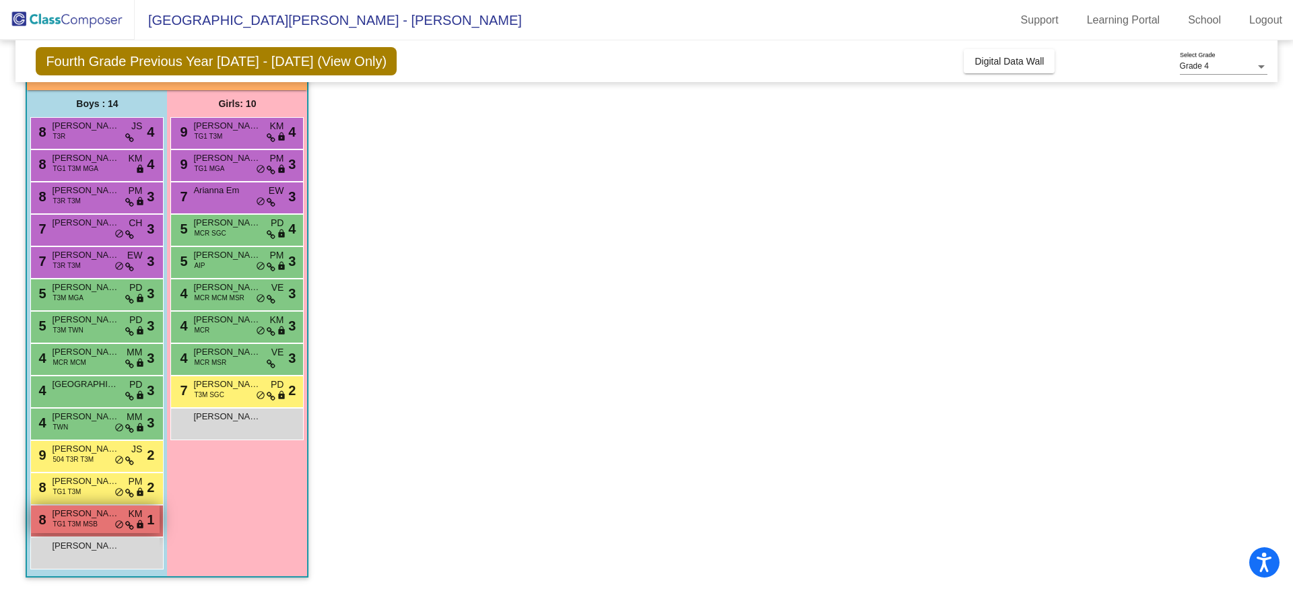
click at [82, 521] on span "TG1 T3M MSB" at bounding box center [75, 524] width 45 height 10
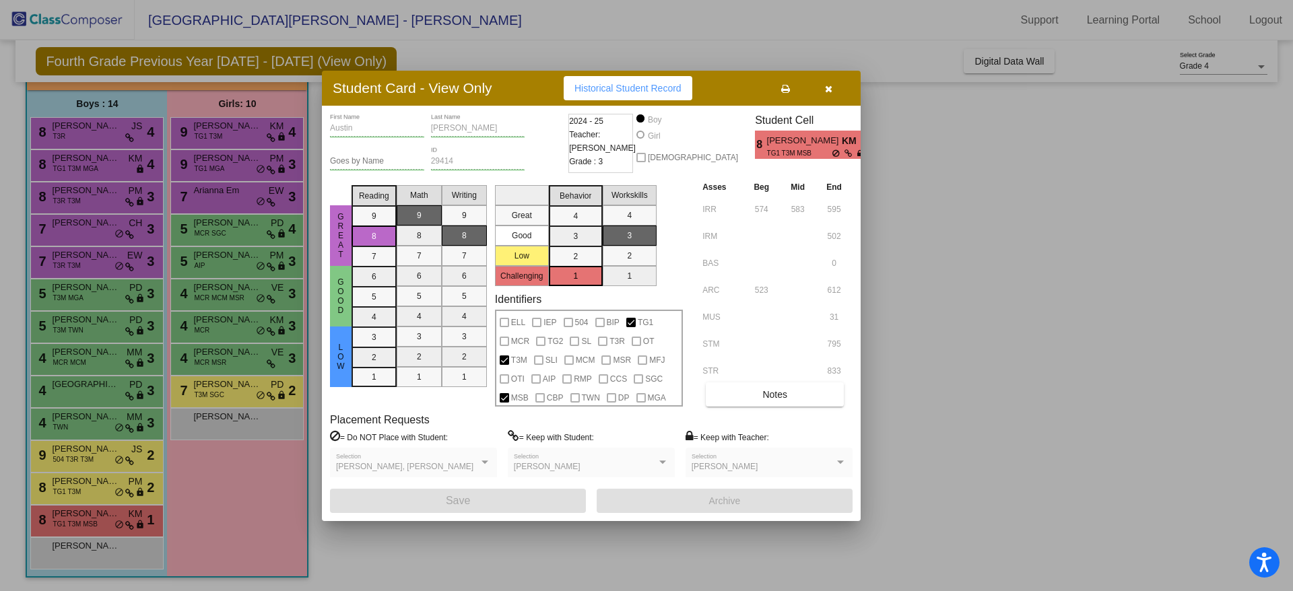
click at [82, 521] on div at bounding box center [646, 295] width 1293 height 591
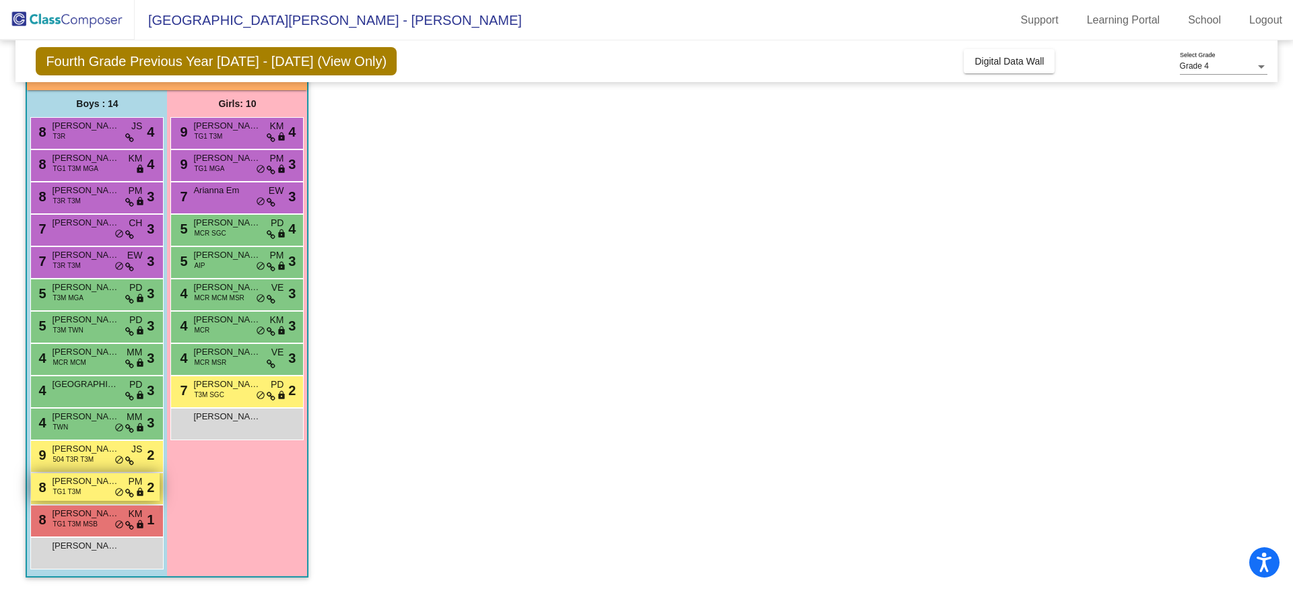
click at [72, 489] on span "TG1 T3M" at bounding box center [67, 492] width 28 height 10
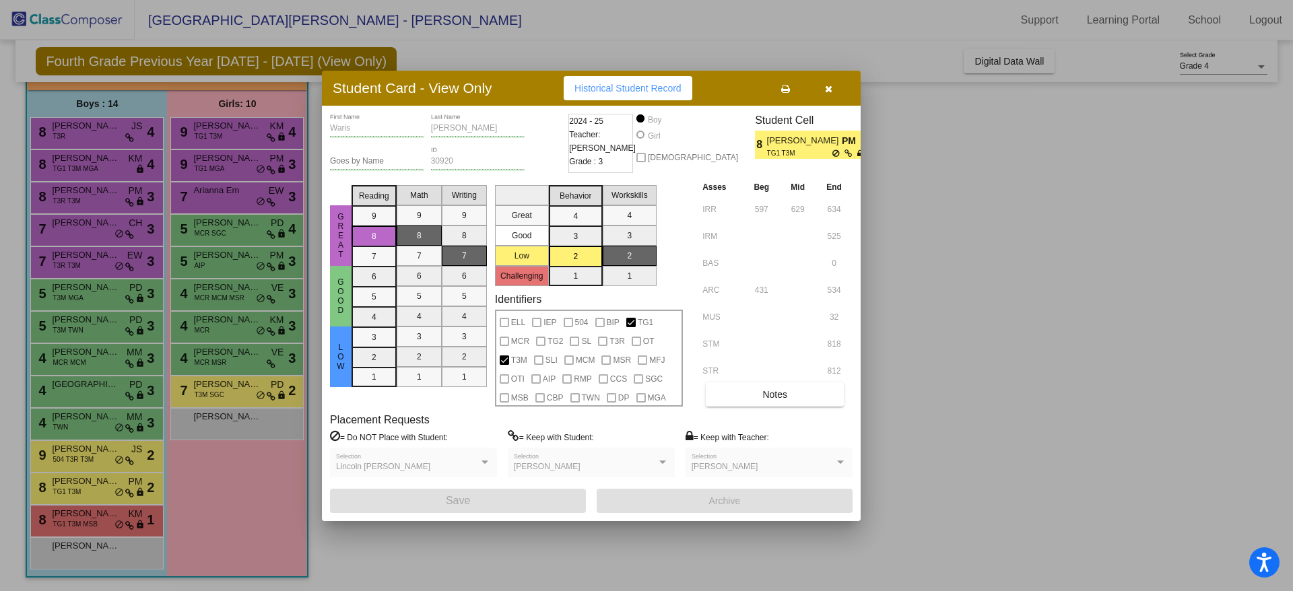
click at [72, 488] on div at bounding box center [646, 295] width 1293 height 591
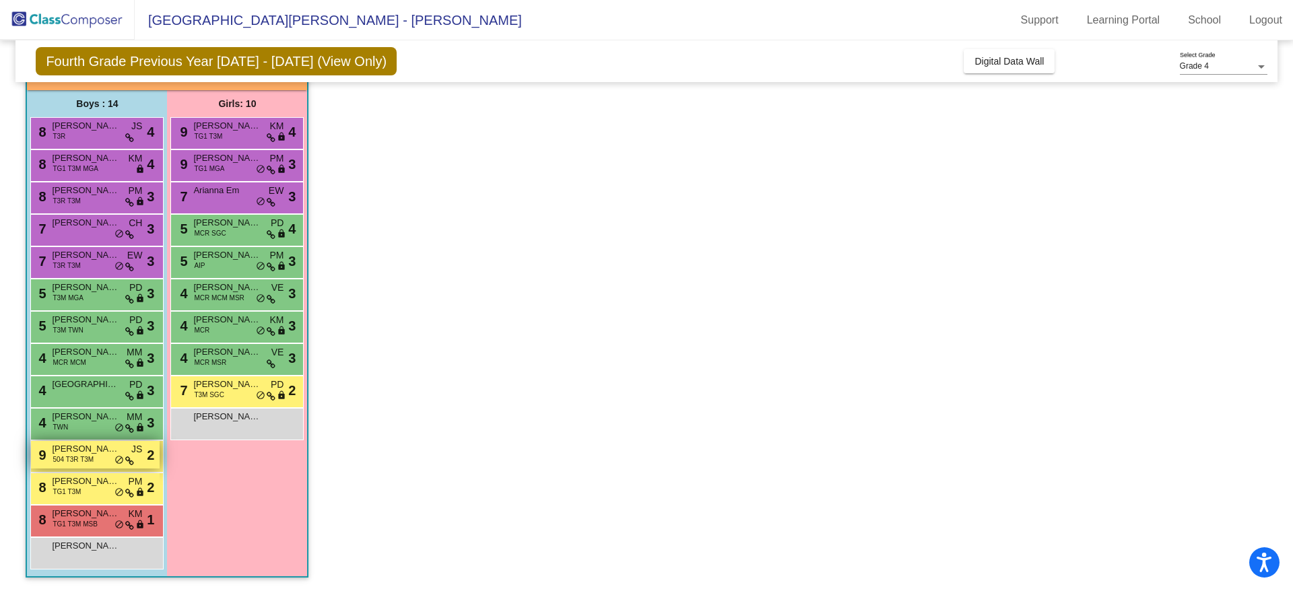
click at [65, 453] on span "[PERSON_NAME]" at bounding box center [85, 449] width 67 height 13
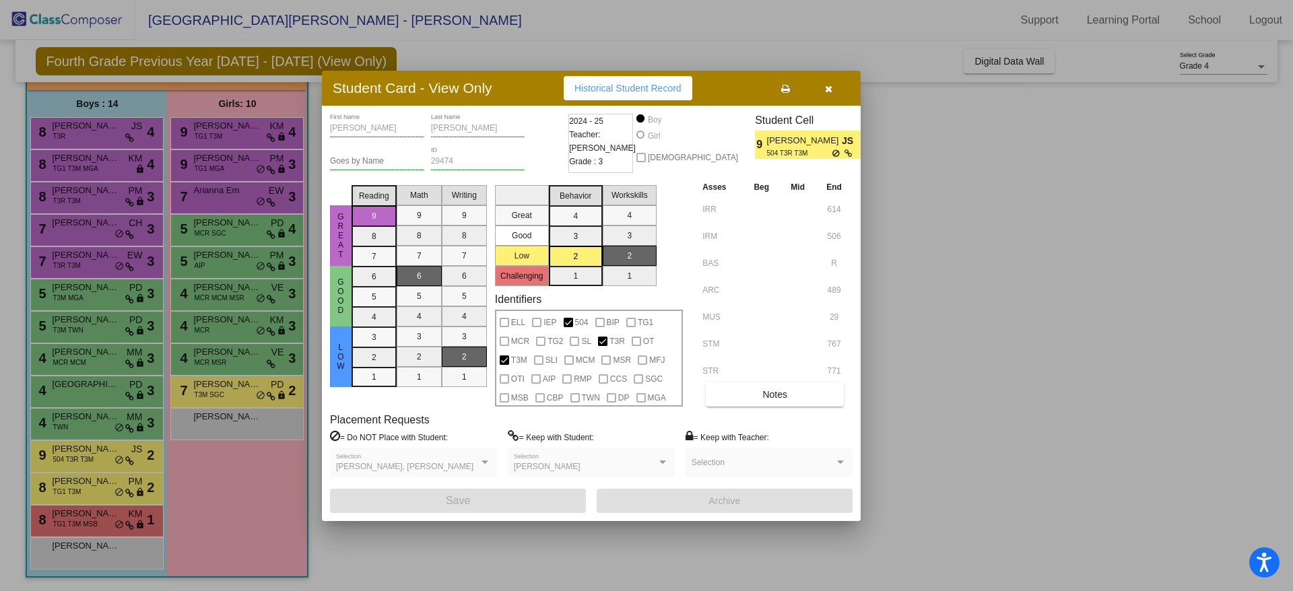
click at [65, 453] on div at bounding box center [646, 295] width 1293 height 591
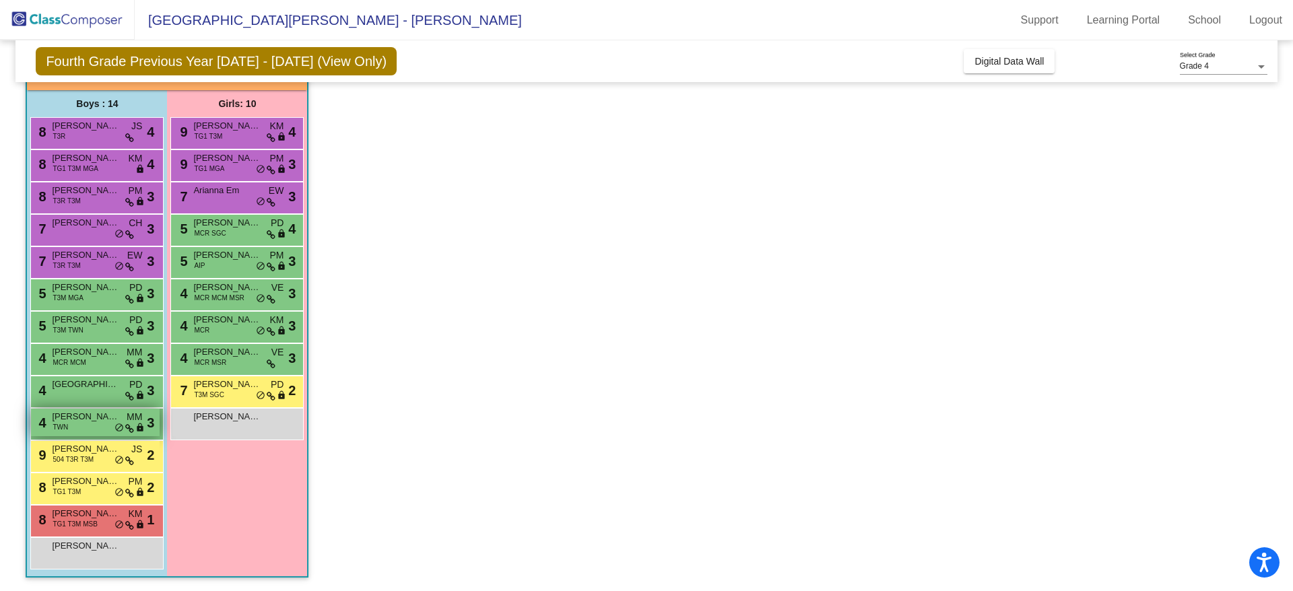
click at [68, 421] on span "[PERSON_NAME]" at bounding box center [85, 416] width 67 height 13
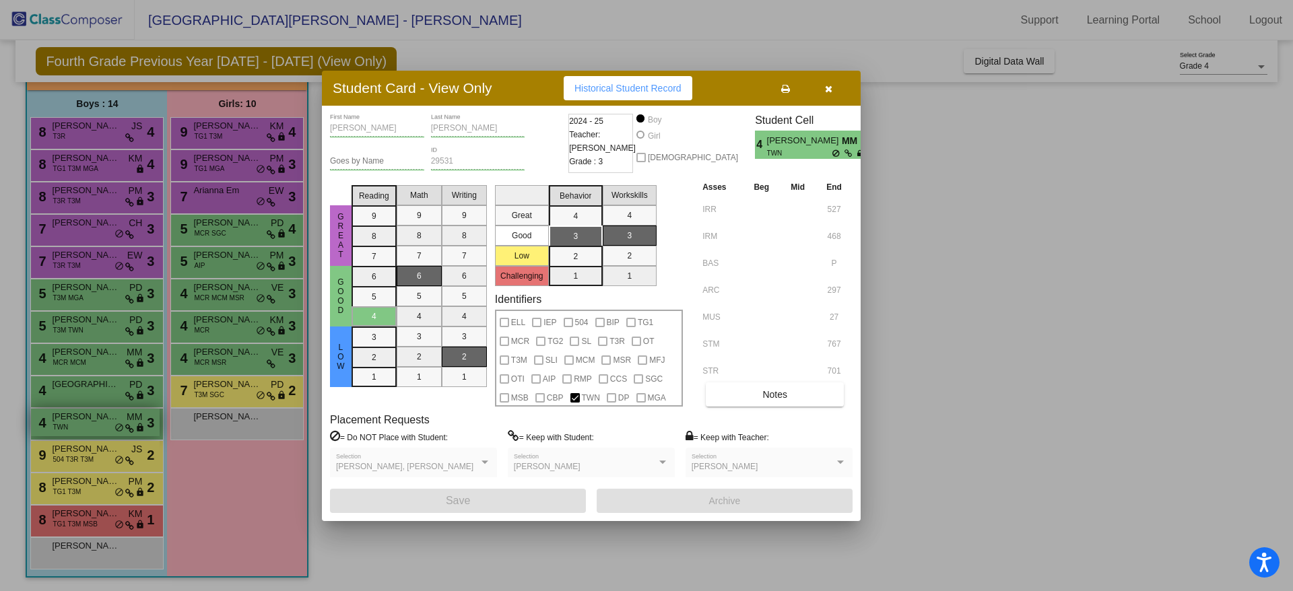
click at [68, 421] on div at bounding box center [646, 295] width 1293 height 591
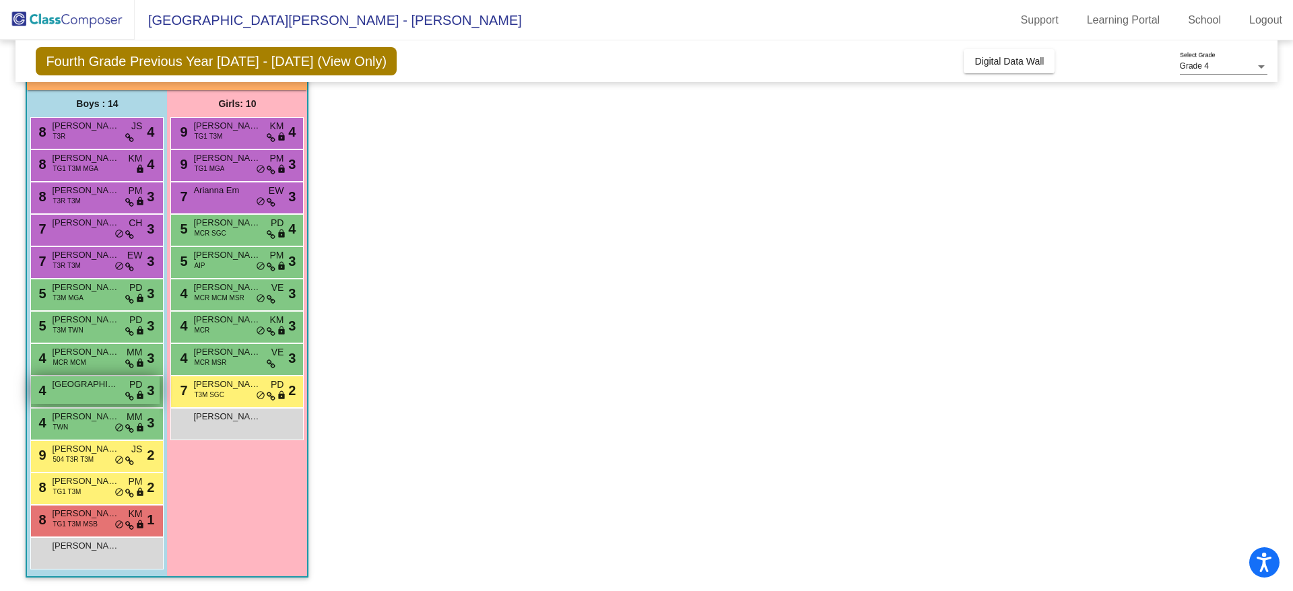
click at [75, 387] on span "[GEOGRAPHIC_DATA]" at bounding box center [85, 384] width 67 height 13
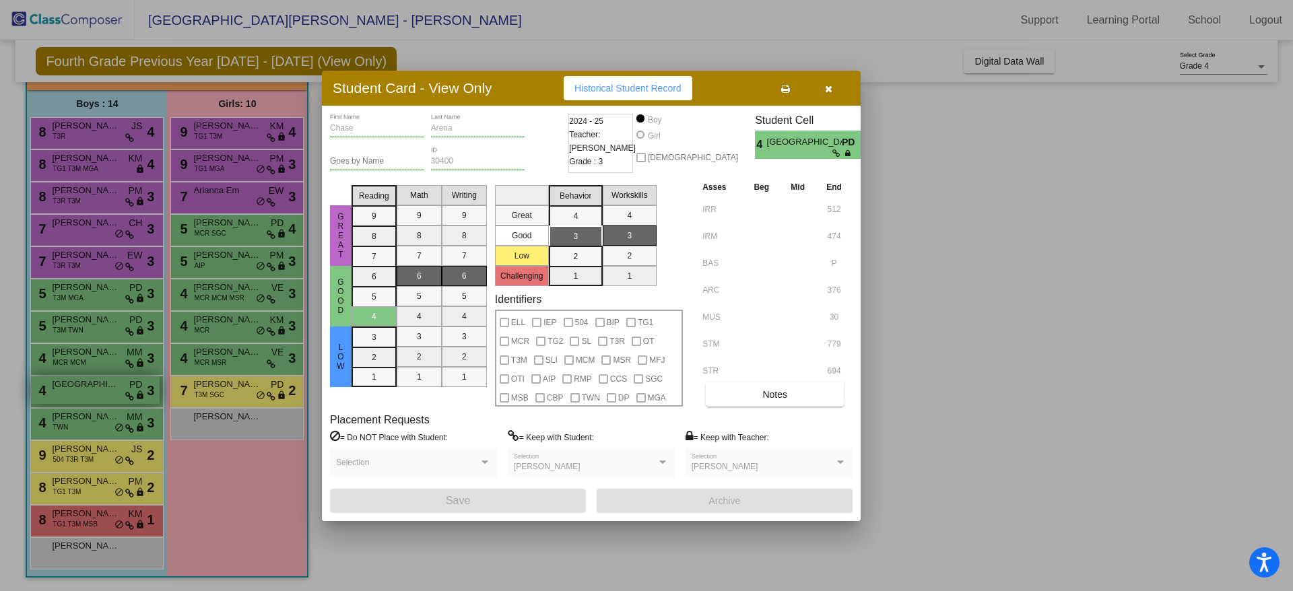
click at [75, 387] on div at bounding box center [646, 295] width 1293 height 591
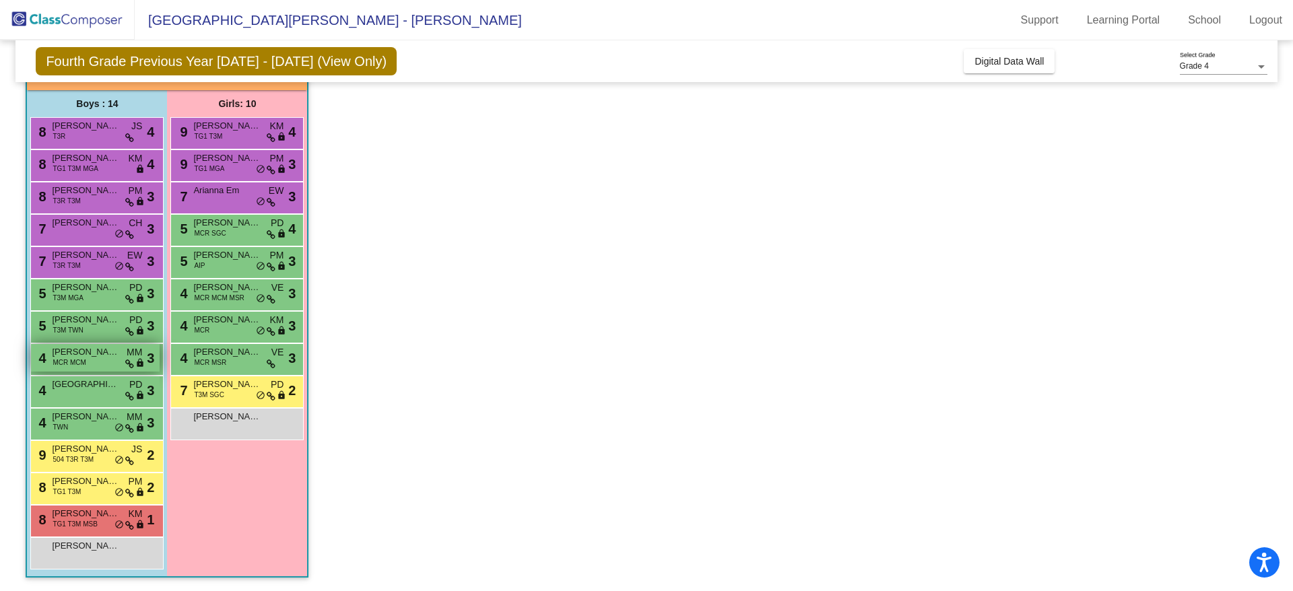
click at [64, 356] on span "[PERSON_NAME]" at bounding box center [85, 352] width 67 height 13
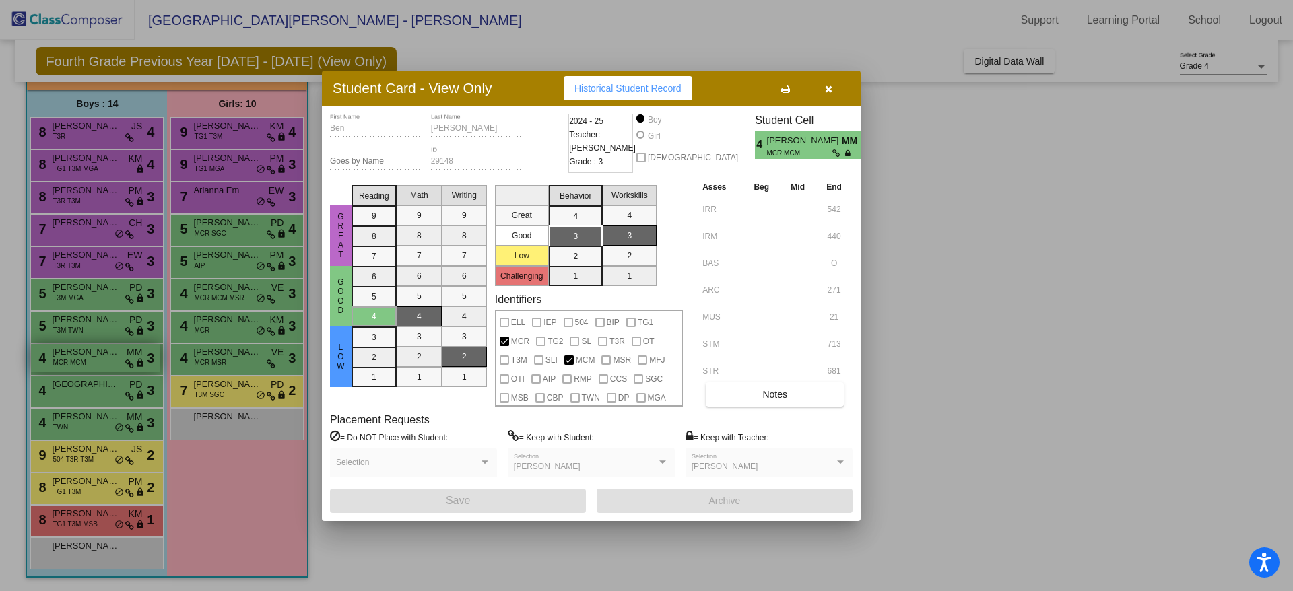
click at [64, 356] on div at bounding box center [646, 295] width 1293 height 591
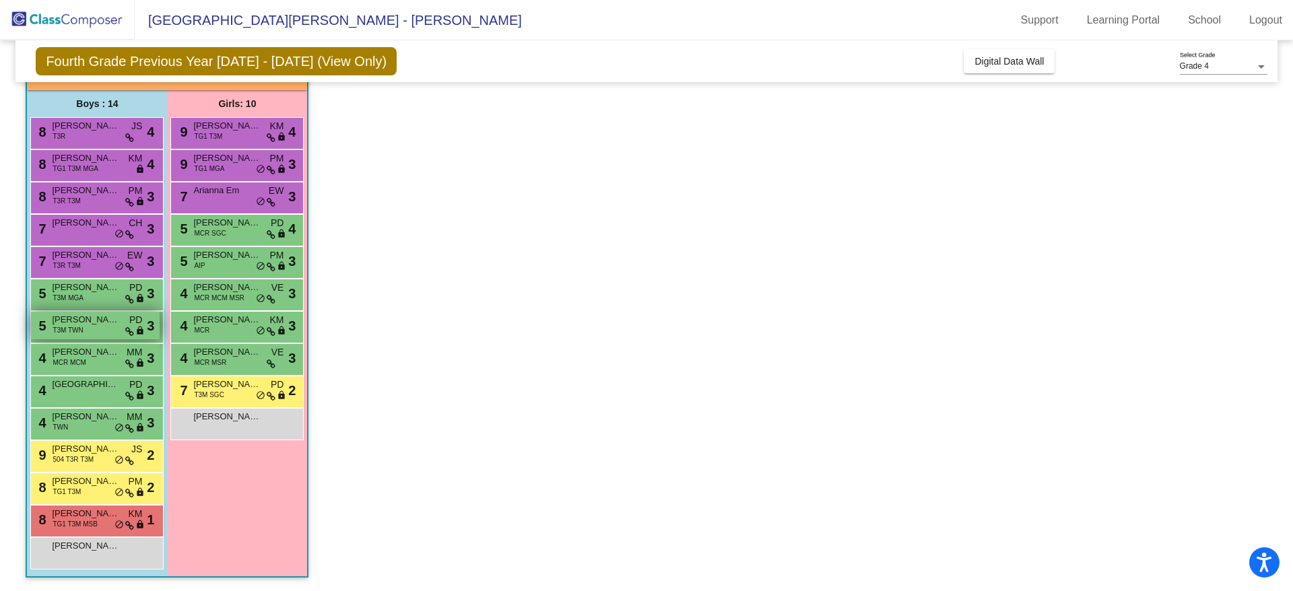
click at [64, 321] on span "[PERSON_NAME]" at bounding box center [85, 319] width 67 height 13
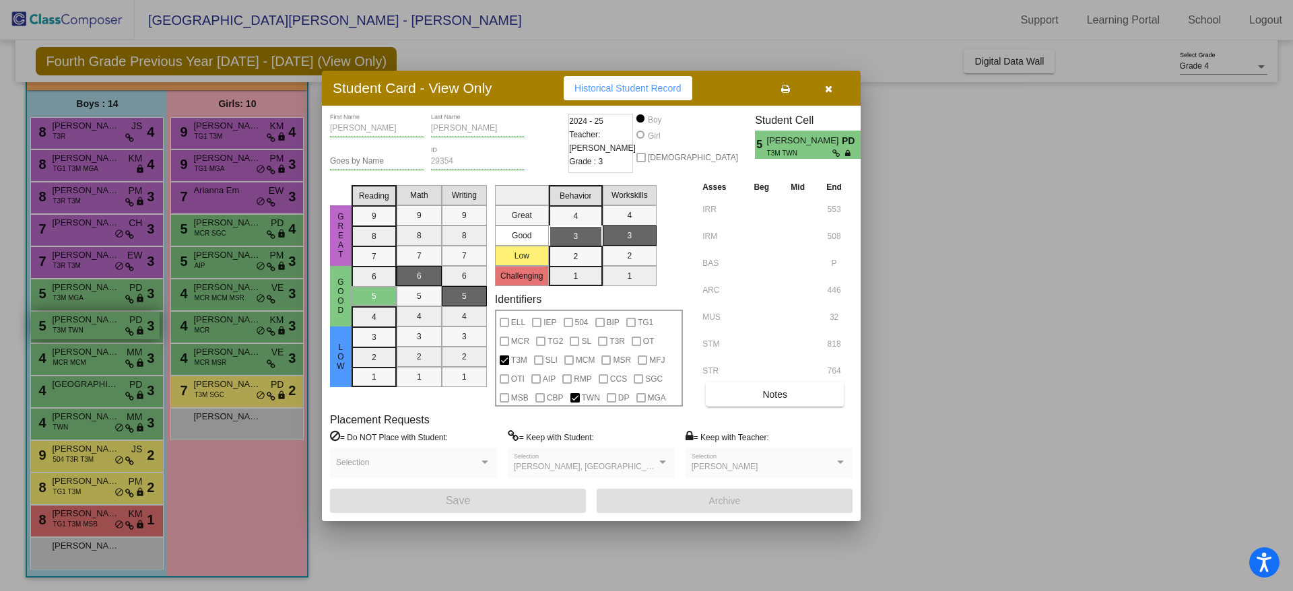
click at [64, 321] on div at bounding box center [646, 295] width 1293 height 591
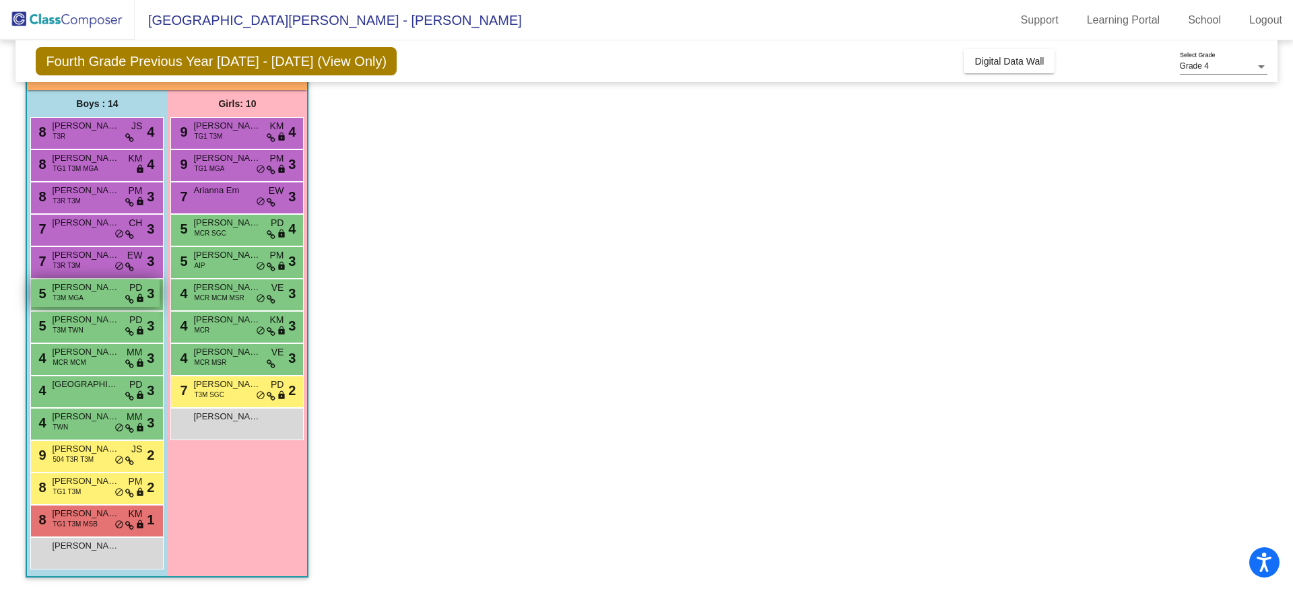
click at [68, 293] on span "T3M MGA" at bounding box center [68, 298] width 31 height 10
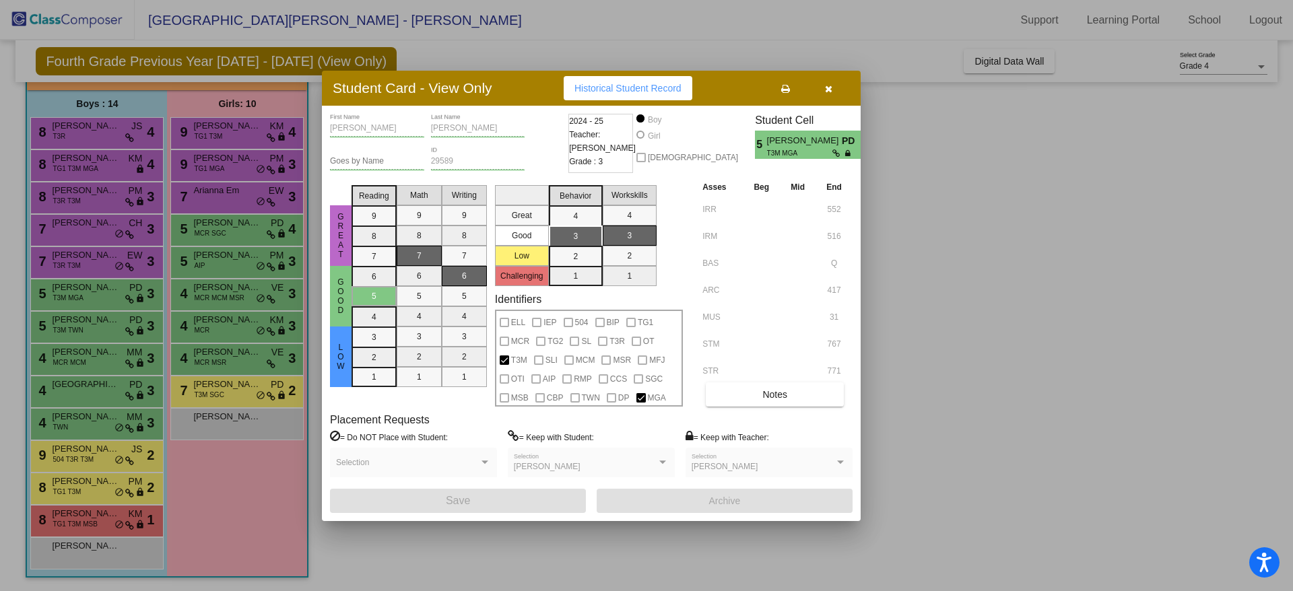
click at [70, 296] on div at bounding box center [646, 295] width 1293 height 591
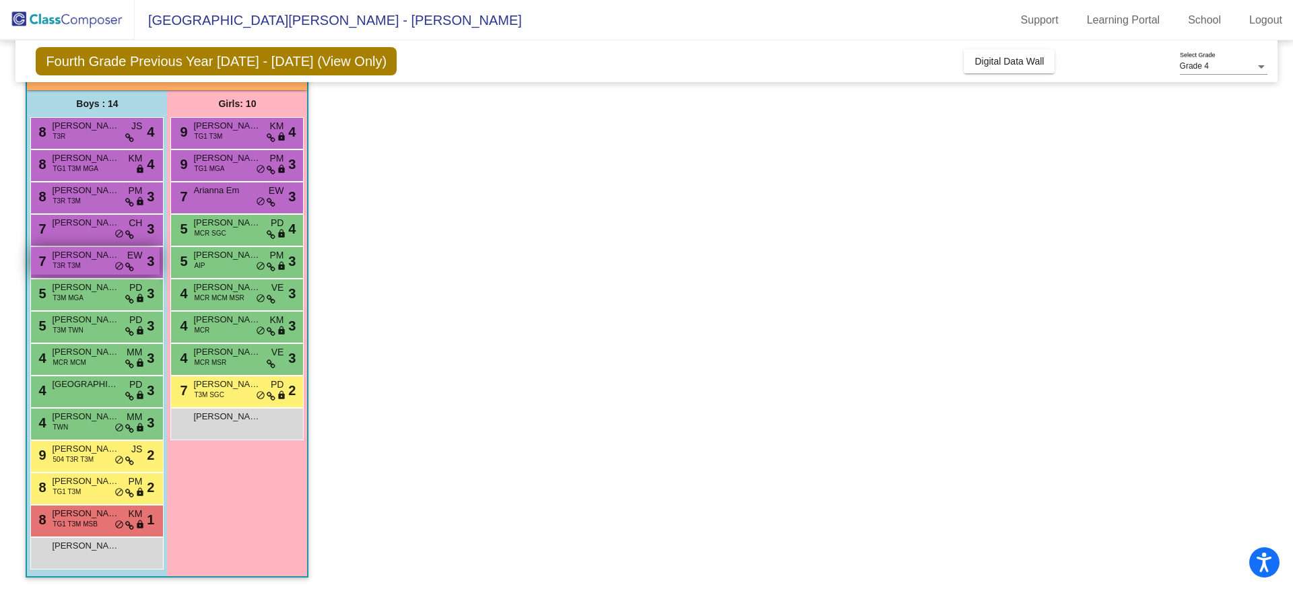
click at [71, 265] on span "T3R T3M" at bounding box center [67, 266] width 28 height 10
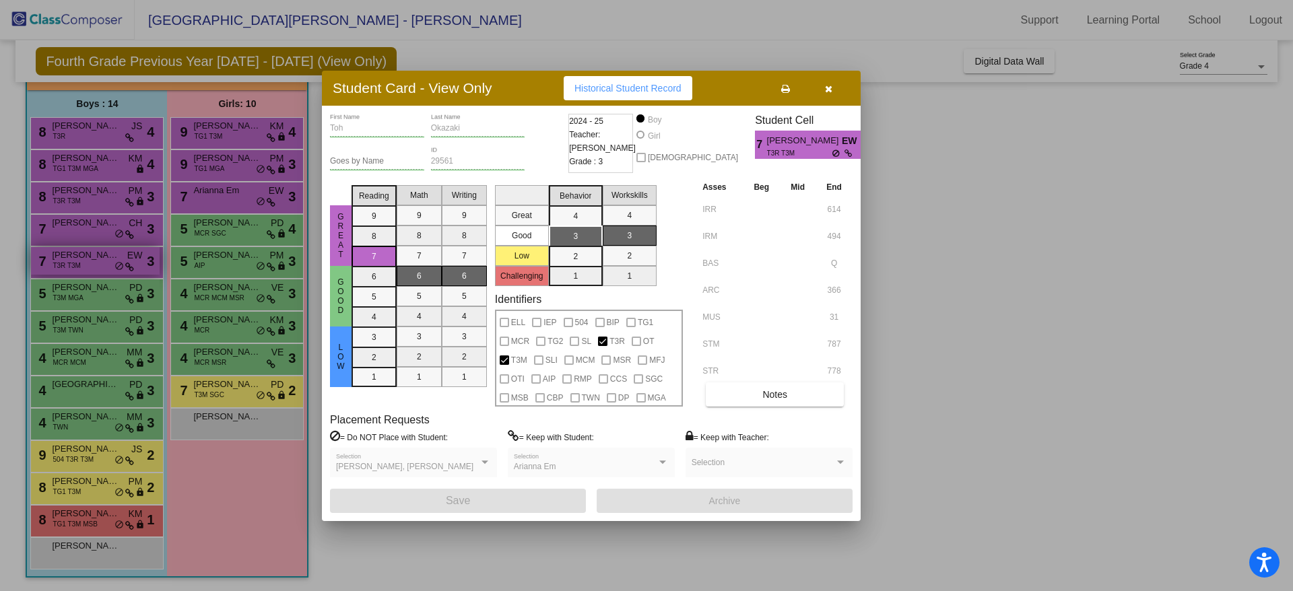
click at [72, 264] on div at bounding box center [646, 295] width 1293 height 591
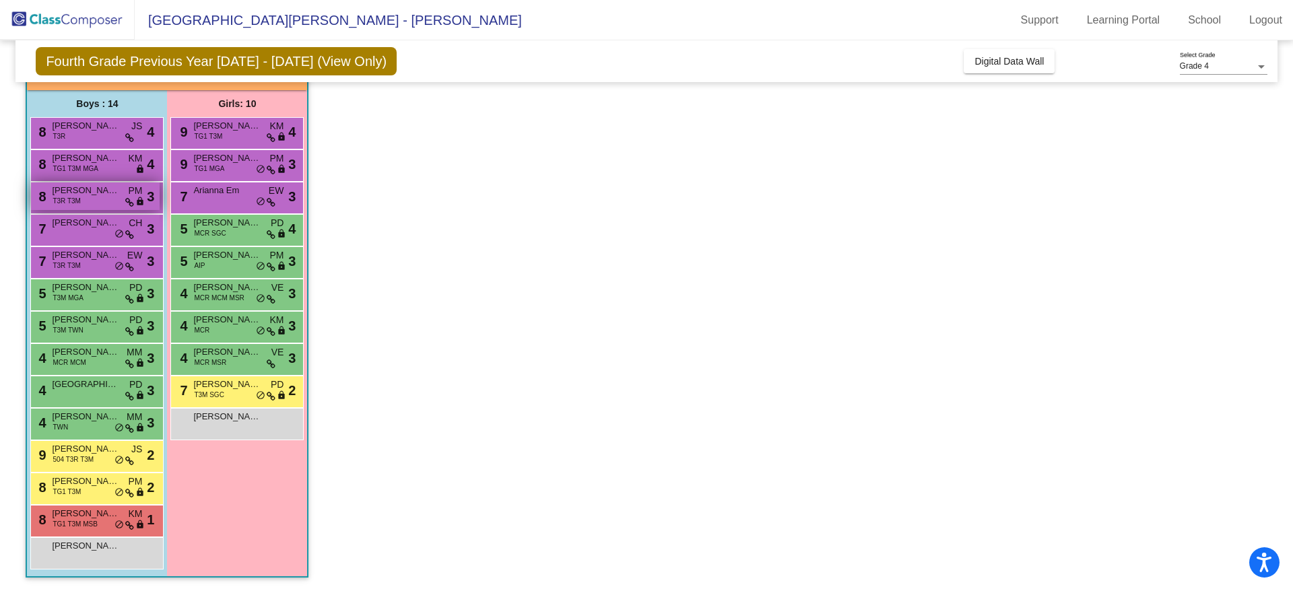
click at [83, 195] on span "[PERSON_NAME]" at bounding box center [85, 190] width 67 height 13
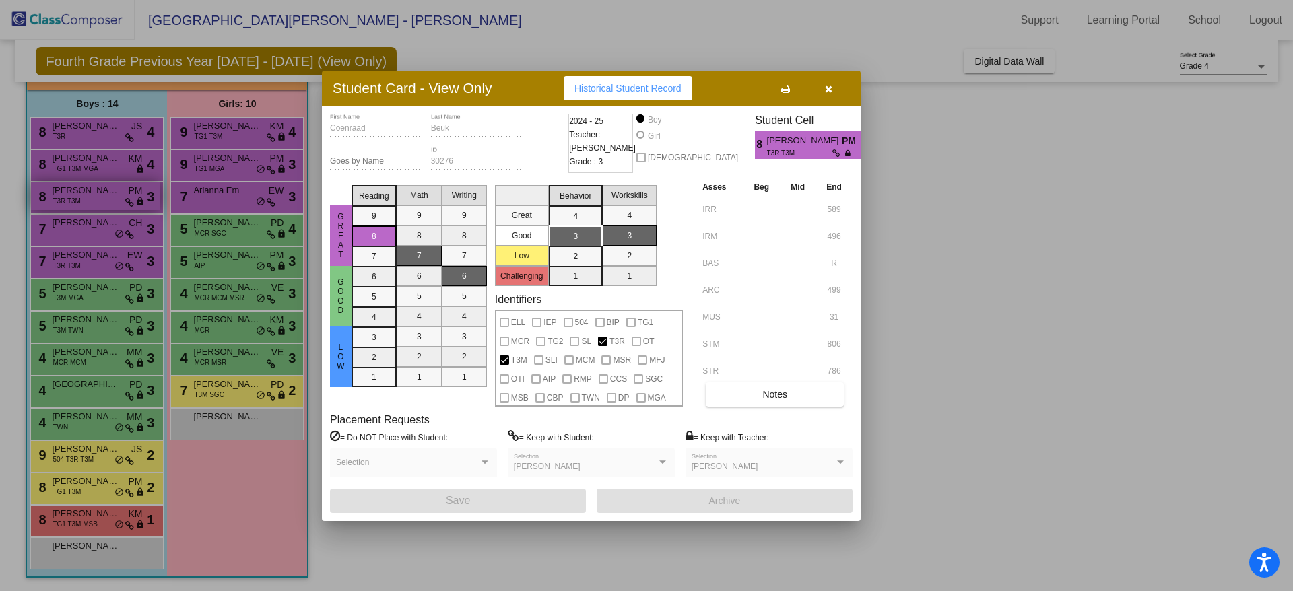
click at [83, 195] on div at bounding box center [646, 295] width 1293 height 591
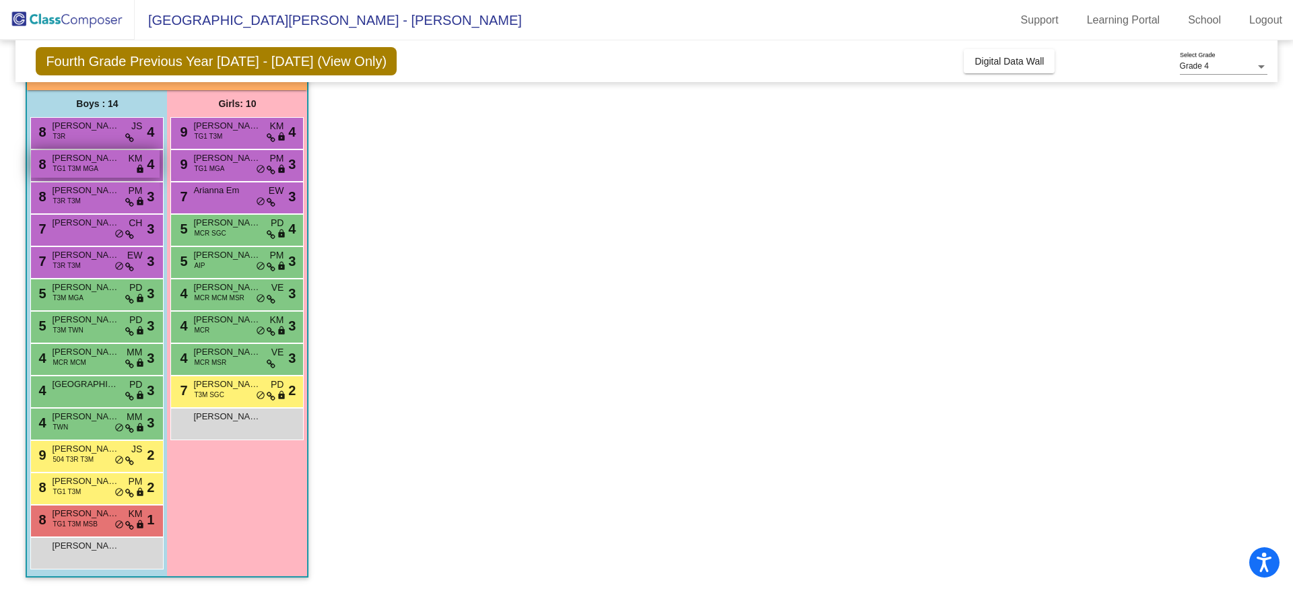
click at [81, 161] on span "[PERSON_NAME]" at bounding box center [85, 158] width 67 height 13
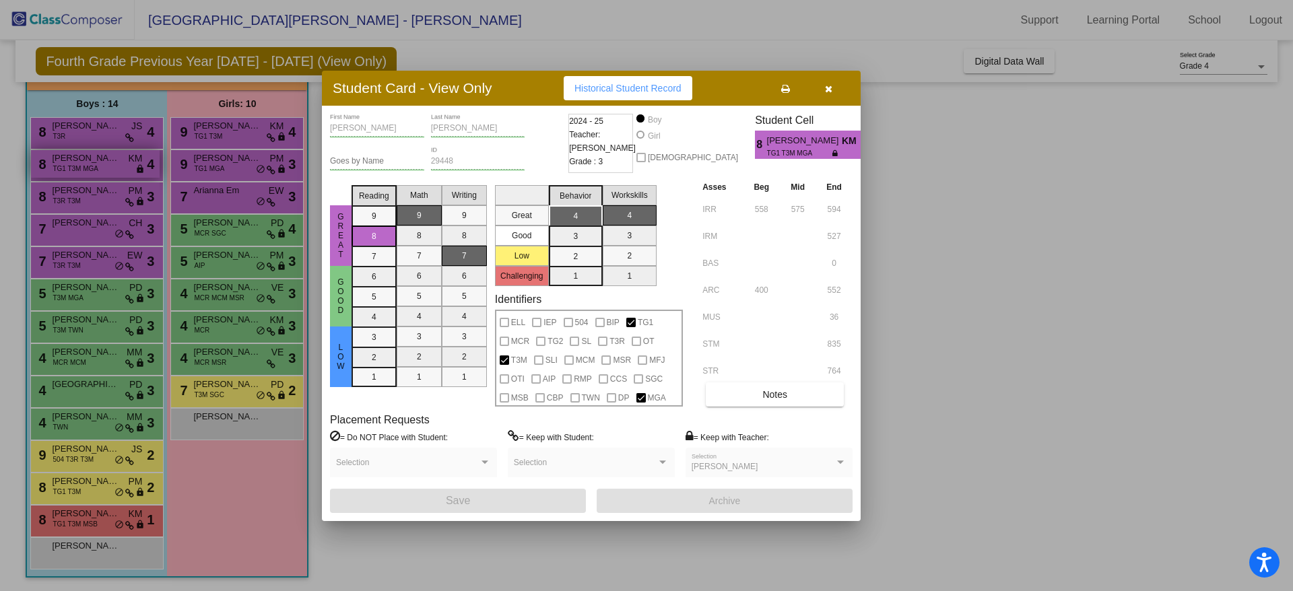
click at [81, 161] on div at bounding box center [646, 295] width 1293 height 591
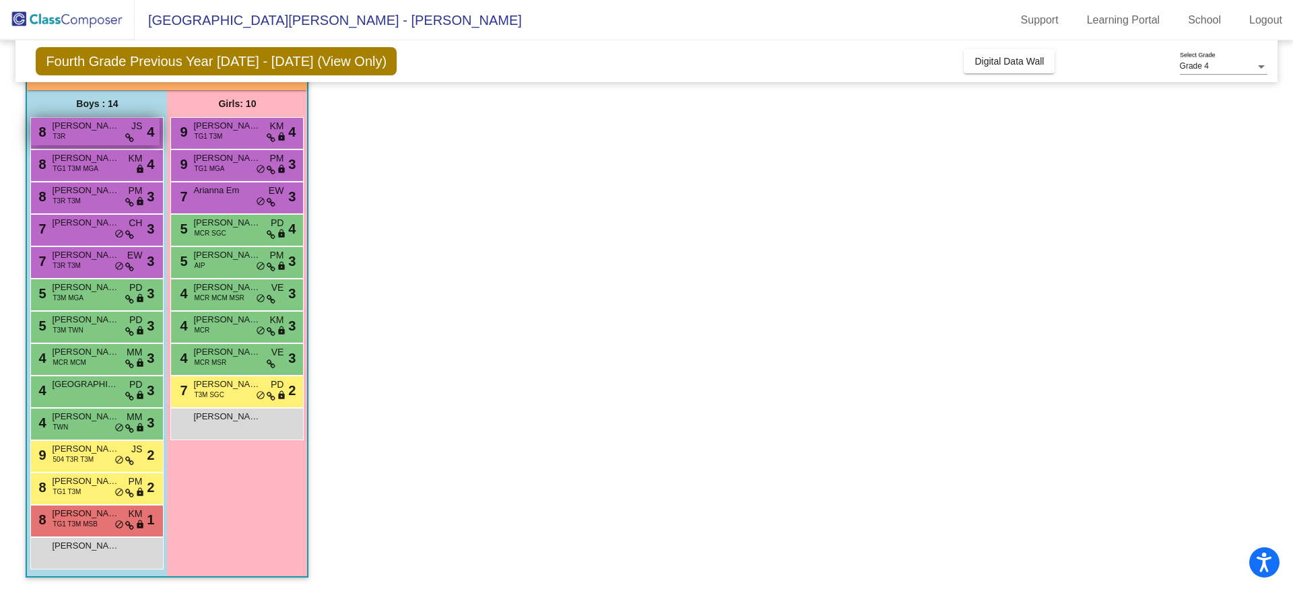
click at [79, 139] on div "8 [PERSON_NAME] T3R JS lock do_not_disturb_alt 4" at bounding box center [95, 132] width 129 height 28
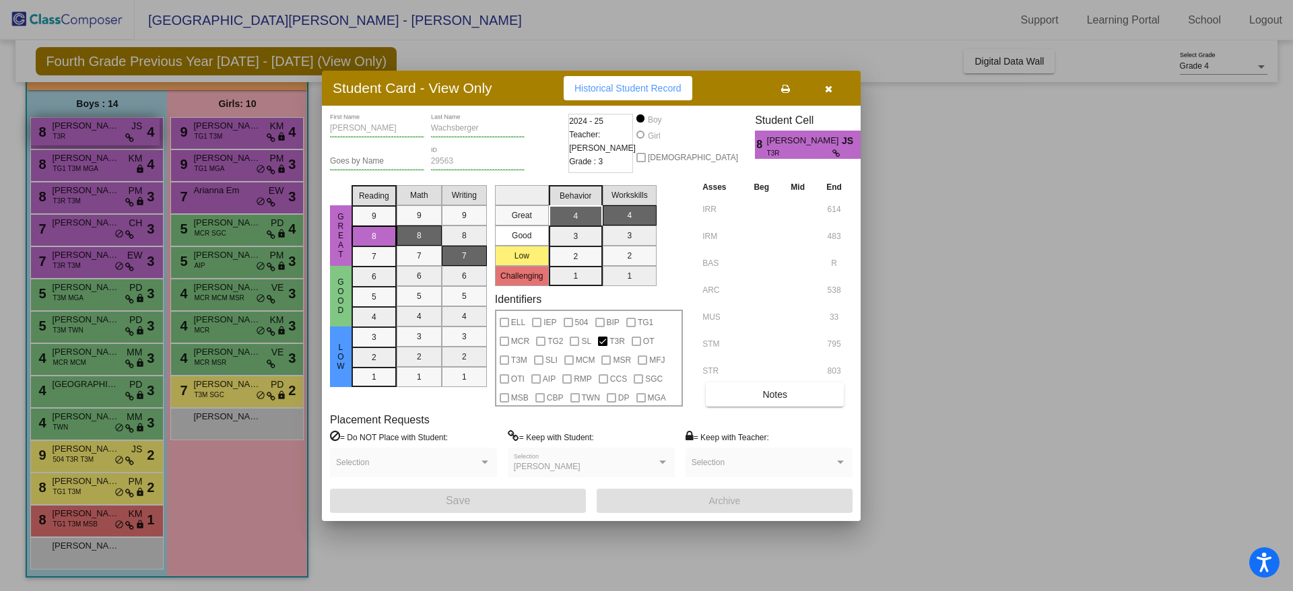
click at [79, 139] on div at bounding box center [646, 295] width 1293 height 591
